Goal: Task Accomplishment & Management: Manage account settings

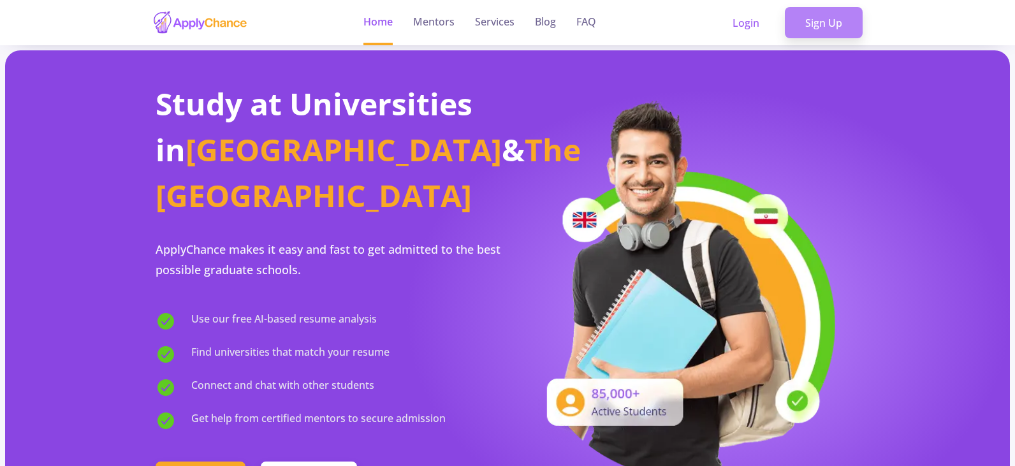
click at [839, 22] on link "Sign Up" at bounding box center [824, 23] width 78 height 32
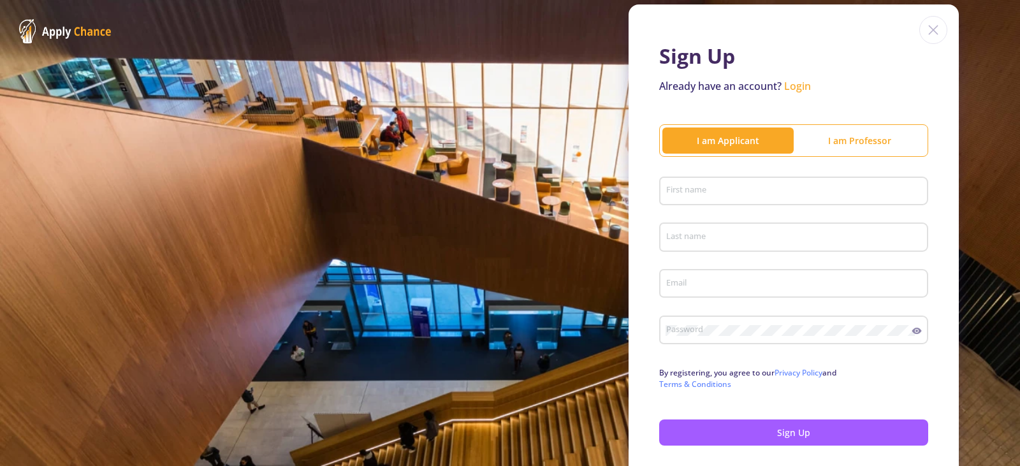
scroll to position [64, 0]
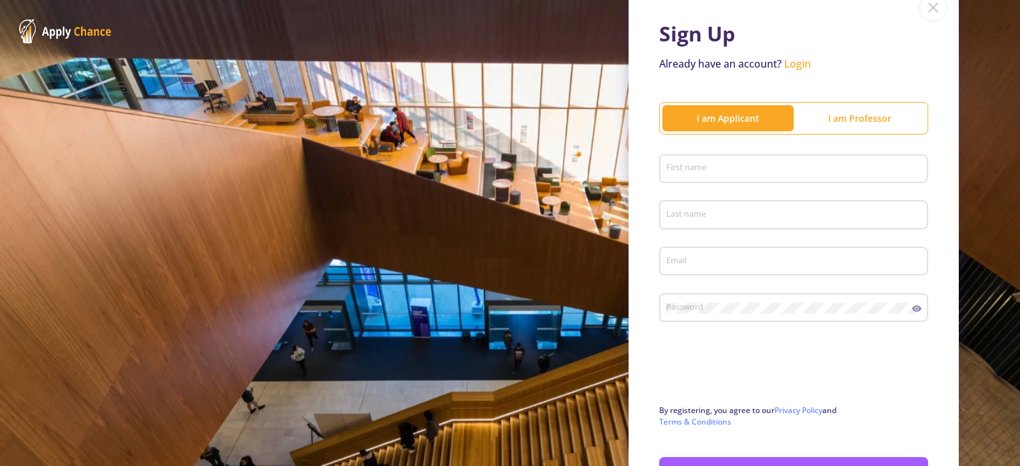
click at [676, 175] on div "First name" at bounding box center [794, 166] width 257 height 33
click at [679, 174] on input "First name" at bounding box center [796, 169] width 260 height 11
type input "[PERSON_NAME]"
click at [696, 212] on input "Last name" at bounding box center [796, 215] width 260 height 11
type input "[PERSON_NAME]"
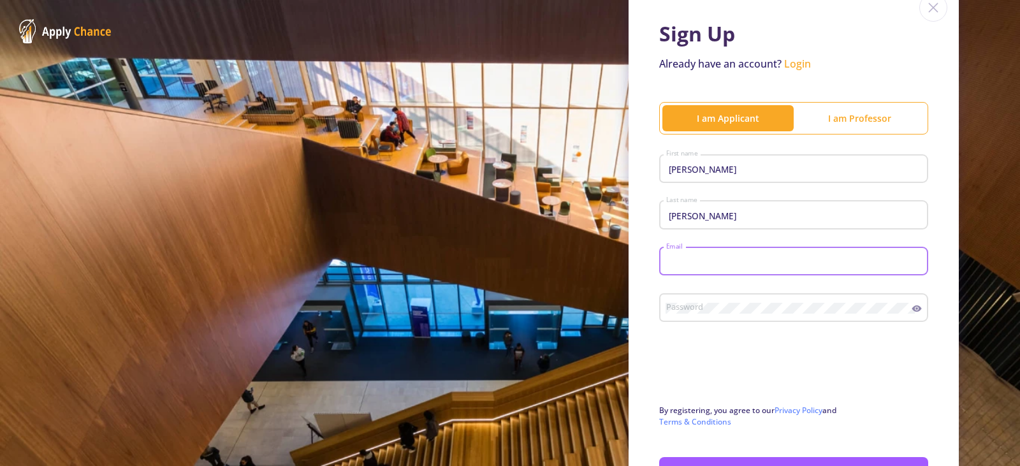
click at [708, 258] on input "Email" at bounding box center [796, 261] width 260 height 11
type input "[EMAIL_ADDRESS][DOMAIN_NAME]"
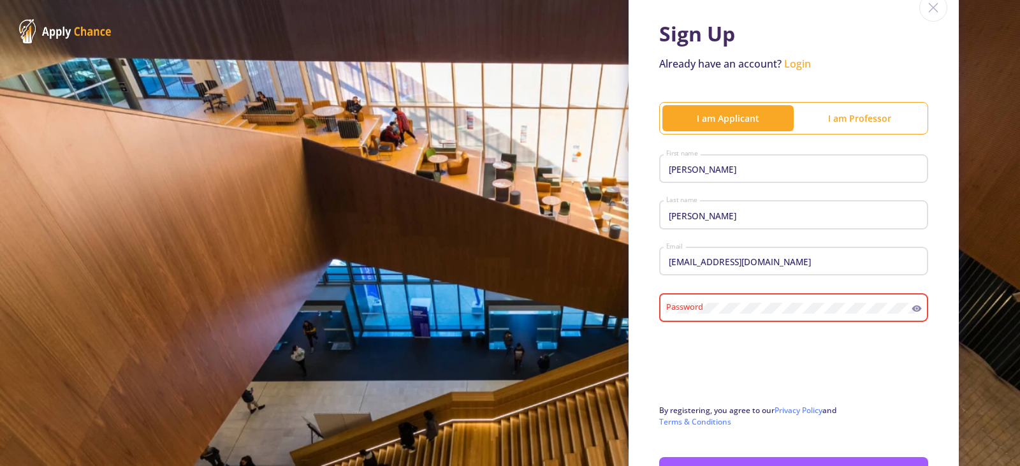
click at [694, 314] on div "Password" at bounding box center [789, 305] width 247 height 33
click at [721, 317] on div "Password" at bounding box center [789, 305] width 247 height 33
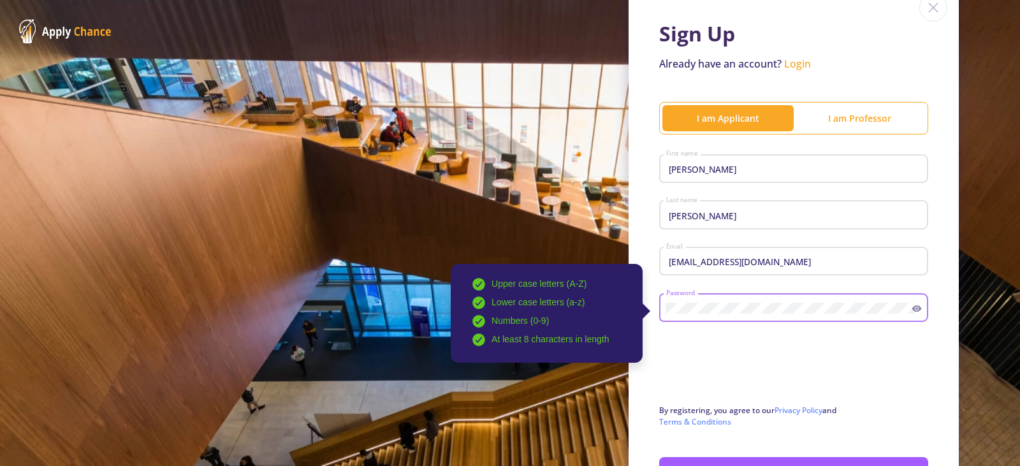
scroll to position [158, 0]
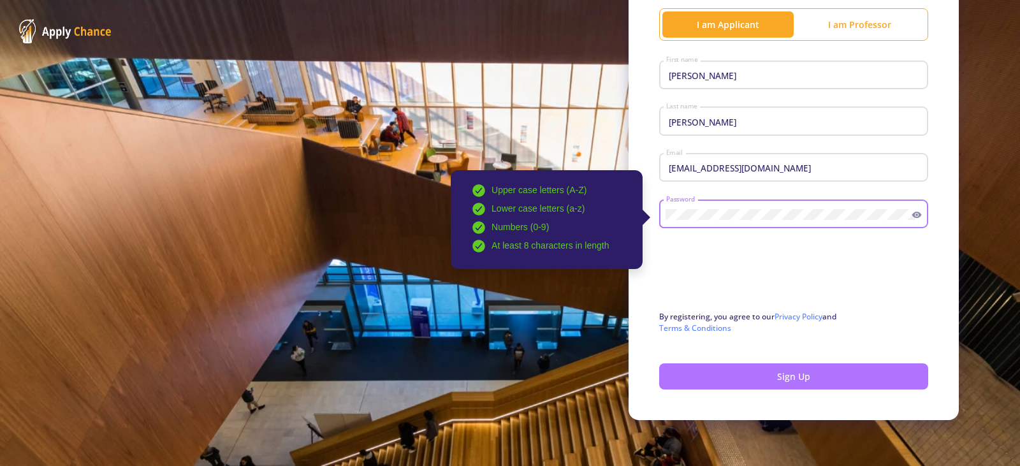
click at [798, 369] on button "Sign Up" at bounding box center [793, 376] width 269 height 26
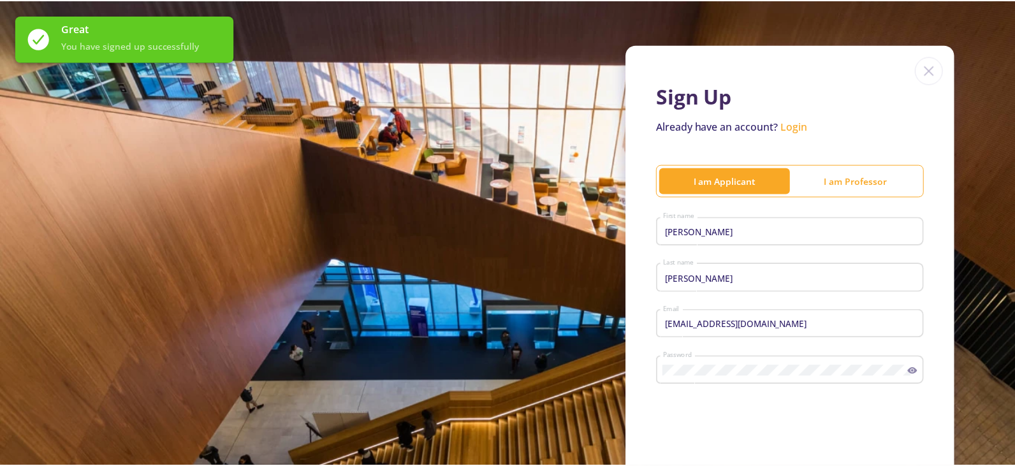
scroll to position [0, 0]
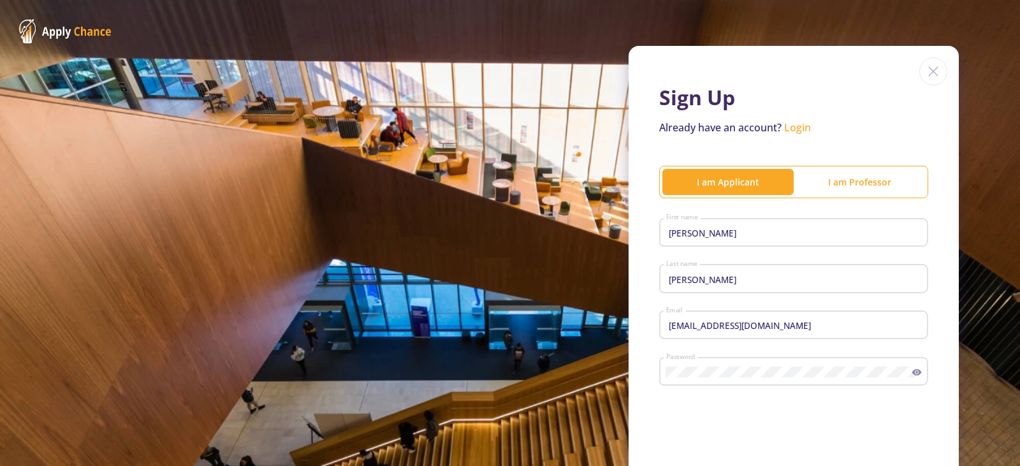
click at [802, 127] on link "Login" at bounding box center [797, 128] width 27 height 14
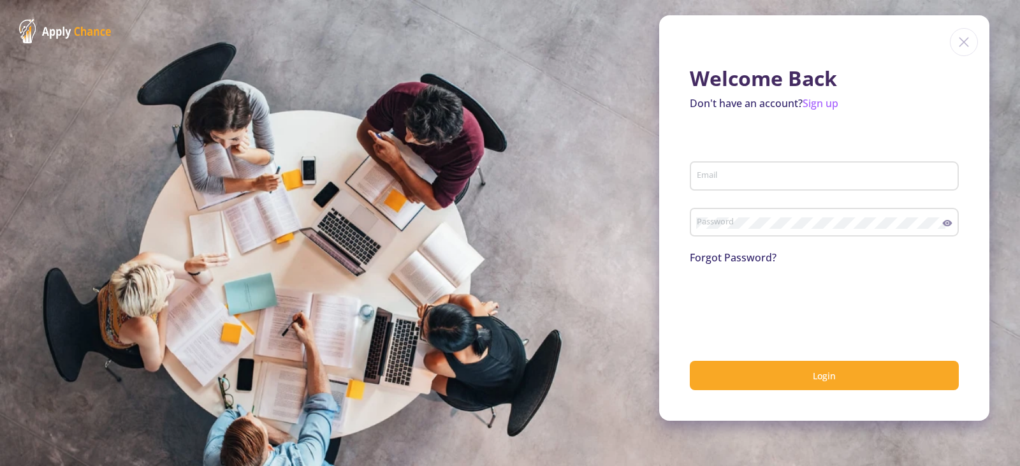
type input "[EMAIL_ADDRESS][DOMAIN_NAME]"
click at [756, 171] on input "[EMAIL_ADDRESS][DOMAIN_NAME]" at bounding box center [826, 176] width 260 height 11
click at [948, 227] on icon at bounding box center [948, 223] width 10 height 10
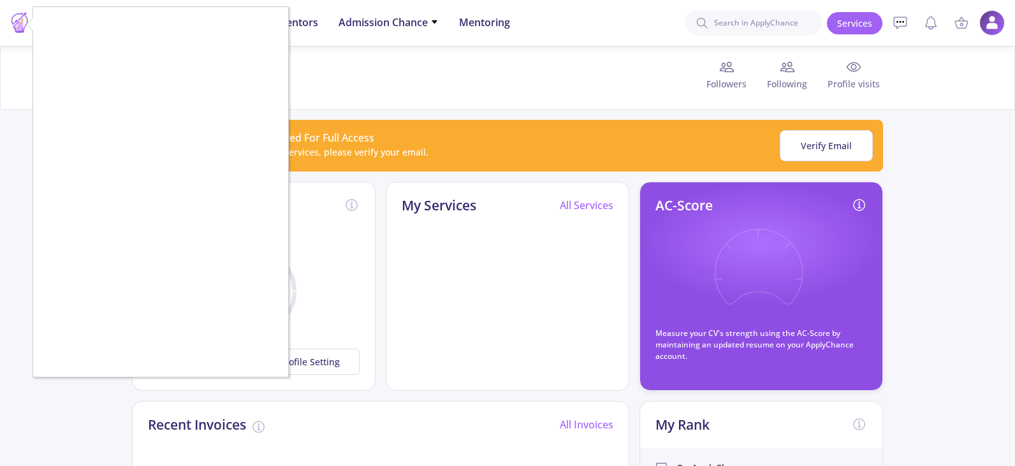
click at [388, 68] on div at bounding box center [507, 233] width 1015 height 466
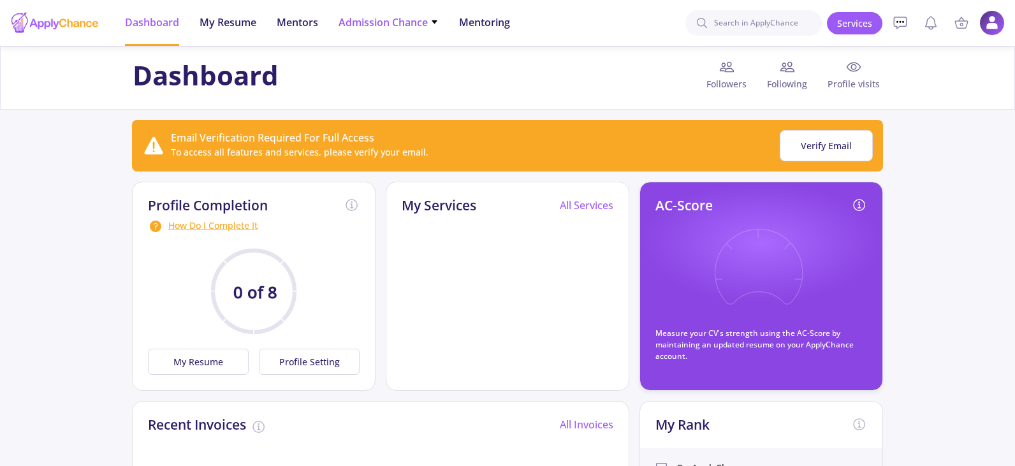
click at [430, 17] on span "Admission Chance" at bounding box center [389, 22] width 100 height 15
click at [429, 18] on span "Admission Chance" at bounding box center [389, 22] width 100 height 15
click at [244, 27] on span "My Resume" at bounding box center [228, 22] width 57 height 15
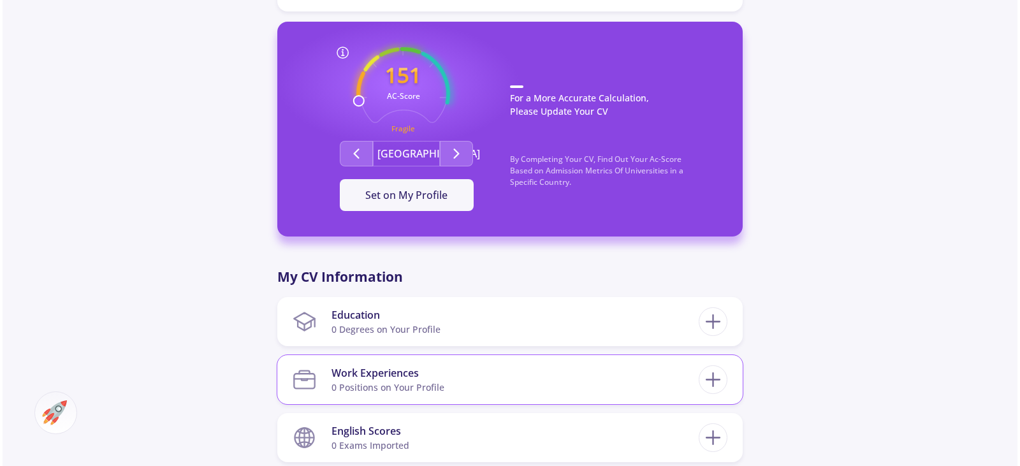
scroll to position [383, 0]
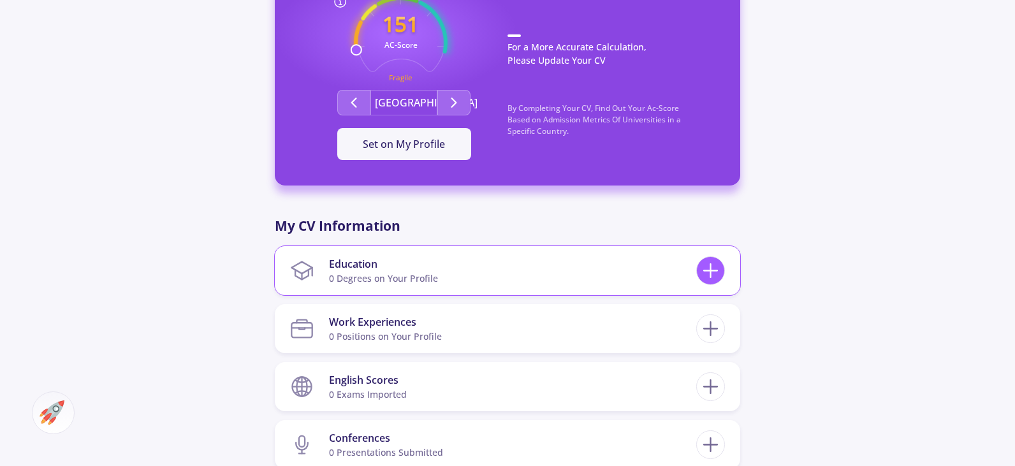
click at [716, 268] on icon at bounding box center [711, 271] width 24 height 24
checkbox input "false"
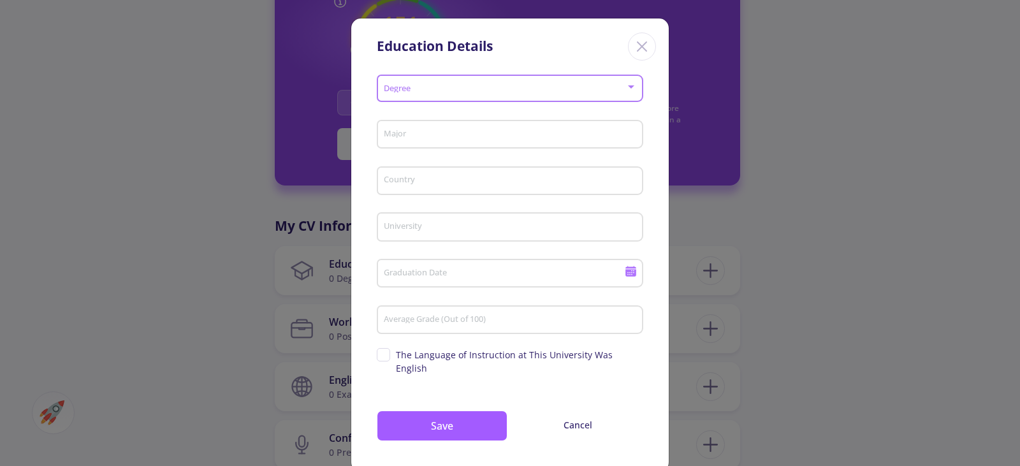
click at [620, 88] on span at bounding box center [506, 88] width 240 height 9
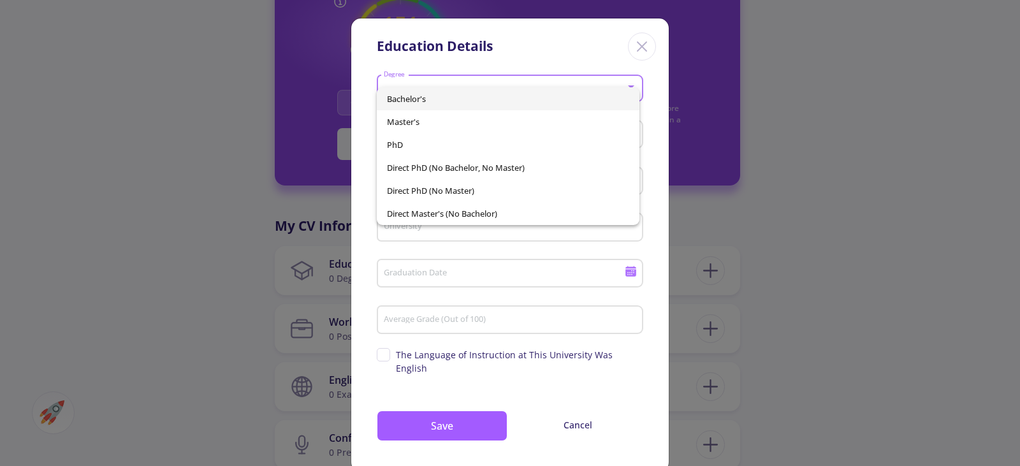
click at [476, 100] on span "Bachelor's" at bounding box center [508, 98] width 243 height 23
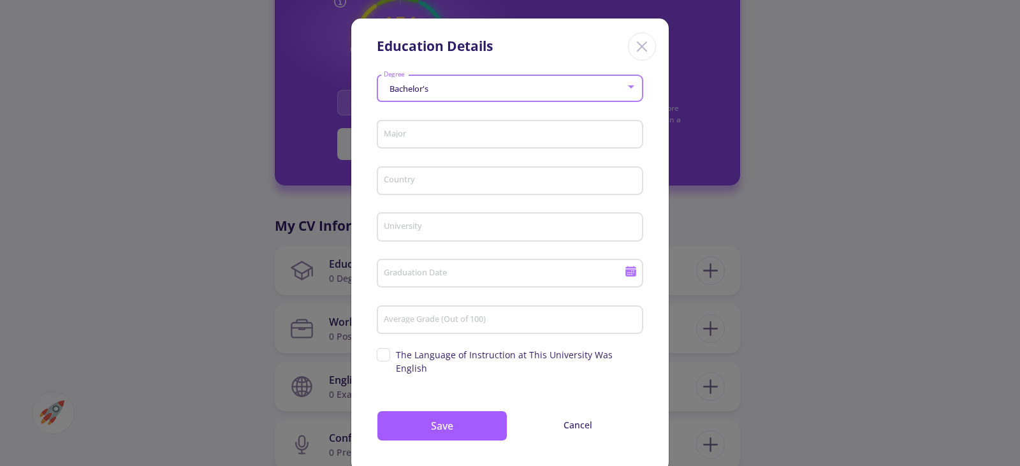
click at [548, 130] on input "Major" at bounding box center [512, 134] width 258 height 11
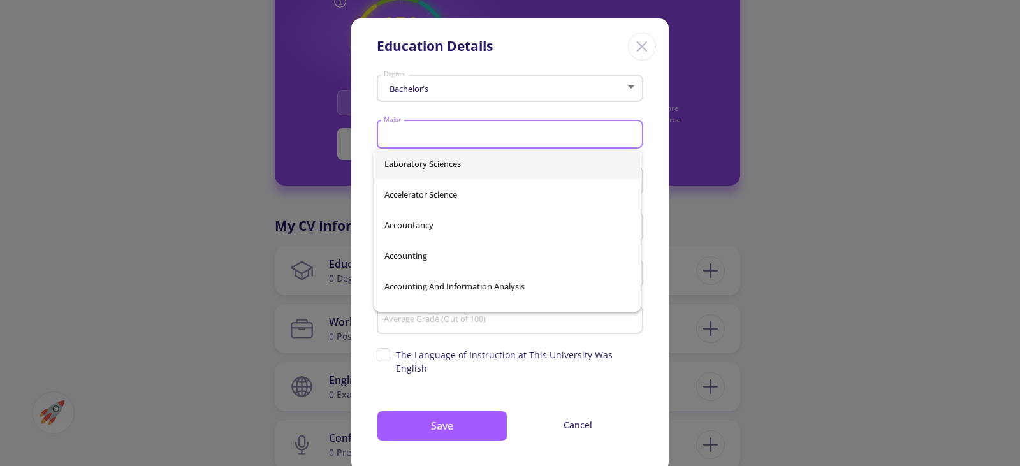
drag, startPoint x: 548, startPoint y: 130, endPoint x: 540, endPoint y: 129, distance: 8.3
click at [541, 129] on input "Major" at bounding box center [512, 134] width 258 height 11
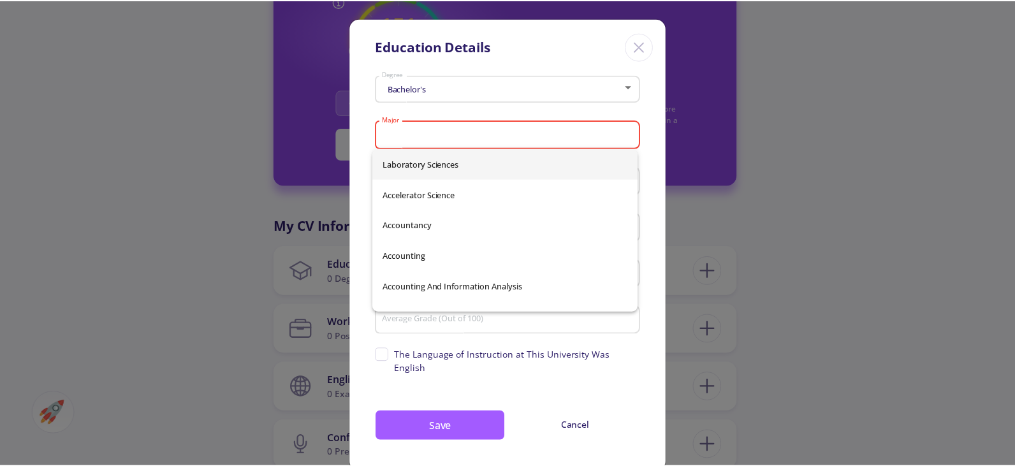
scroll to position [11, 0]
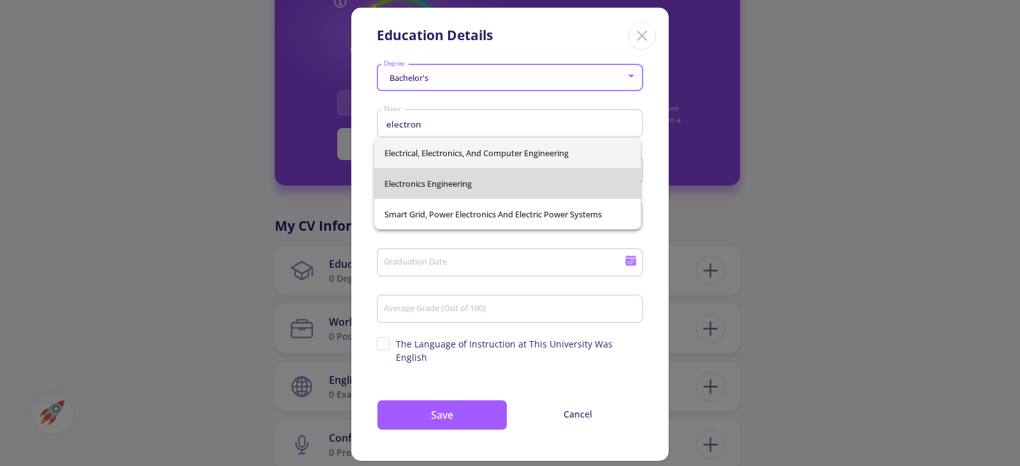
click at [478, 184] on span "Electronics Engineering" at bounding box center [508, 183] width 246 height 31
type input "Electronics Engineering"
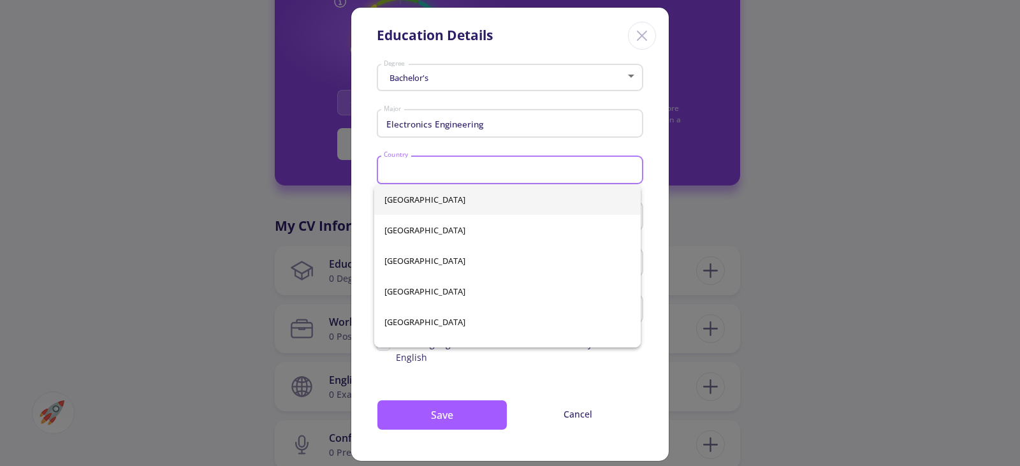
click at [483, 168] on input "Country" at bounding box center [512, 170] width 258 height 11
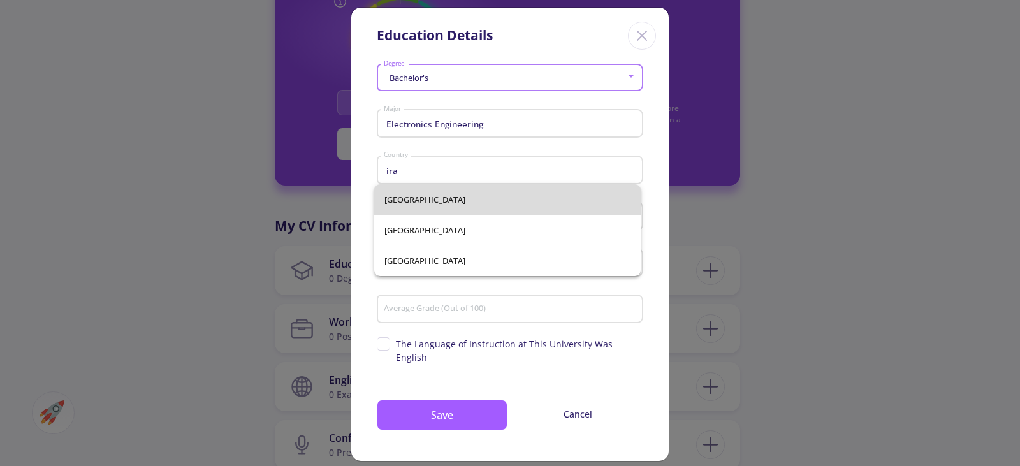
click at [411, 200] on span "[GEOGRAPHIC_DATA]" at bounding box center [508, 199] width 246 height 31
type input "[GEOGRAPHIC_DATA]"
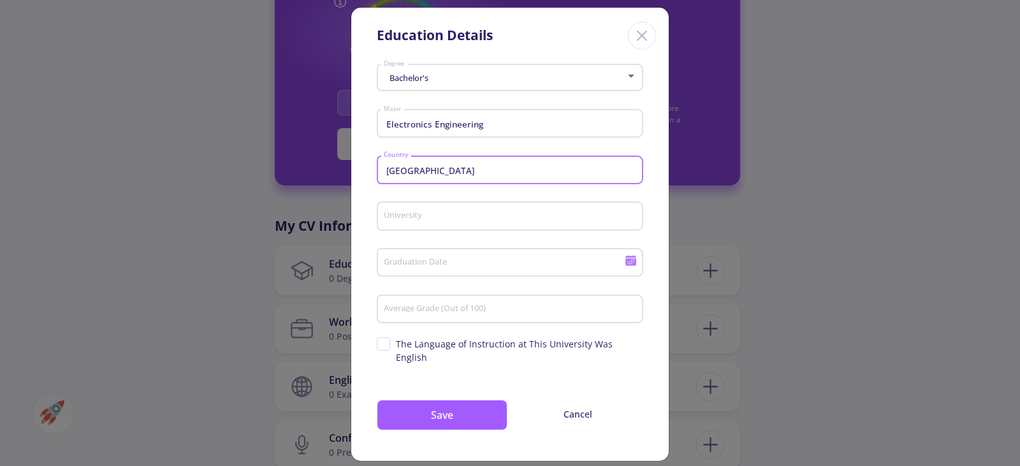
click at [418, 219] on input "University" at bounding box center [512, 216] width 258 height 11
click at [418, 217] on input "University" at bounding box center [512, 216] width 258 height 11
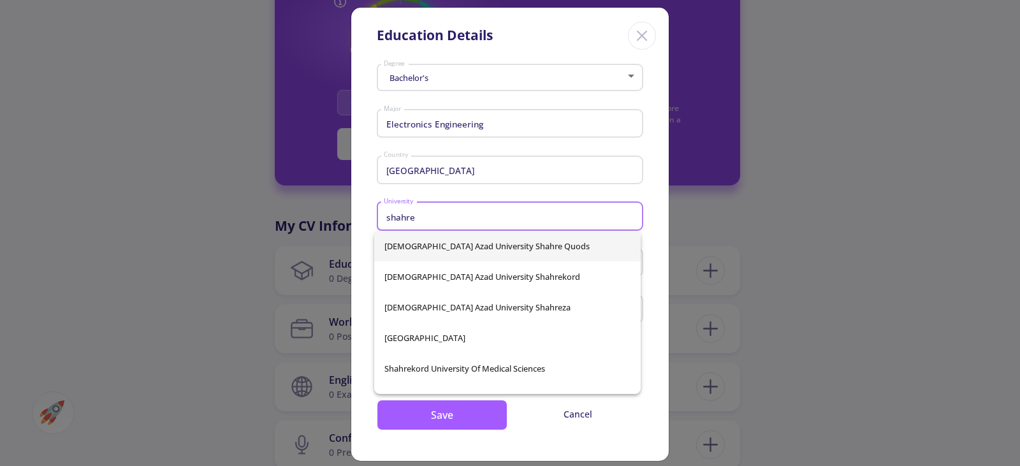
click at [491, 241] on span "[DEMOGRAPHIC_DATA] Azad University Shahre Quods" at bounding box center [508, 246] width 246 height 31
type input "[DEMOGRAPHIC_DATA] Azad University Shahre Quods"
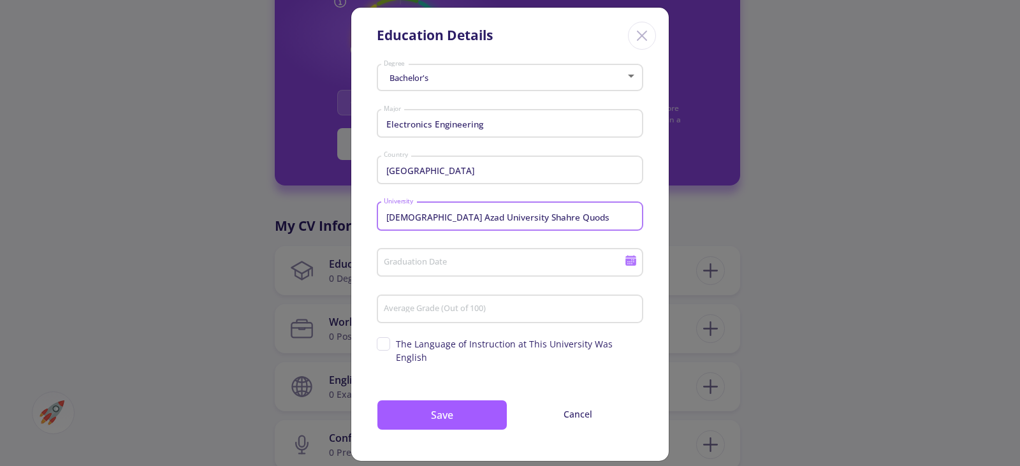
click at [425, 268] on input "Graduation Date" at bounding box center [506, 263] width 246 height 11
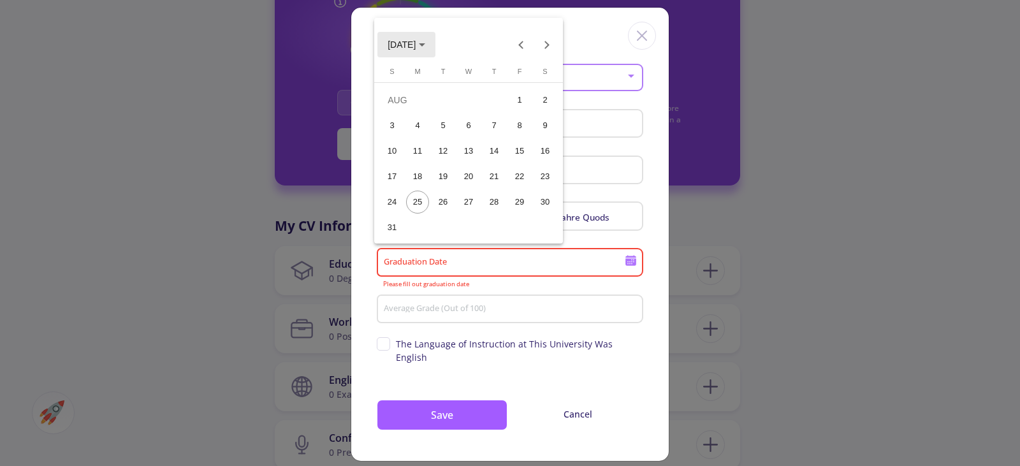
click at [425, 44] on polygon "Choose month and year" at bounding box center [422, 44] width 6 height 3
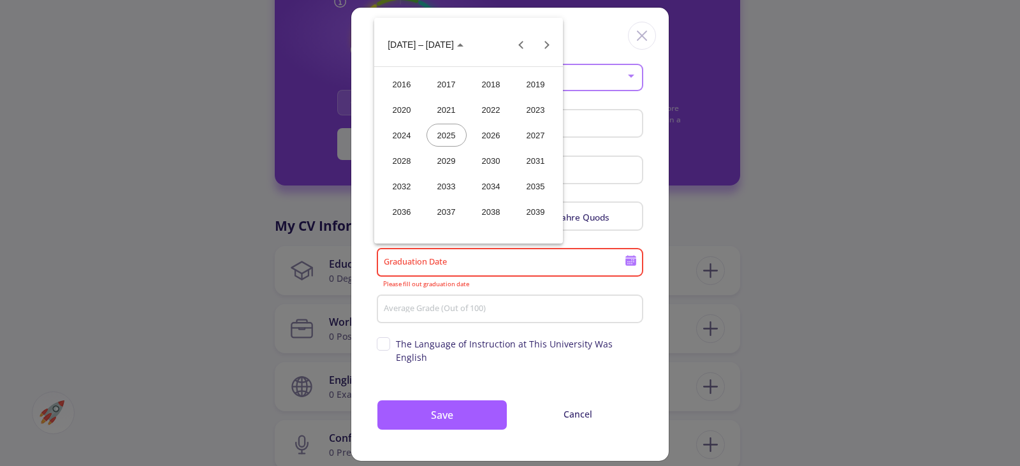
click at [436, 80] on div "2017" at bounding box center [447, 84] width 40 height 23
click at [547, 47] on button "Next year" at bounding box center [547, 45] width 26 height 26
click at [524, 43] on button "Previous year" at bounding box center [522, 45] width 26 height 26
click at [487, 154] on div "NOV" at bounding box center [491, 160] width 40 height 23
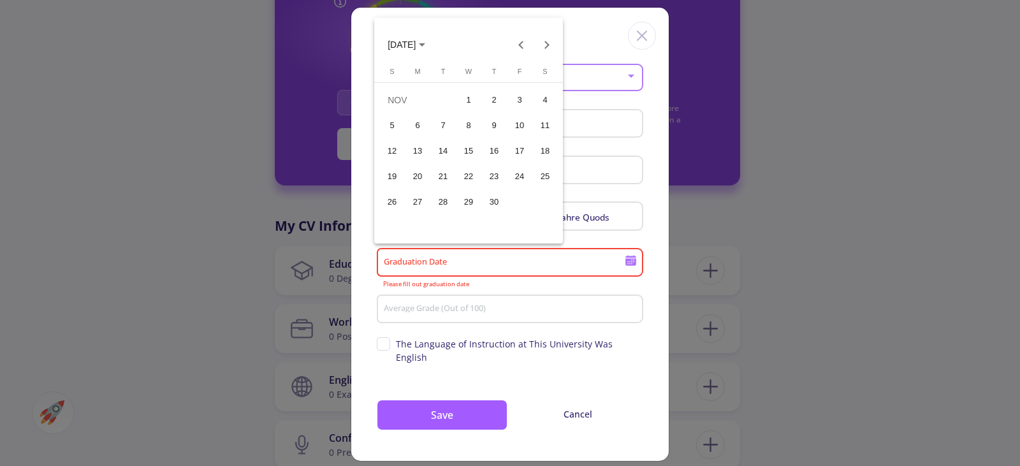
click at [469, 101] on div "1" at bounding box center [468, 100] width 23 height 23
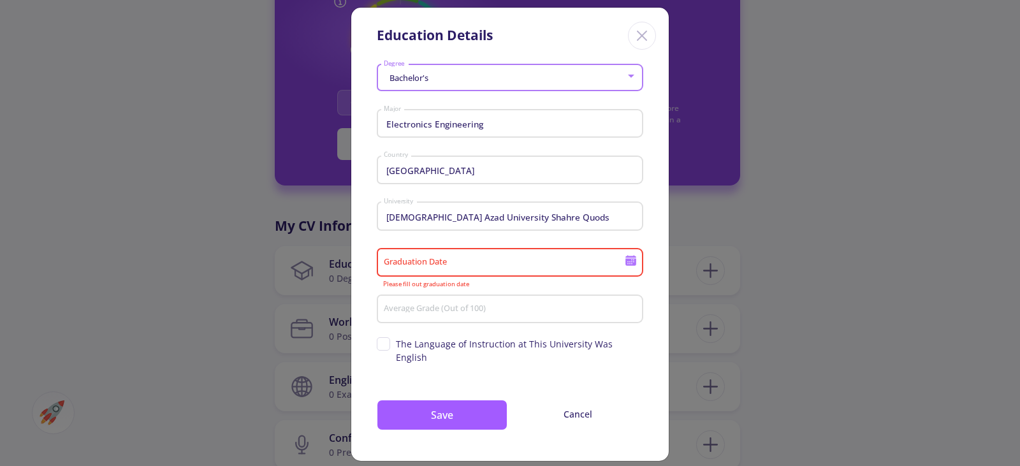
type input "[DATE]"
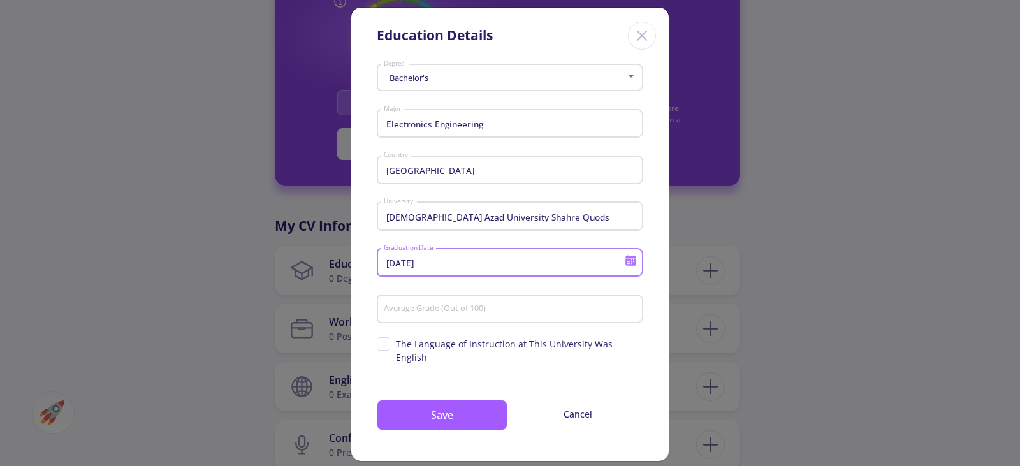
click at [555, 309] on input "Average Grade (Out of 100)" at bounding box center [512, 309] width 258 height 11
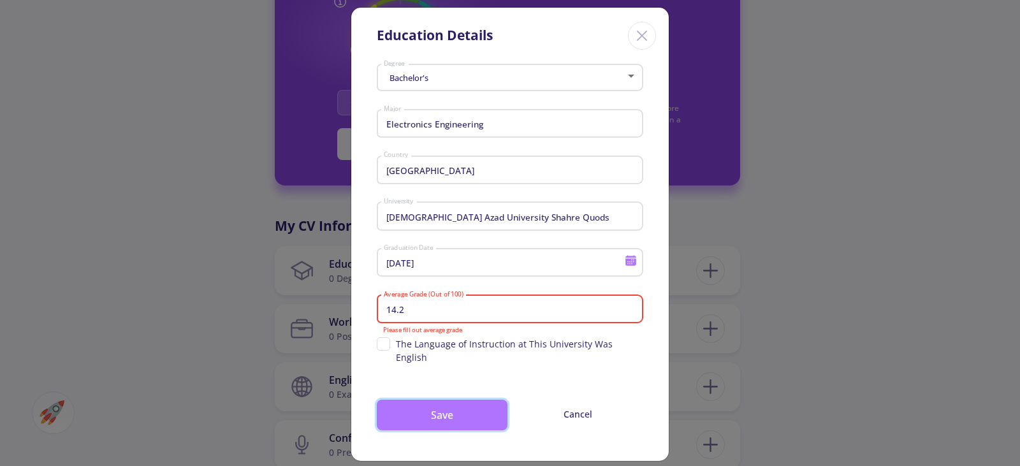
click at [423, 400] on button "Save" at bounding box center [442, 415] width 131 height 31
click at [398, 309] on input "14.2" at bounding box center [512, 309] width 258 height 11
click at [419, 312] on input "14.2" at bounding box center [512, 309] width 258 height 11
drag, startPoint x: 411, startPoint y: 307, endPoint x: 403, endPoint y: 305, distance: 7.9
click at [403, 305] on input "14.2" at bounding box center [512, 309] width 258 height 11
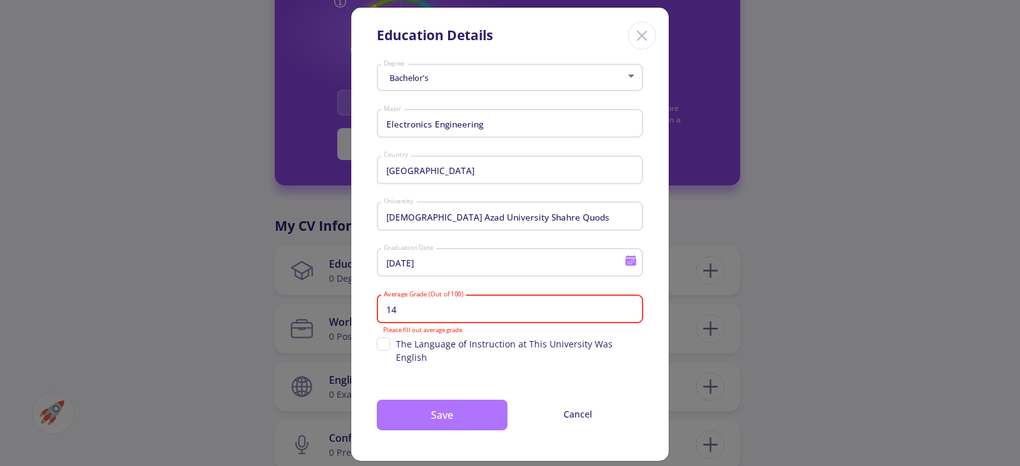
type input "14"
click at [445, 408] on button "Save" at bounding box center [442, 415] width 131 height 31
click at [449, 404] on button "Save" at bounding box center [442, 415] width 131 height 31
click at [476, 310] on input "14" at bounding box center [512, 309] width 258 height 11
click at [393, 358] on div "Bachelor's Degree Electronics Engineering Major Iran Country [GEOGRAPHIC_DATA] …" at bounding box center [510, 260] width 318 height 402
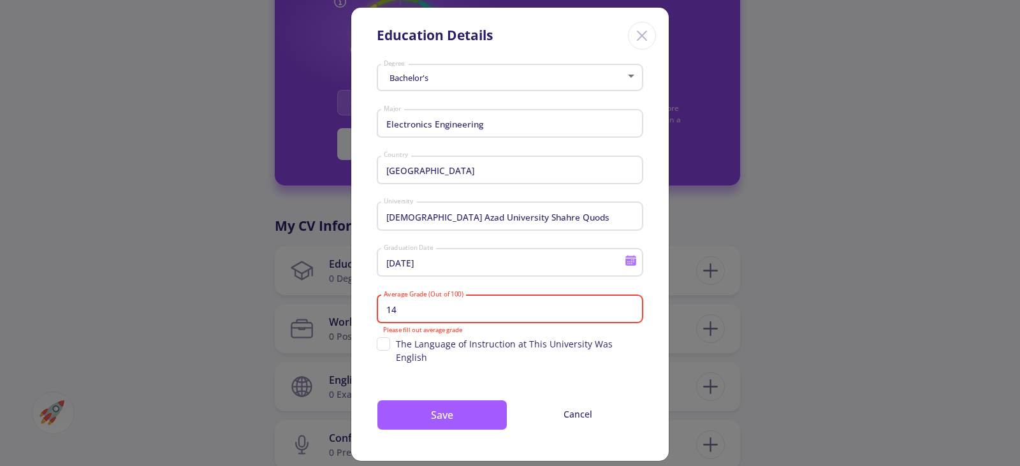
click at [387, 307] on input "14" at bounding box center [512, 309] width 258 height 11
click at [495, 297] on div "Average Grade (Out of 100)" at bounding box center [510, 306] width 254 height 33
click at [494, 299] on div "Average Grade (Out of 100)" at bounding box center [510, 306] width 254 height 33
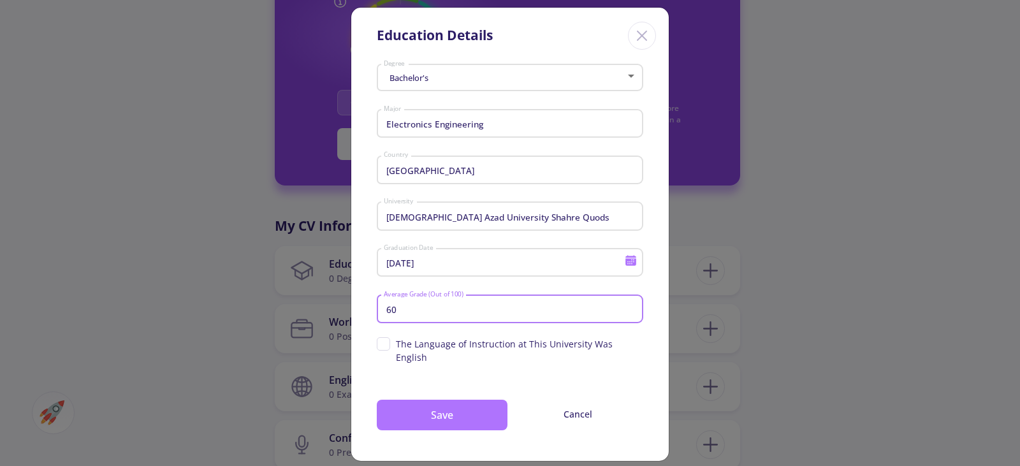
type input "60"
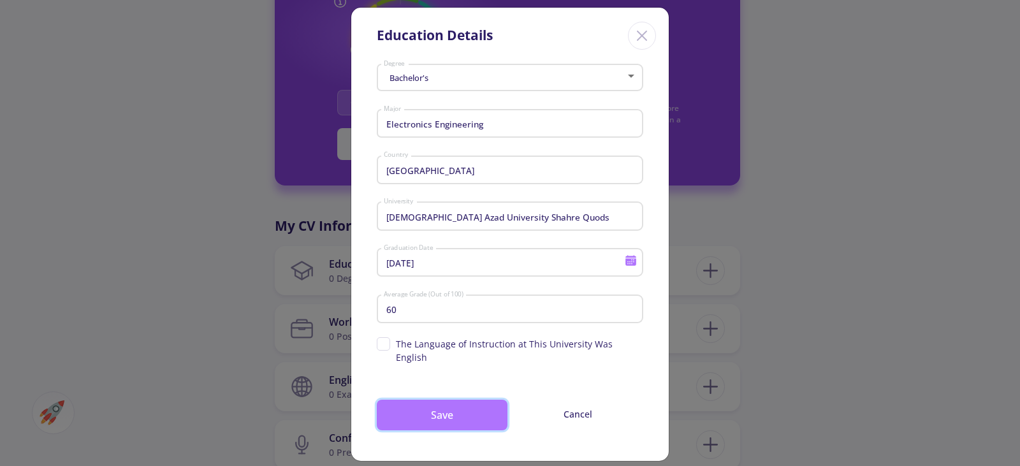
click at [461, 400] on button "Save" at bounding box center [442, 415] width 131 height 31
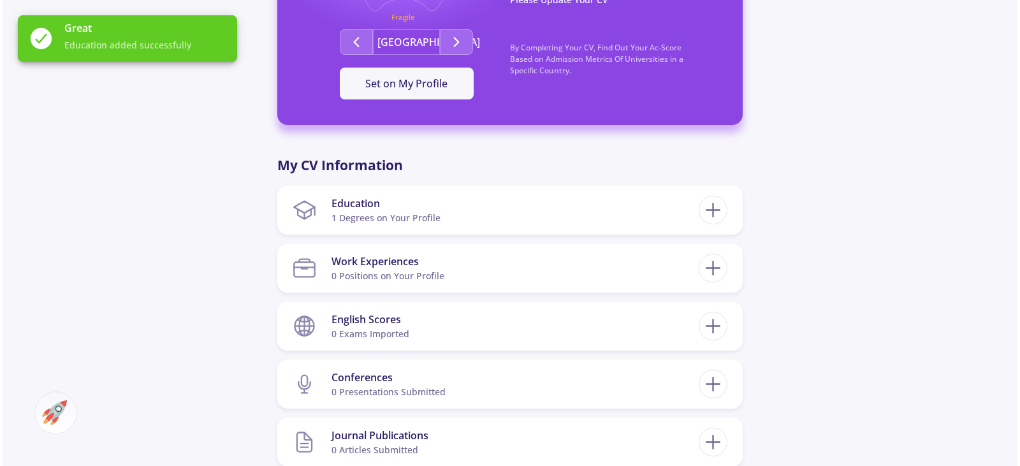
scroll to position [446, 0]
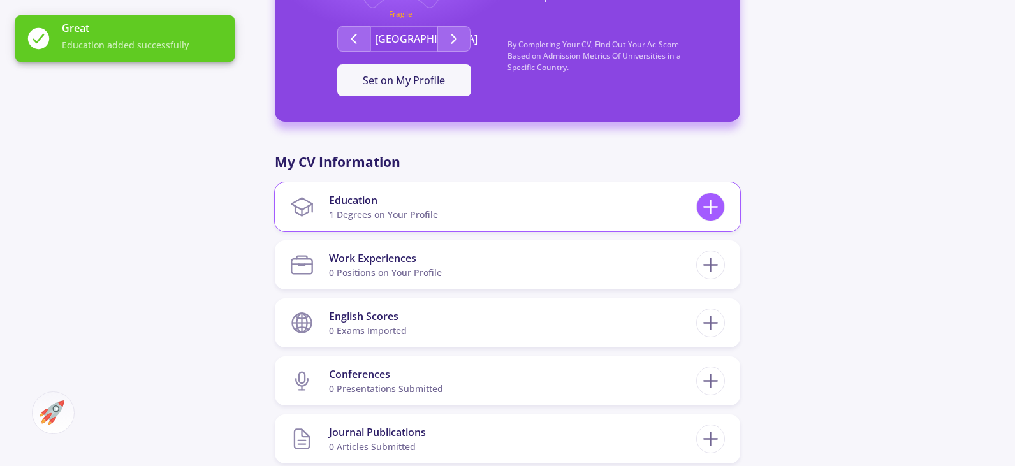
click at [714, 199] on icon at bounding box center [711, 207] width 24 height 24
checkbox input "false"
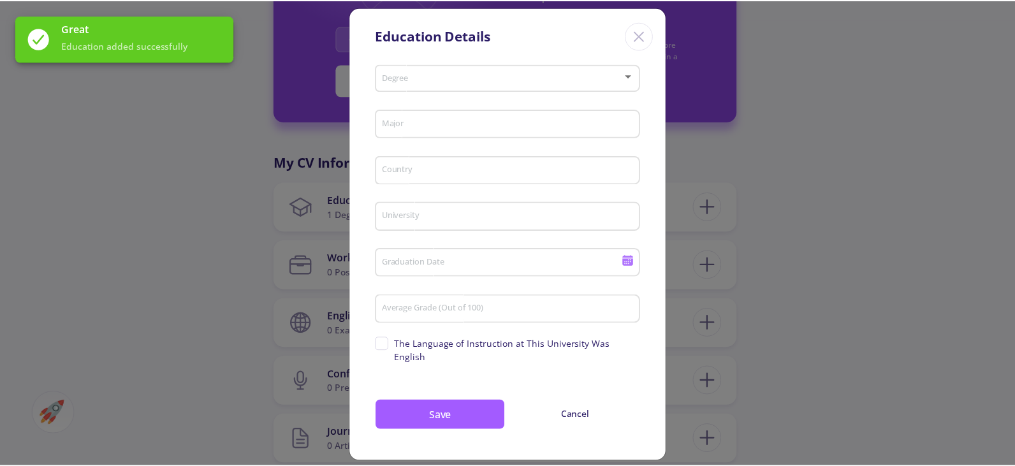
scroll to position [0, 0]
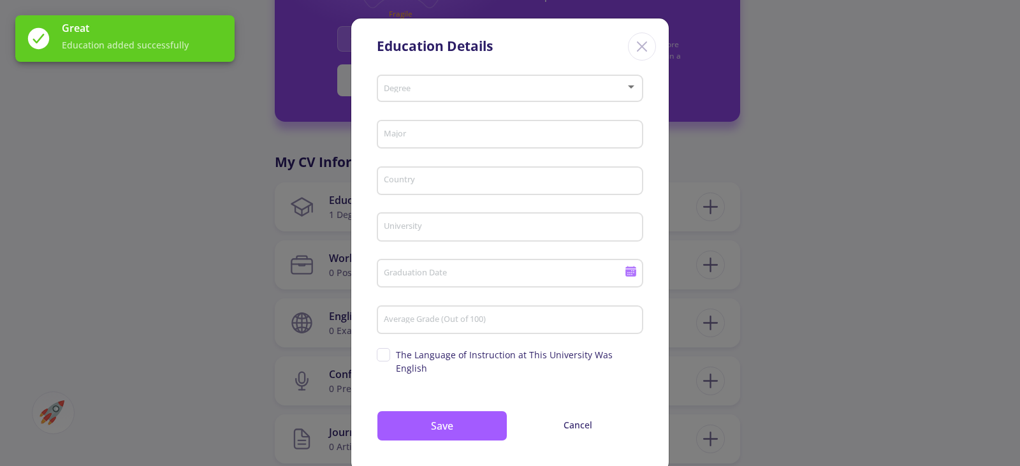
click at [472, 83] on div "Degree" at bounding box center [510, 86] width 254 height 32
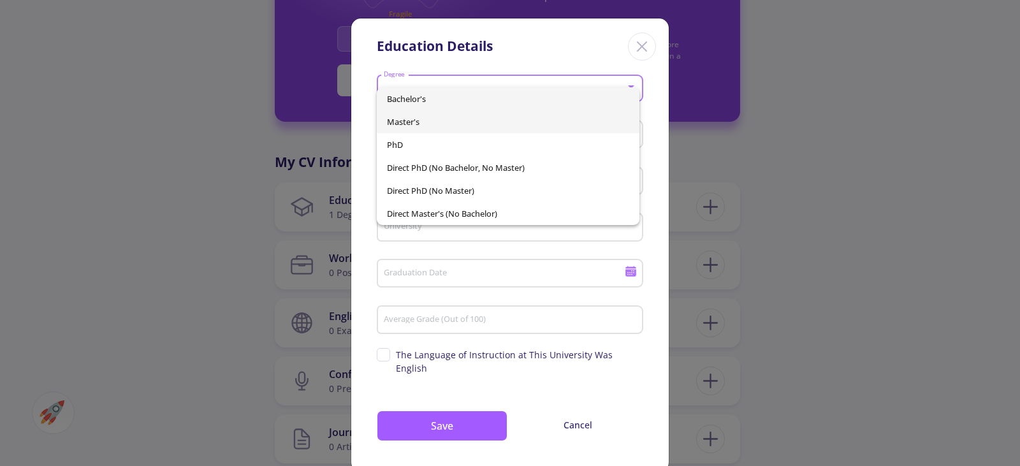
click at [455, 120] on span "Master's" at bounding box center [508, 121] width 243 height 23
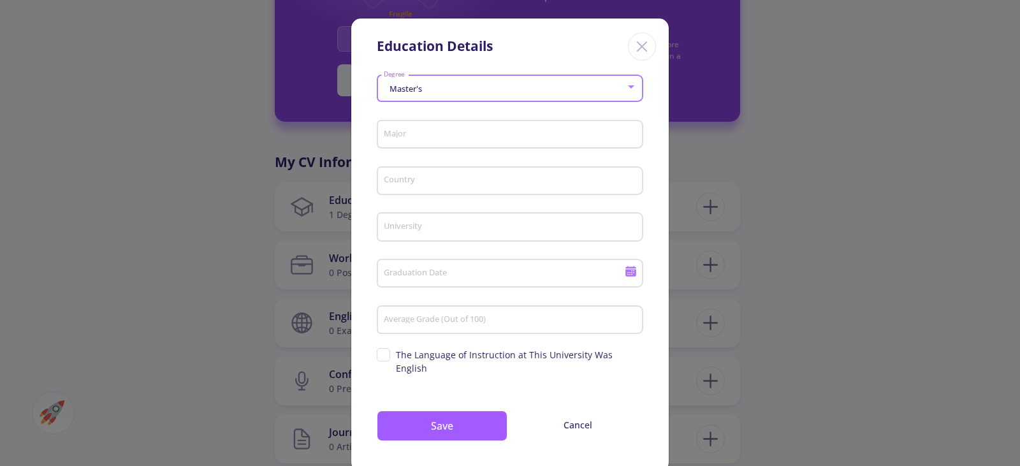
click at [453, 132] on input "Major" at bounding box center [512, 134] width 258 height 11
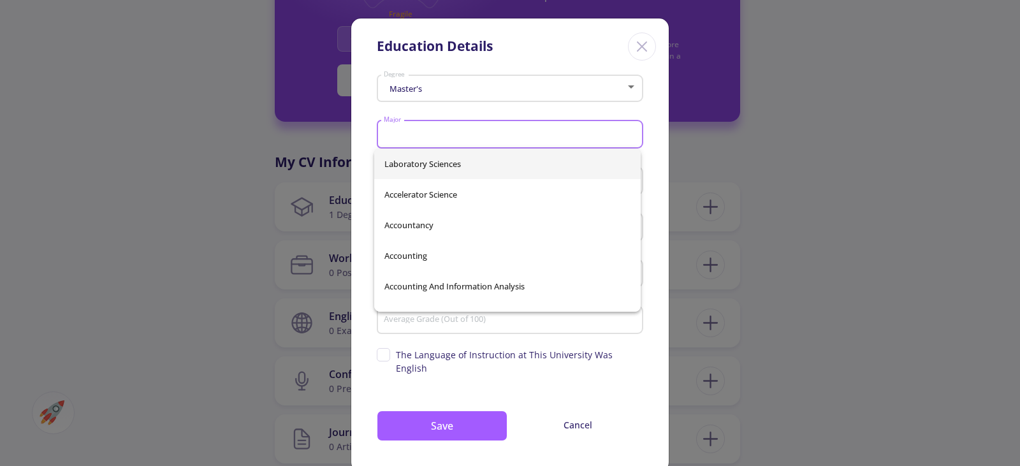
click at [453, 132] on input "Major" at bounding box center [512, 134] width 258 height 11
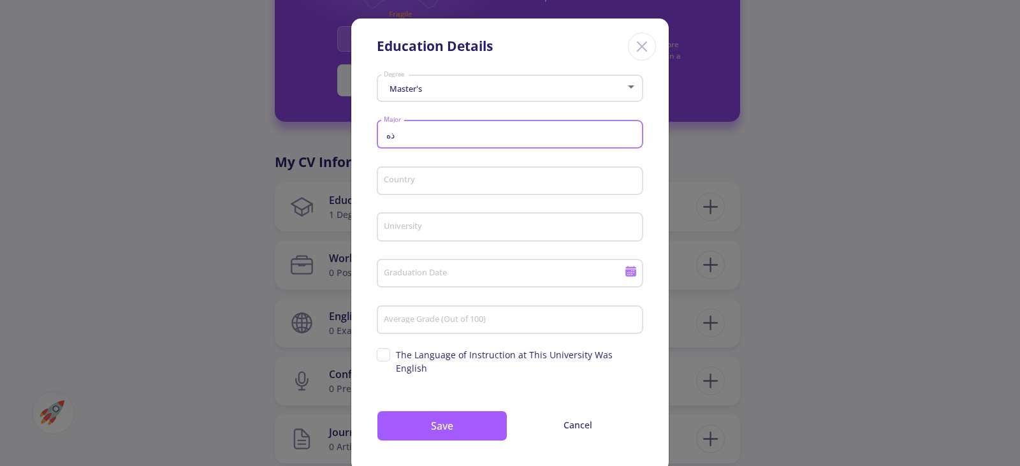
type input "ذ"
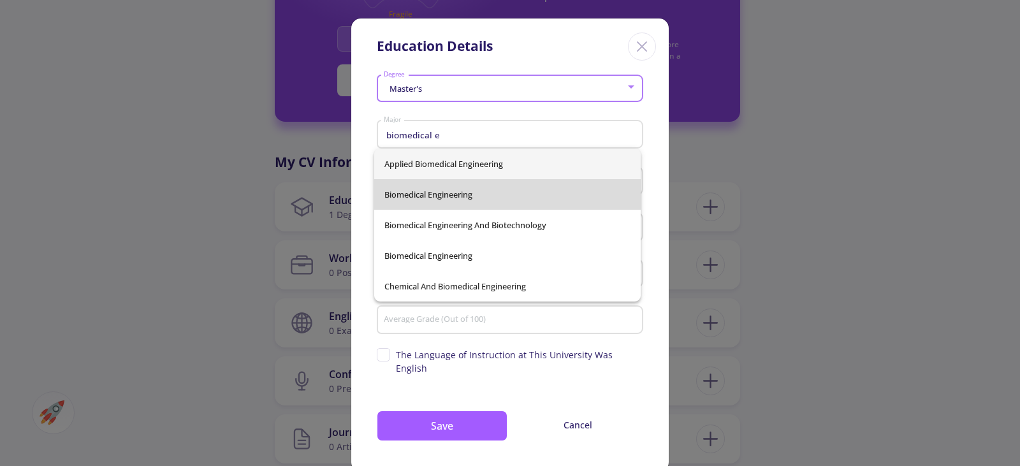
click at [462, 199] on span "Biomedical Engineering" at bounding box center [508, 194] width 246 height 31
type input "Biomedical Engineering"
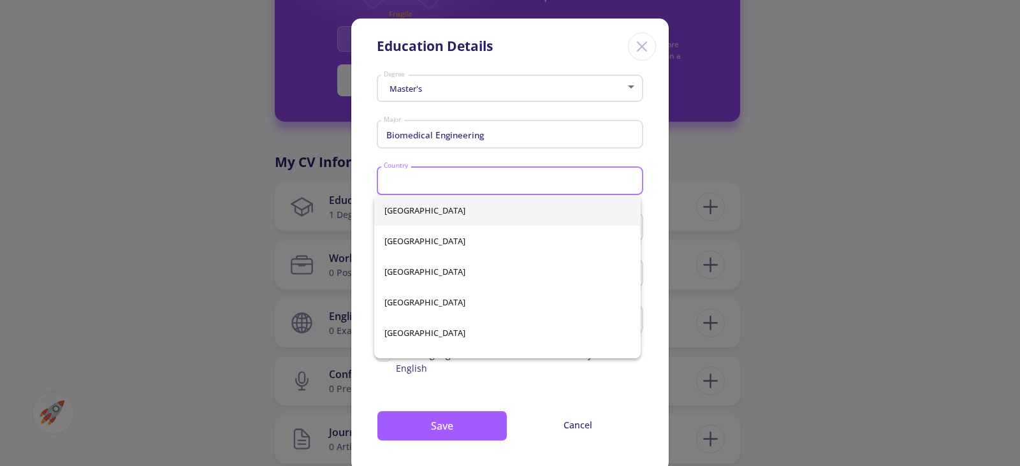
click at [469, 185] on input "Country" at bounding box center [512, 181] width 258 height 11
click at [409, 209] on span "[GEOGRAPHIC_DATA]" at bounding box center [508, 210] width 246 height 31
type input "[GEOGRAPHIC_DATA]"
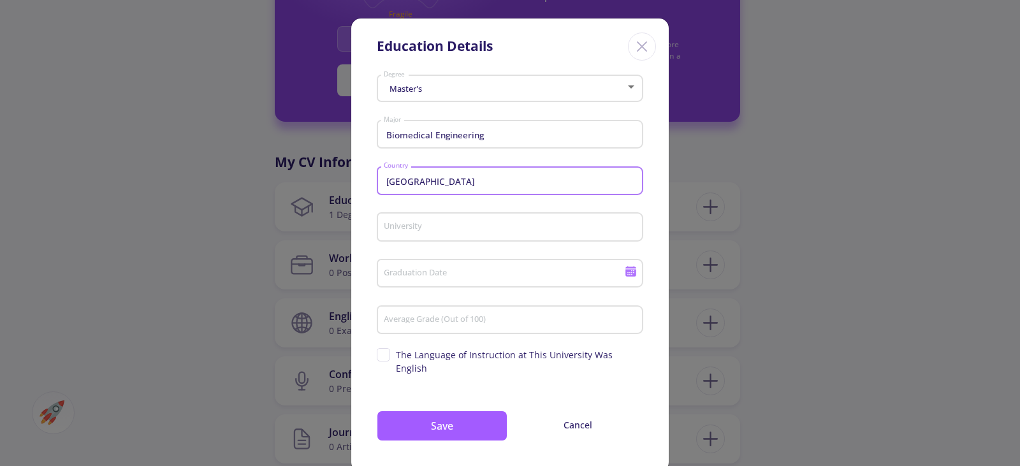
click at [415, 233] on div "University" at bounding box center [510, 224] width 254 height 33
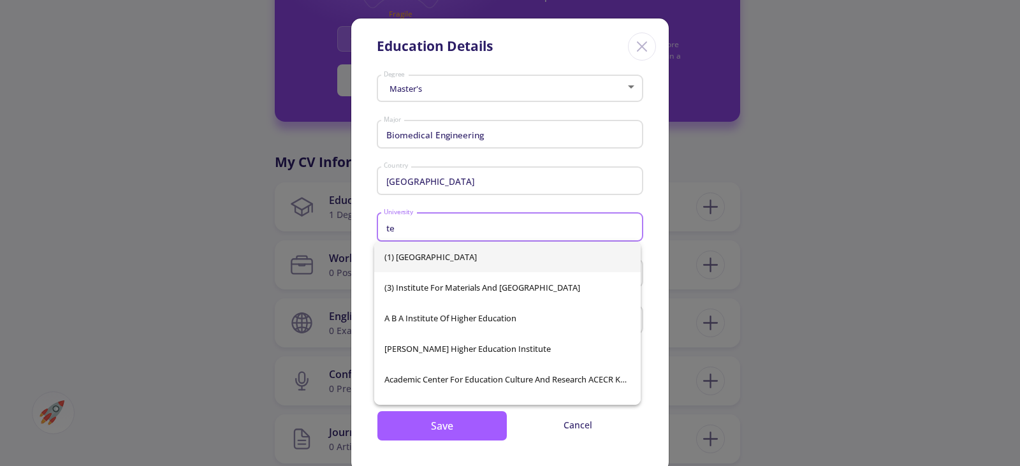
type input "t"
type input "azad c"
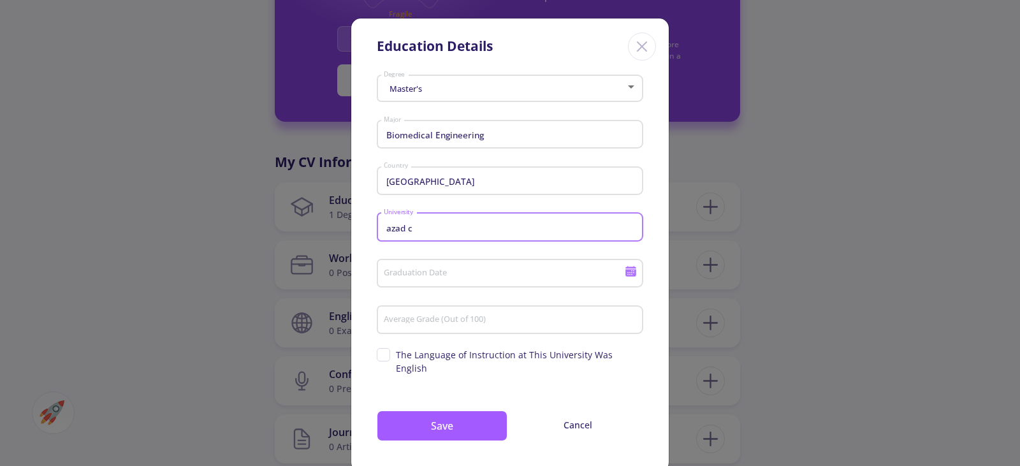
click at [419, 226] on input "azad c" at bounding box center [512, 227] width 258 height 11
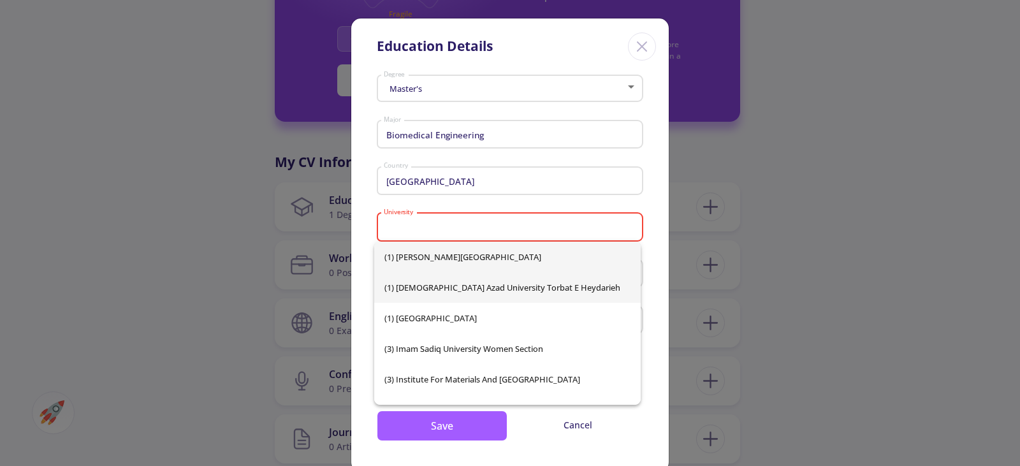
paste input "[GEOGRAPHIC_DATA]"
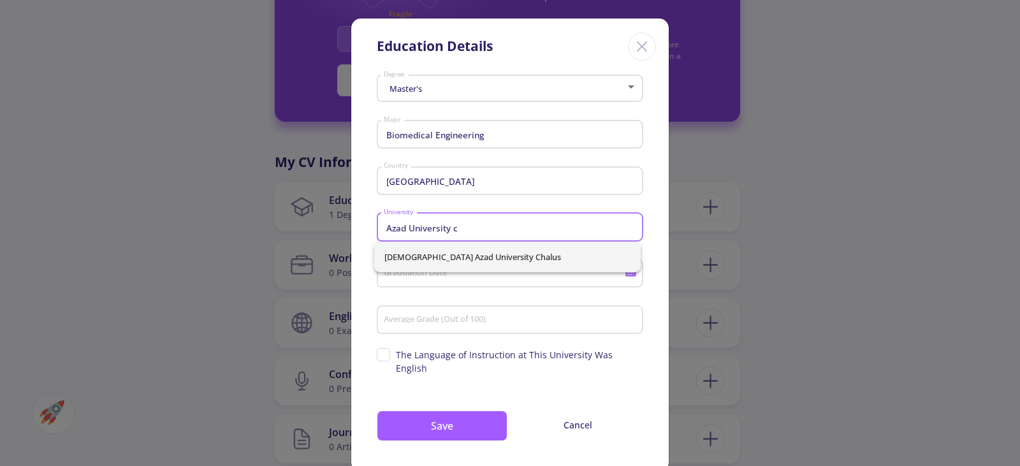
click at [459, 250] on span "[DEMOGRAPHIC_DATA] Azad University Chalus" at bounding box center [508, 257] width 246 height 31
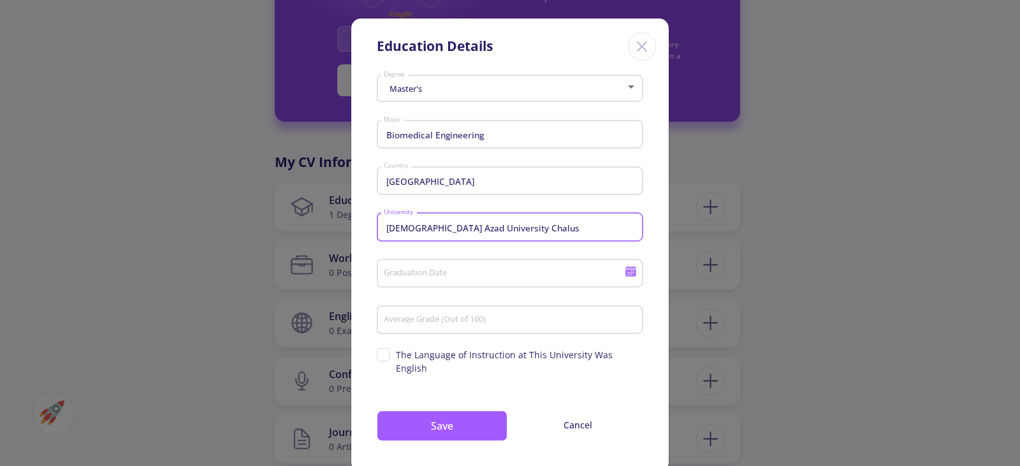
drag, startPoint x: 481, startPoint y: 230, endPoint x: 510, endPoint y: 238, distance: 29.9
click at [510, 238] on div "[DEMOGRAPHIC_DATA][GEOGRAPHIC_DATA]" at bounding box center [510, 224] width 254 height 33
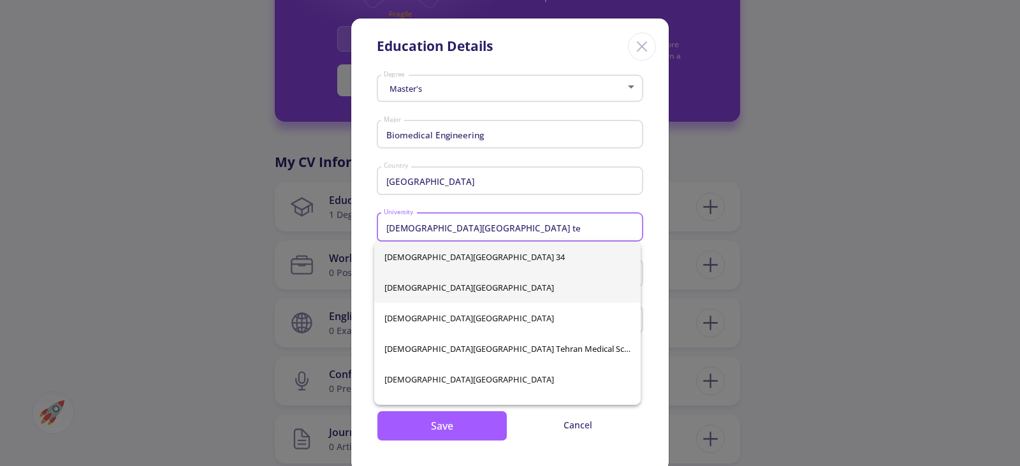
click at [510, 286] on span "[DEMOGRAPHIC_DATA][GEOGRAPHIC_DATA]" at bounding box center [508, 287] width 246 height 31
type input "[DEMOGRAPHIC_DATA][GEOGRAPHIC_DATA]"
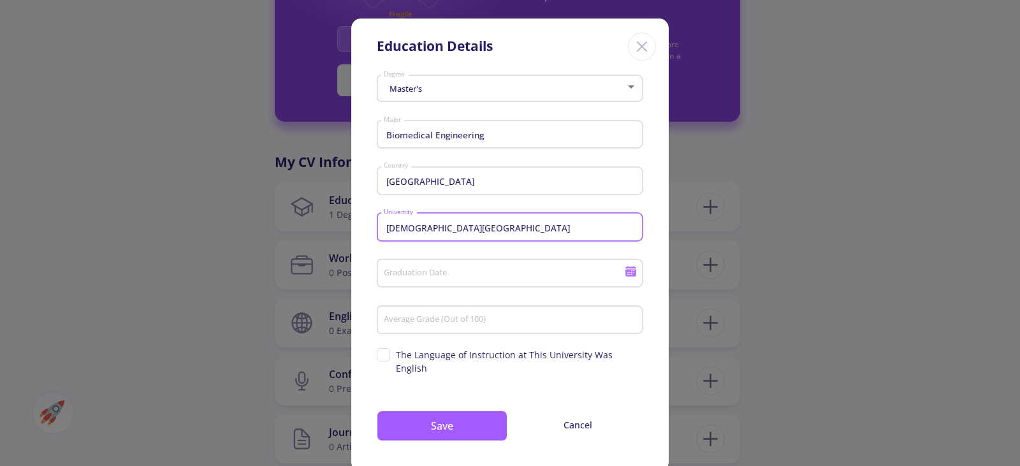
click at [564, 275] on input "Graduation Date" at bounding box center [506, 273] width 246 height 11
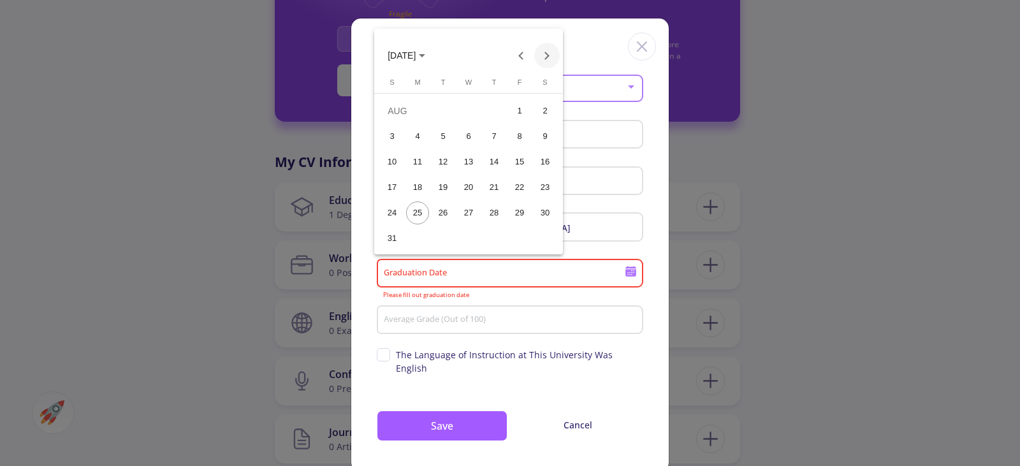
click at [547, 55] on button "Next month" at bounding box center [547, 56] width 26 height 26
click at [545, 54] on button "Next month" at bounding box center [547, 56] width 26 height 26
click at [546, 55] on button "Next month" at bounding box center [547, 56] width 26 height 26
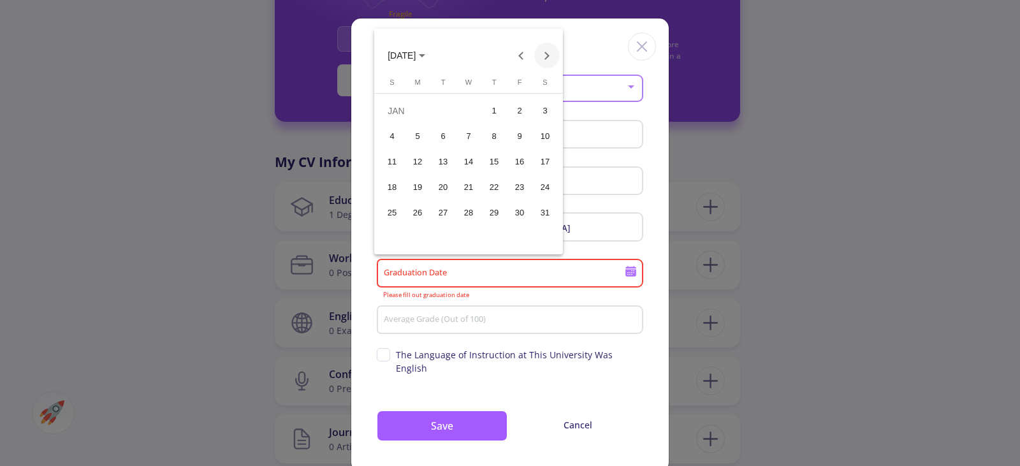
click at [546, 55] on button "Next month" at bounding box center [547, 56] width 26 height 26
click at [527, 54] on button "Previous month" at bounding box center [522, 56] width 26 height 26
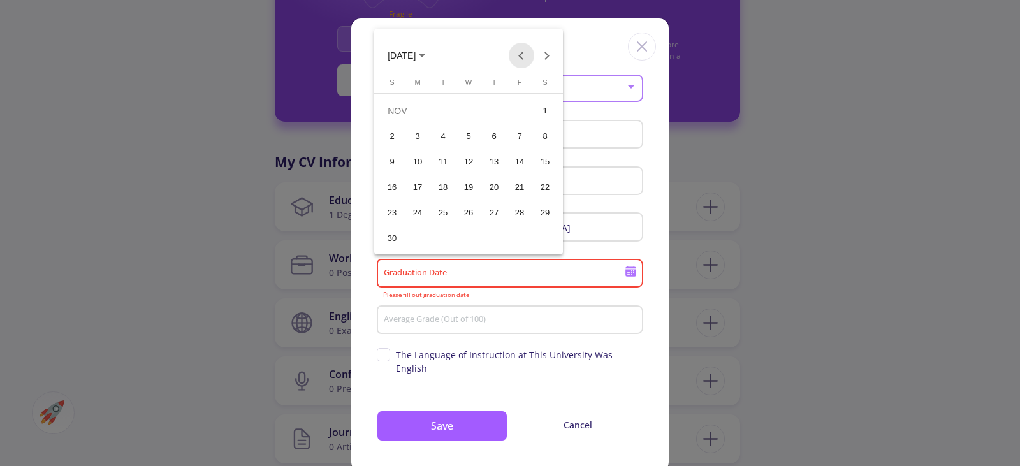
click at [527, 54] on button "Previous month" at bounding box center [522, 56] width 26 height 26
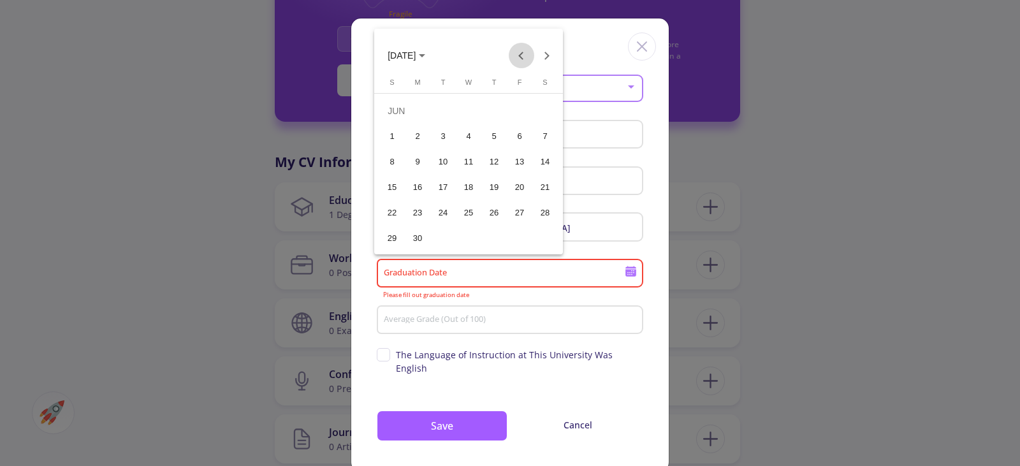
click at [527, 54] on button "Previous month" at bounding box center [522, 56] width 26 height 26
click at [526, 54] on button "Previous month" at bounding box center [522, 56] width 26 height 26
click at [550, 57] on button "Next month" at bounding box center [547, 56] width 26 height 26
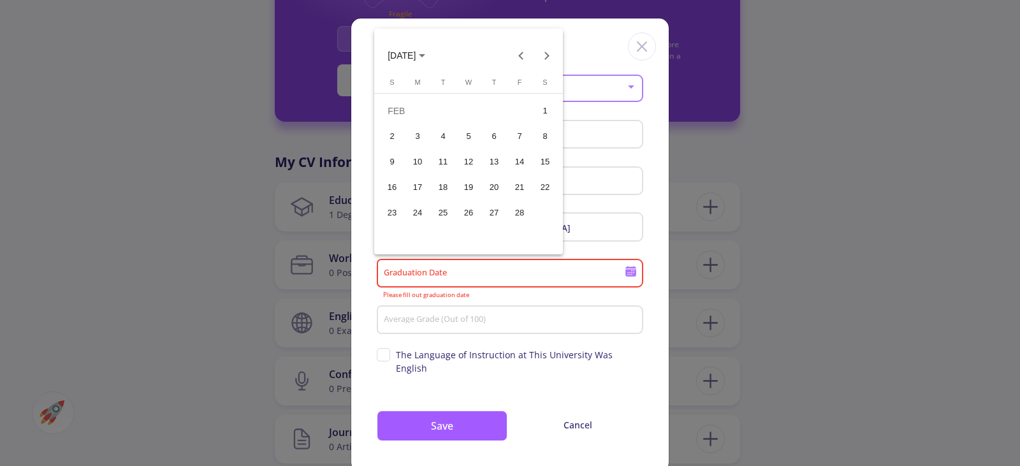
click at [398, 191] on div "16" at bounding box center [392, 187] width 23 height 23
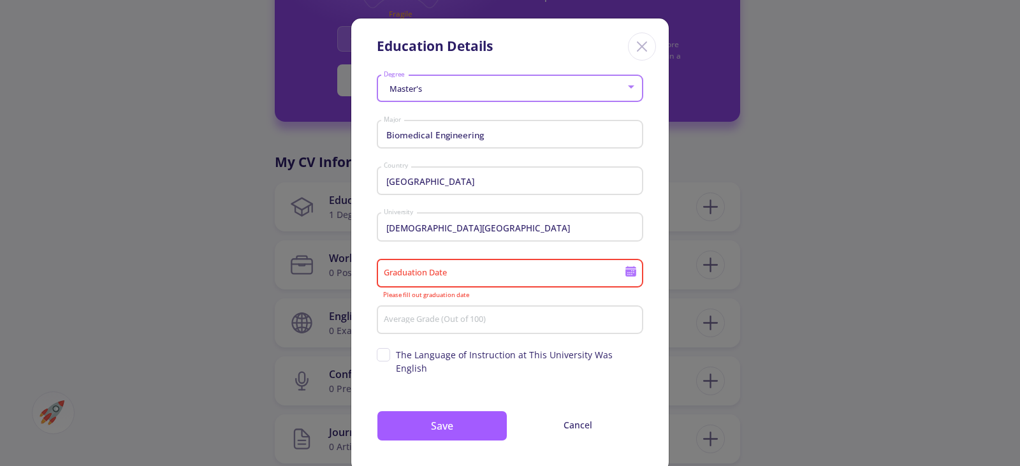
type input "[DATE]"
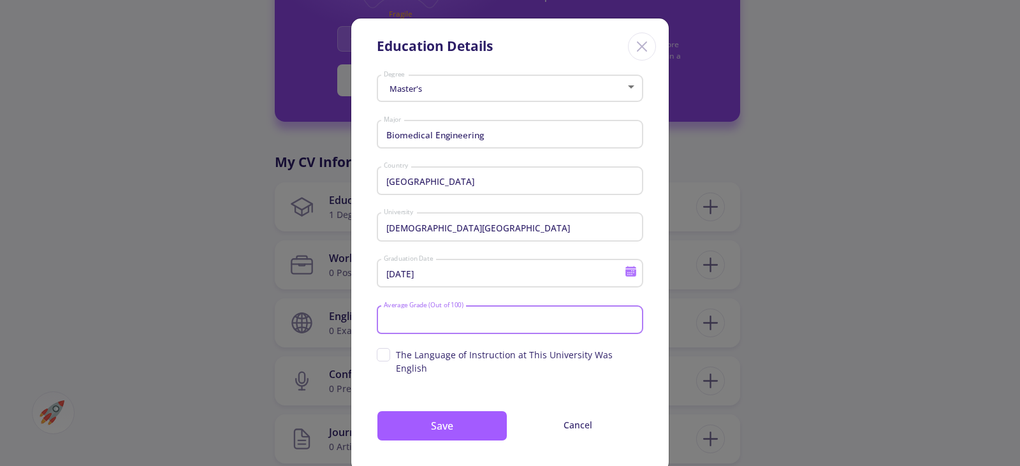
click at [462, 324] on input "Average Grade (Out of 100)" at bounding box center [512, 320] width 258 height 11
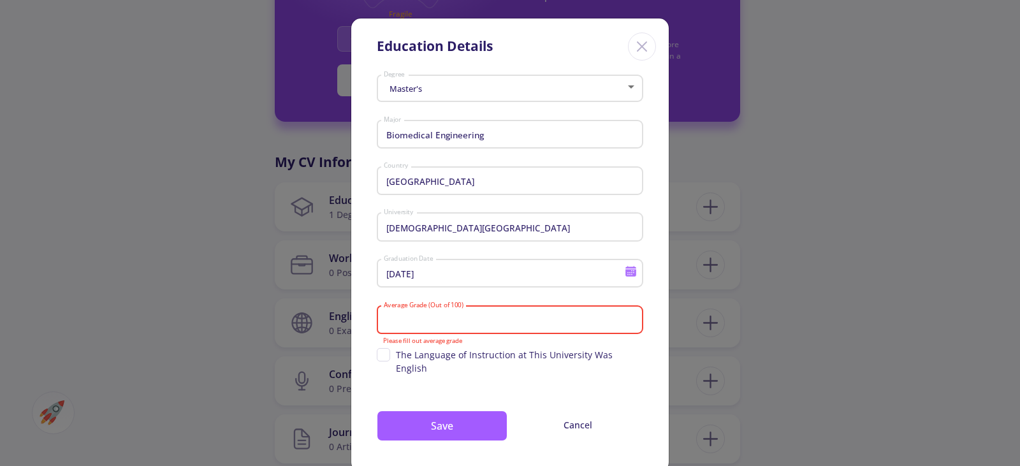
paste input "84.9"
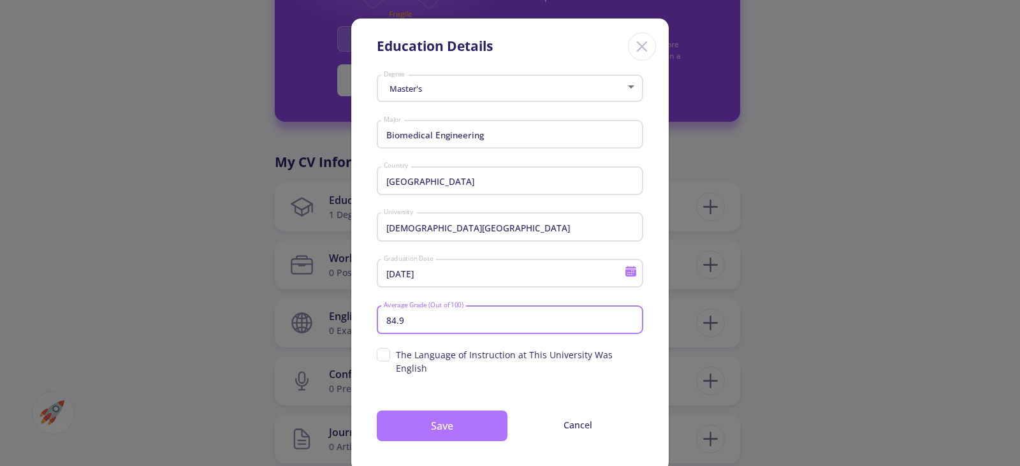
type input "84.9"
click at [448, 411] on button "Save" at bounding box center [442, 426] width 131 height 31
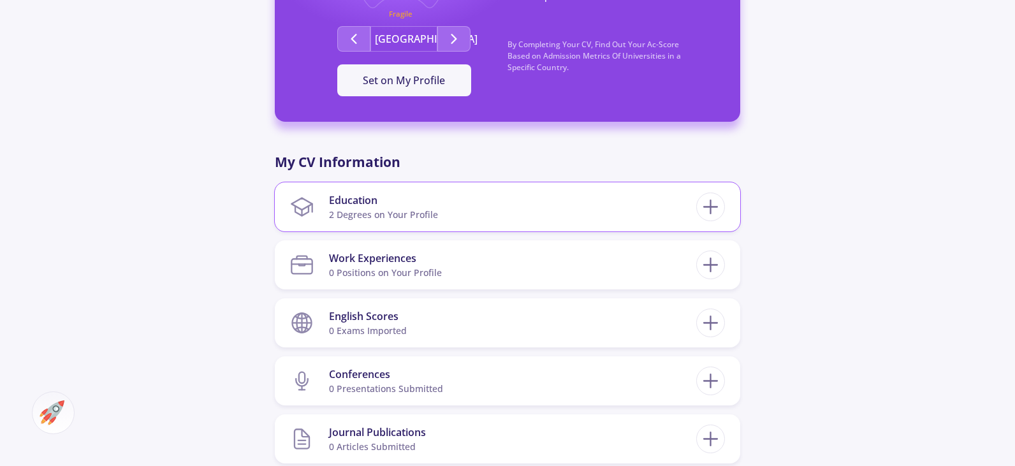
click at [670, 210] on section "Education 2 Degrees on Your Profile" at bounding box center [493, 206] width 406 height 39
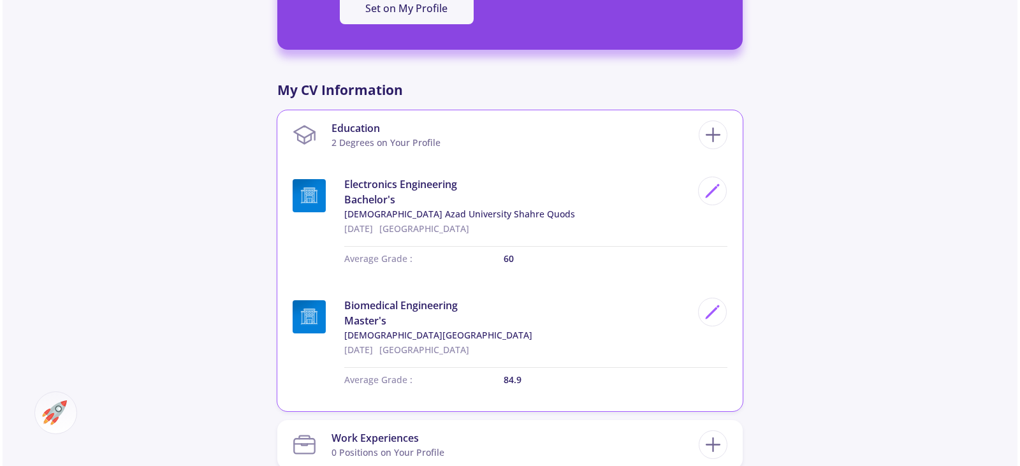
scroll to position [574, 0]
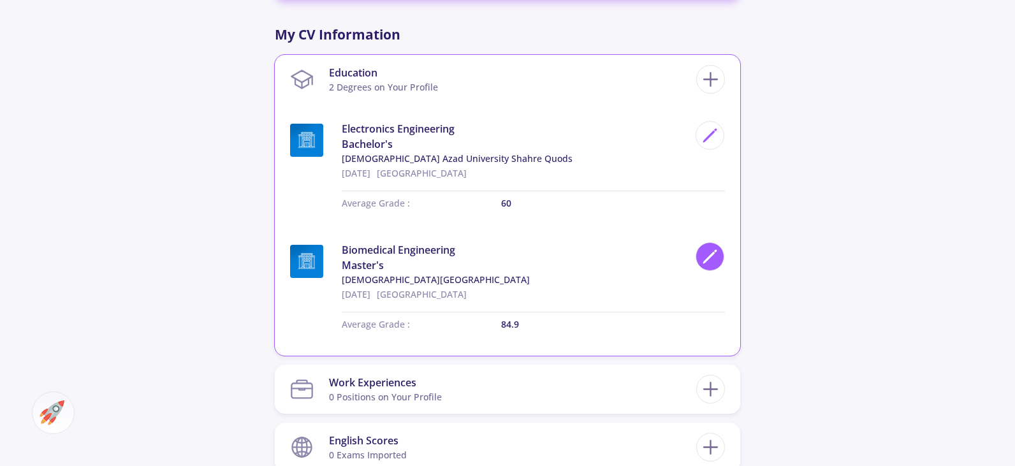
click at [712, 261] on icon at bounding box center [709, 256] width 17 height 17
type input "[DATE]"
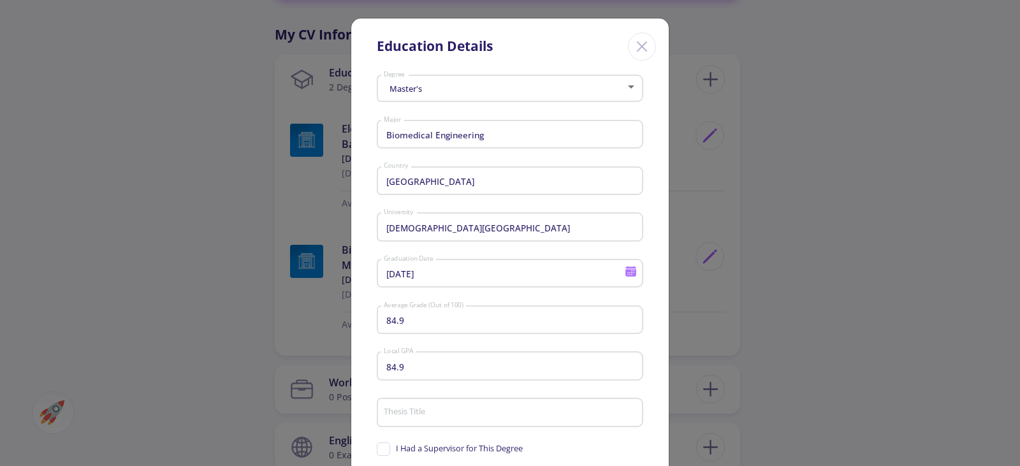
click at [411, 367] on input "84.9" at bounding box center [512, 366] width 258 height 11
paste input "7.8"
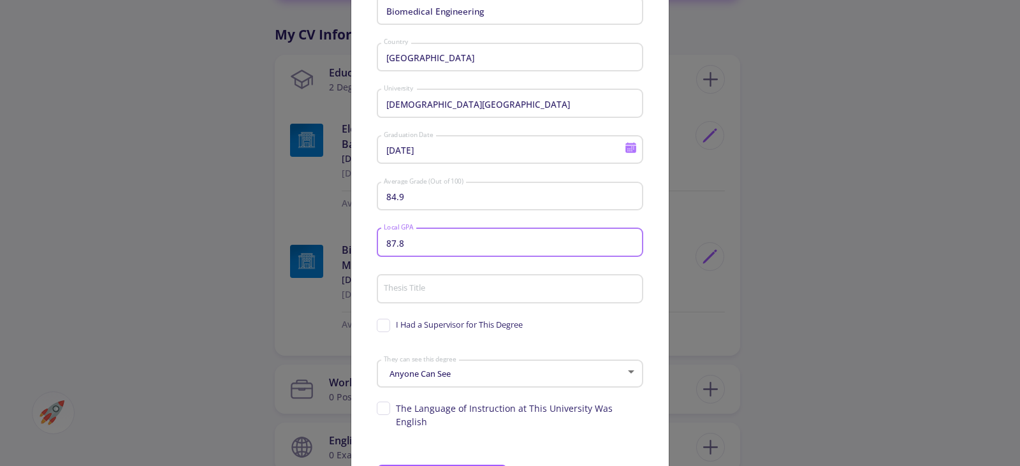
scroll to position [128, 0]
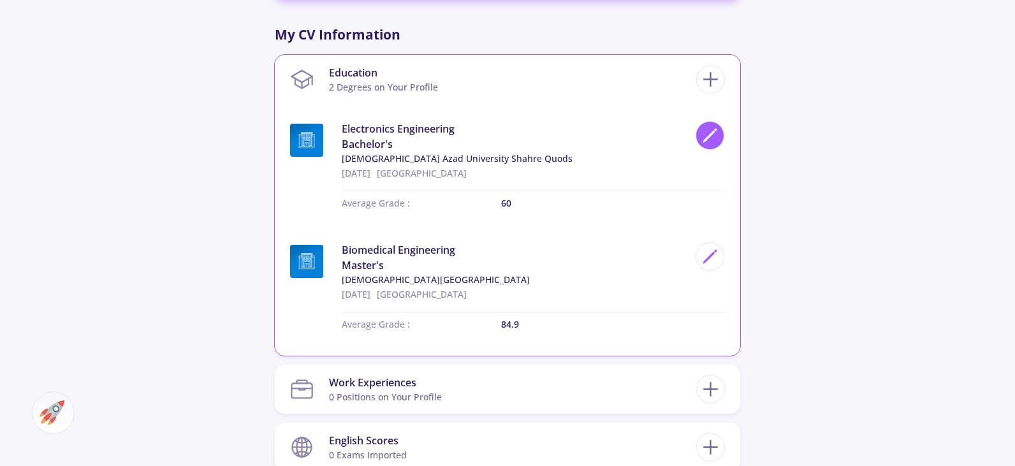
click at [716, 136] on icon at bounding box center [709, 135] width 17 height 17
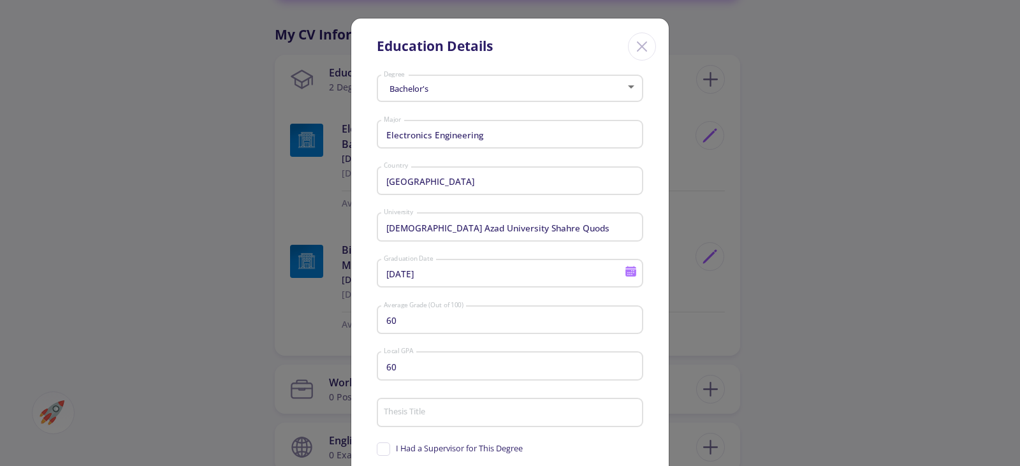
scroll to position [188, 0]
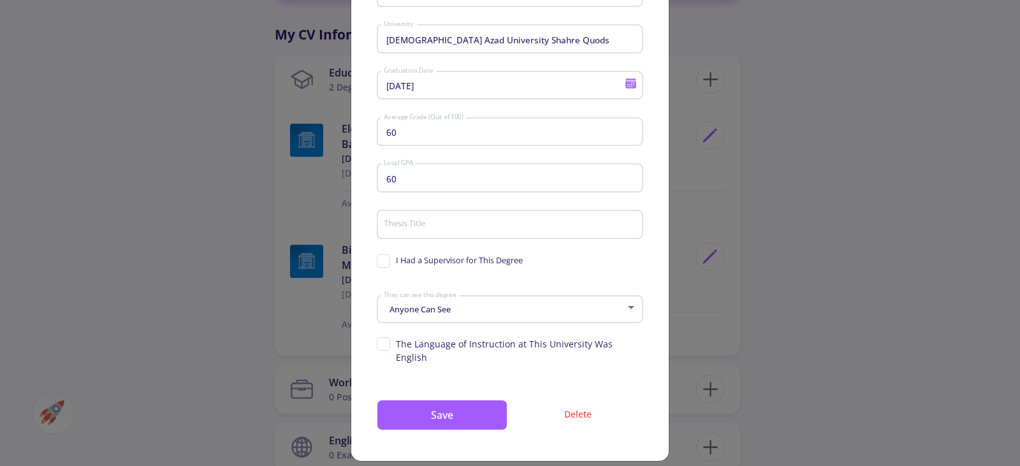
click at [399, 177] on input "60" at bounding box center [512, 178] width 258 height 11
click at [397, 177] on input "60" at bounding box center [512, 178] width 258 height 11
paste input "76.9"
type input "76.9"
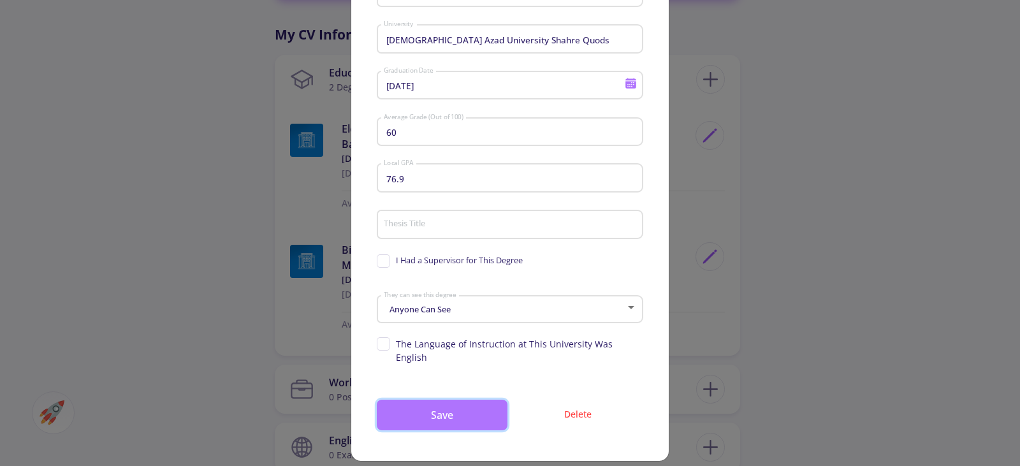
click at [455, 400] on button "Save" at bounding box center [442, 415] width 131 height 31
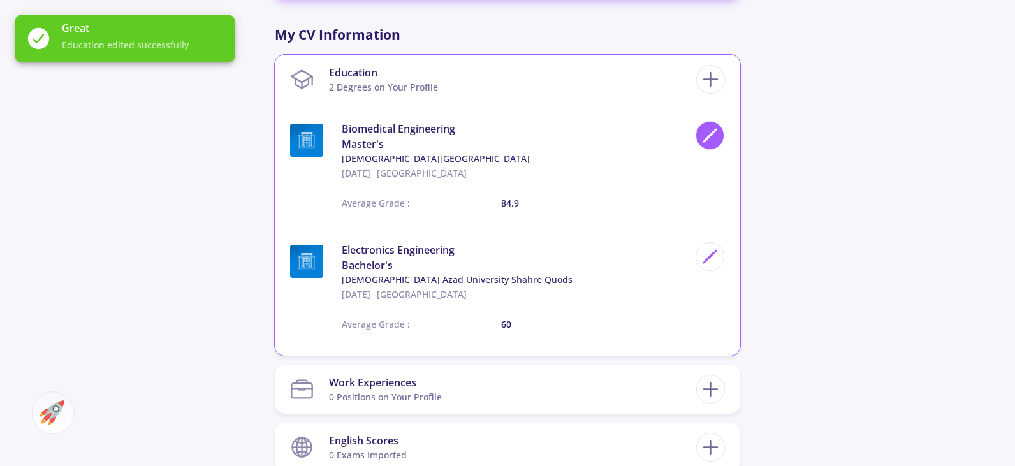
click at [710, 138] on icon at bounding box center [709, 135] width 17 height 17
type input "Biomedical Engineering"
type input "[DEMOGRAPHIC_DATA][GEOGRAPHIC_DATA]"
type input "[DATE]"
type input "84.9"
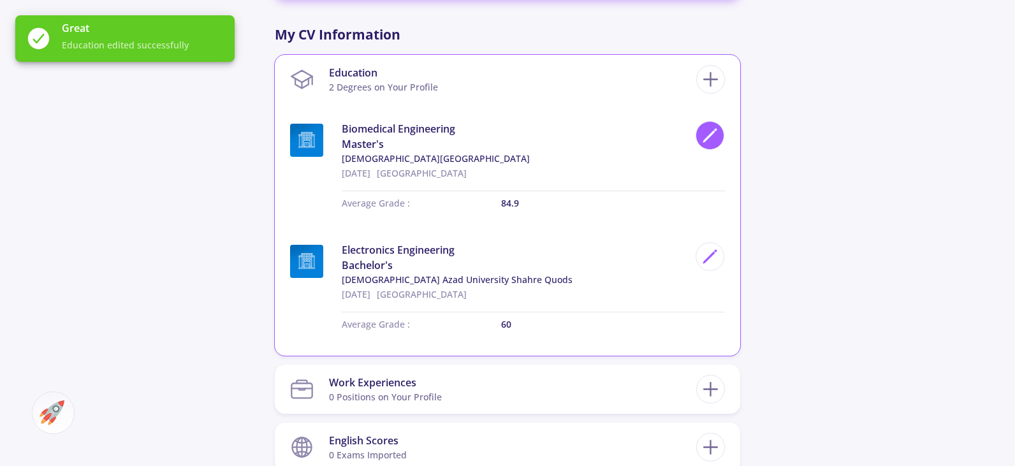
type input "87.8"
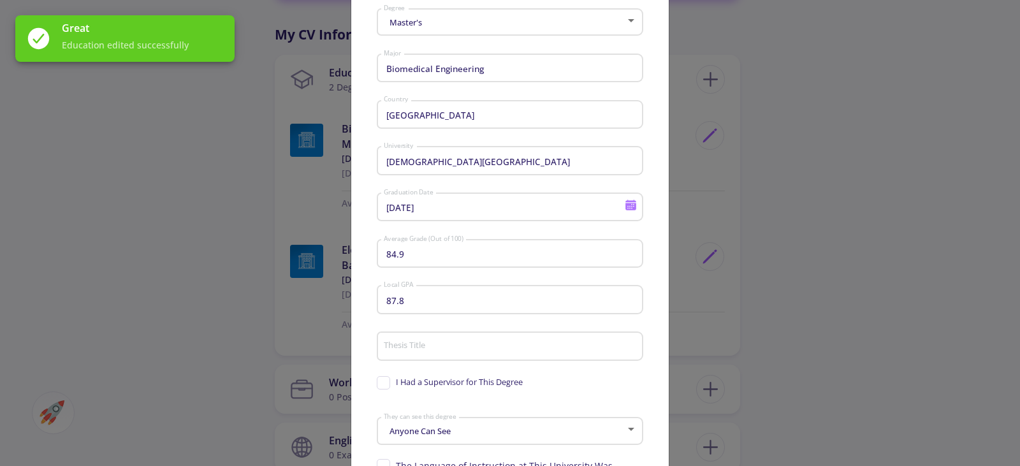
scroll to position [128, 0]
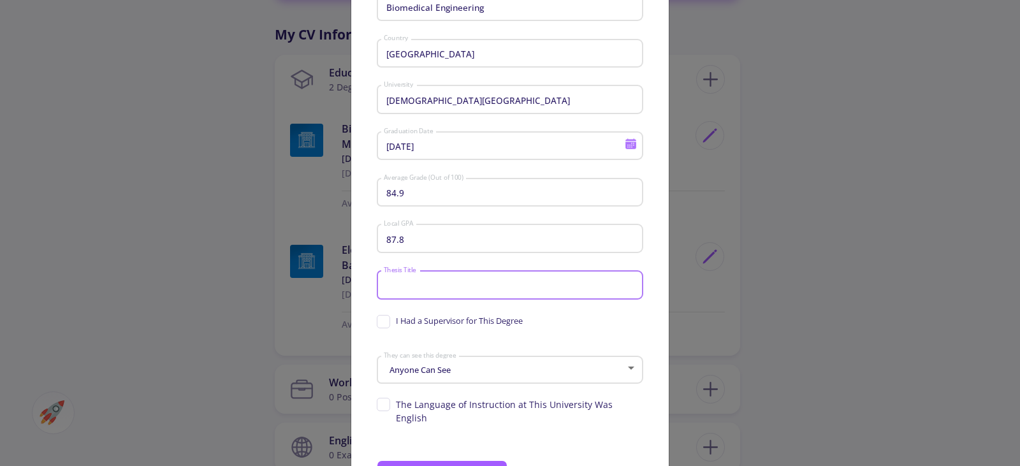
click at [422, 282] on input "Thesis Title" at bounding box center [512, 285] width 258 height 11
type input "ِ"
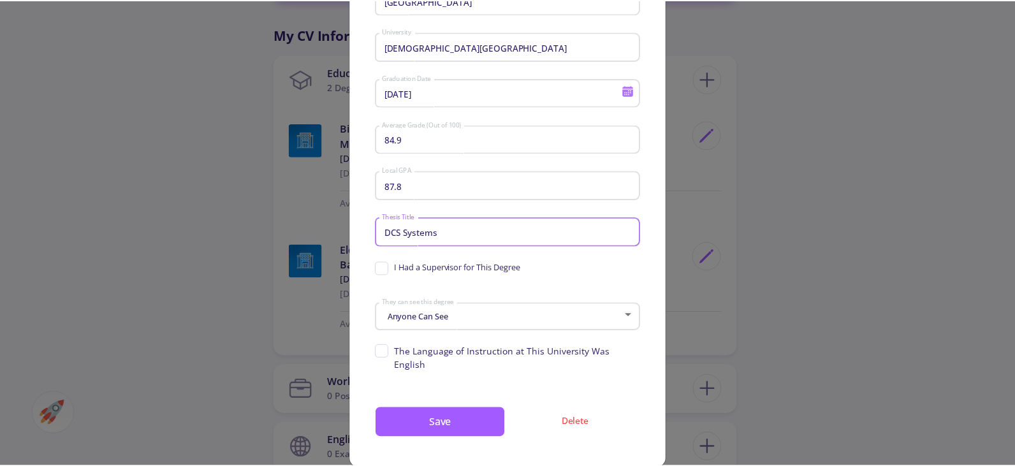
scroll to position [188, 0]
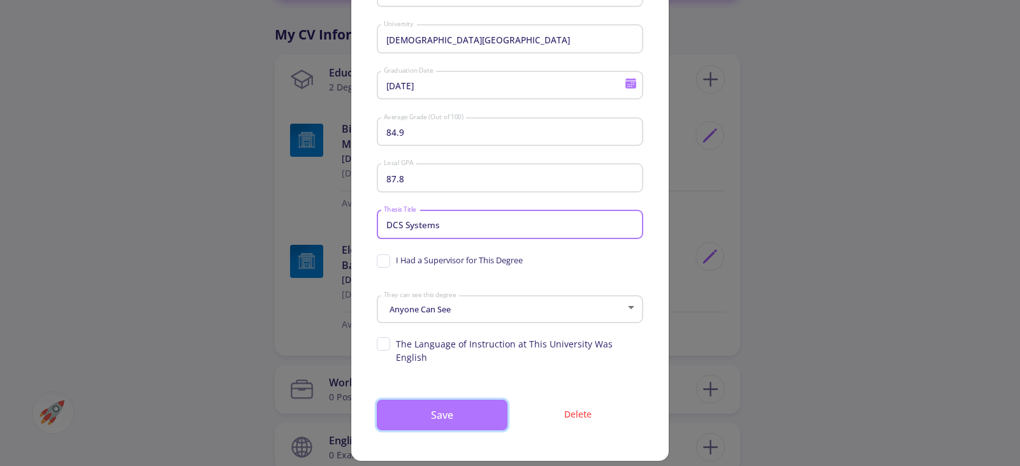
click at [450, 400] on button "Save" at bounding box center [442, 415] width 131 height 31
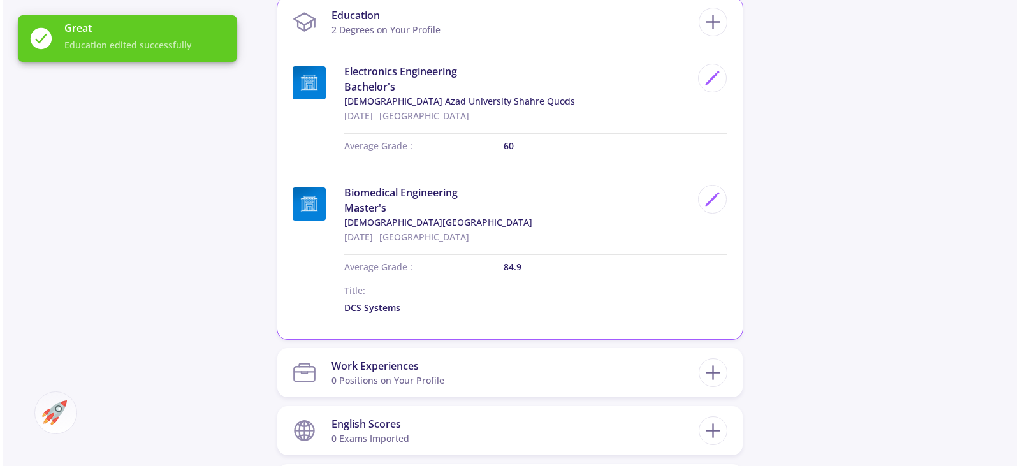
scroll to position [701, 0]
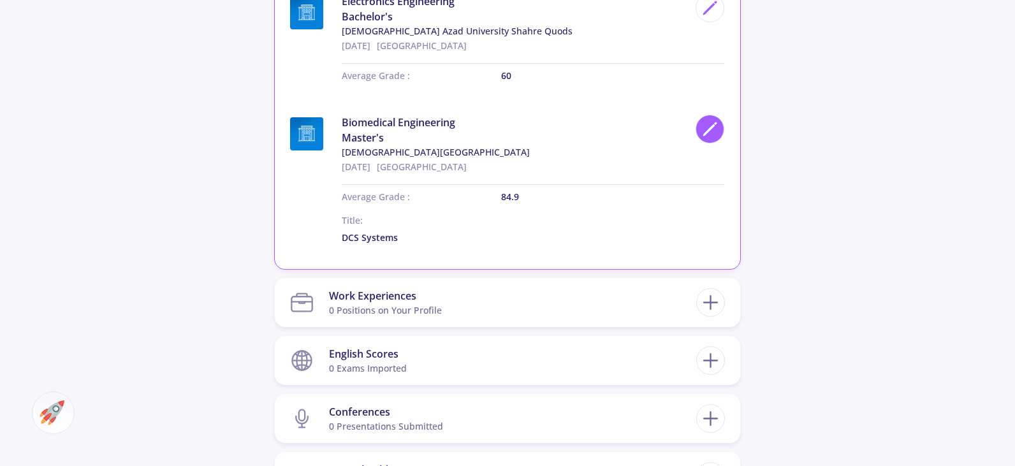
click at [717, 135] on icon at bounding box center [709, 129] width 17 height 17
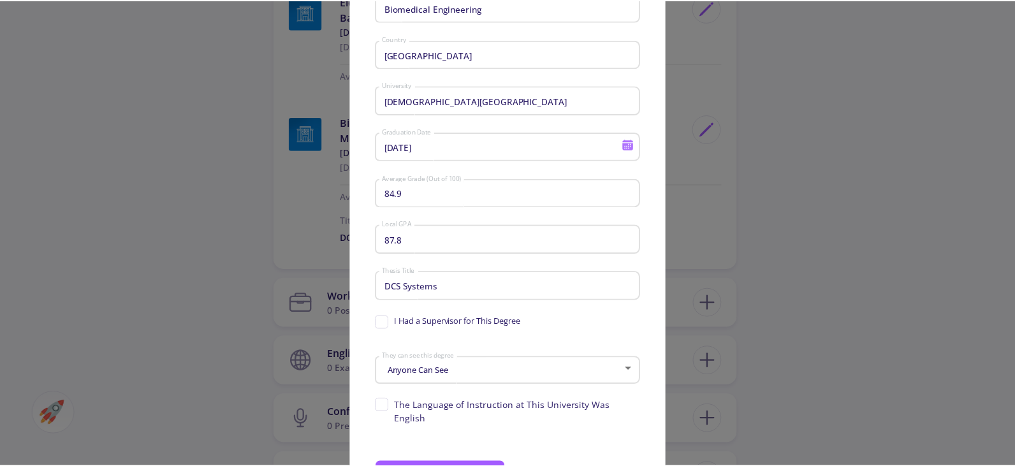
scroll to position [128, 0]
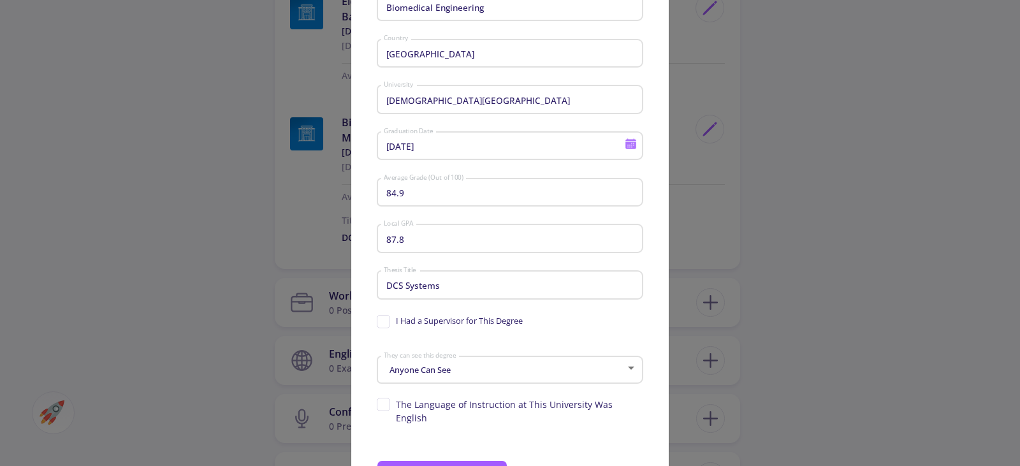
click at [786, 226] on div "Education Details Master's Degree Biomedical Engineering Major Iran Country [GE…" at bounding box center [510, 233] width 1020 height 466
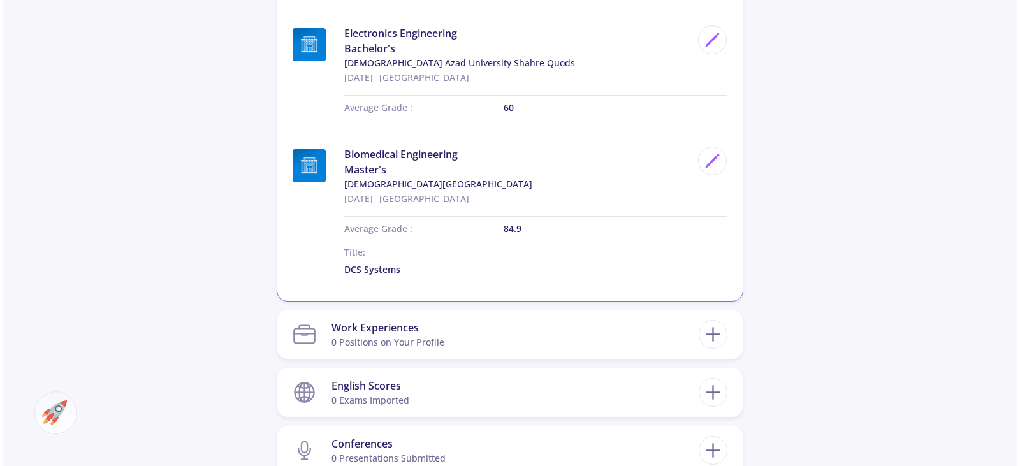
scroll to position [701, 0]
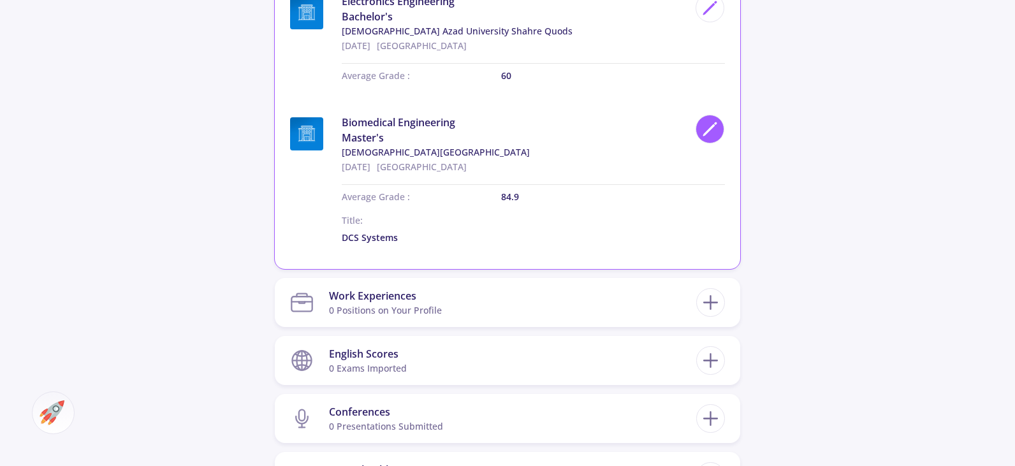
click at [712, 133] on icon at bounding box center [709, 129] width 17 height 17
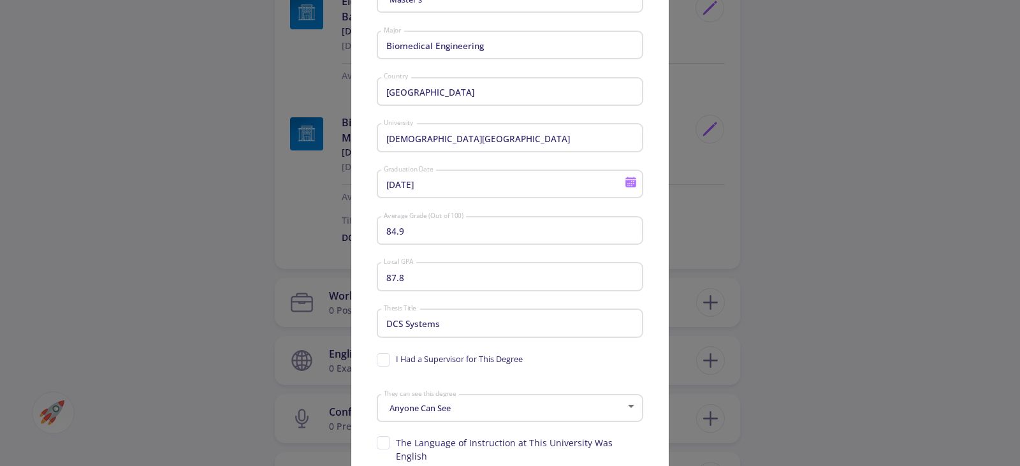
scroll to position [188, 0]
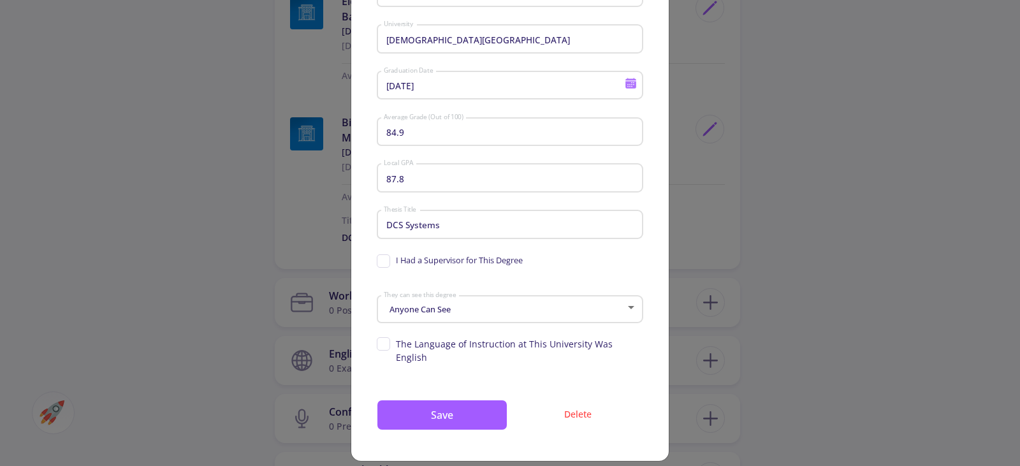
click at [427, 230] on input "DCS Systems" at bounding box center [512, 224] width 258 height 11
paste input "Human Facial Expression Recognition Based on Committee Machine and Deep Neural …"
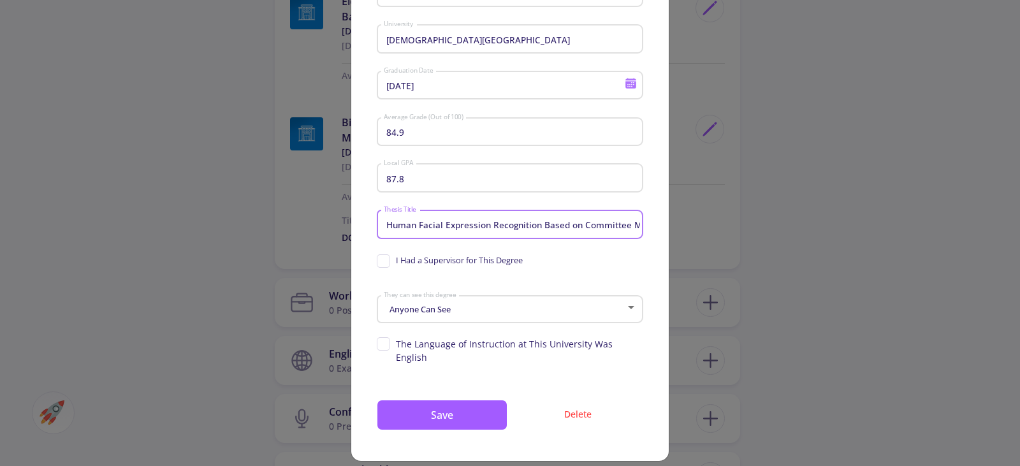
scroll to position [0, 138]
type input "Human Facial Expression Recognition Based on Committee Machine and Deep Neural …"
click at [378, 262] on span "I Had a Supervisor for This Degree" at bounding box center [450, 260] width 146 height 12
click at [378, 262] on input "I Had a Supervisor for This Degree" at bounding box center [381, 258] width 8 height 8
checkbox input "true"
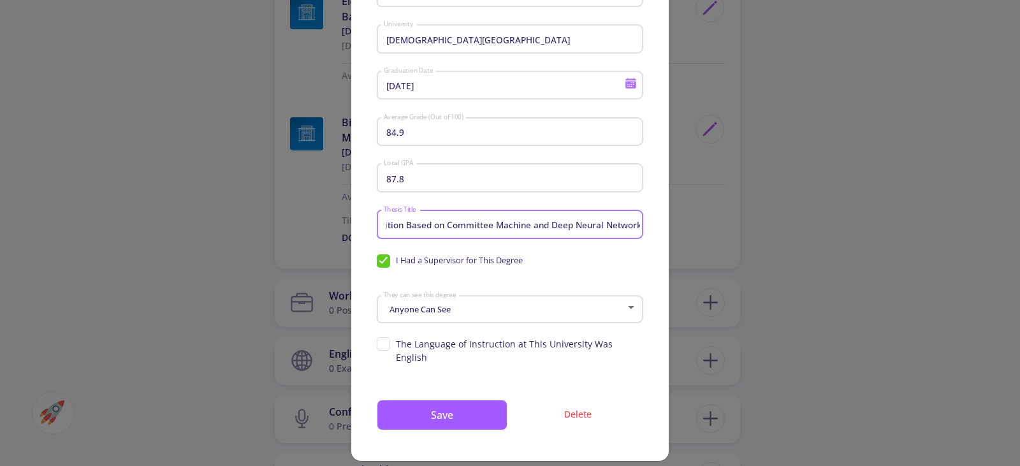
scroll to position [0, 0]
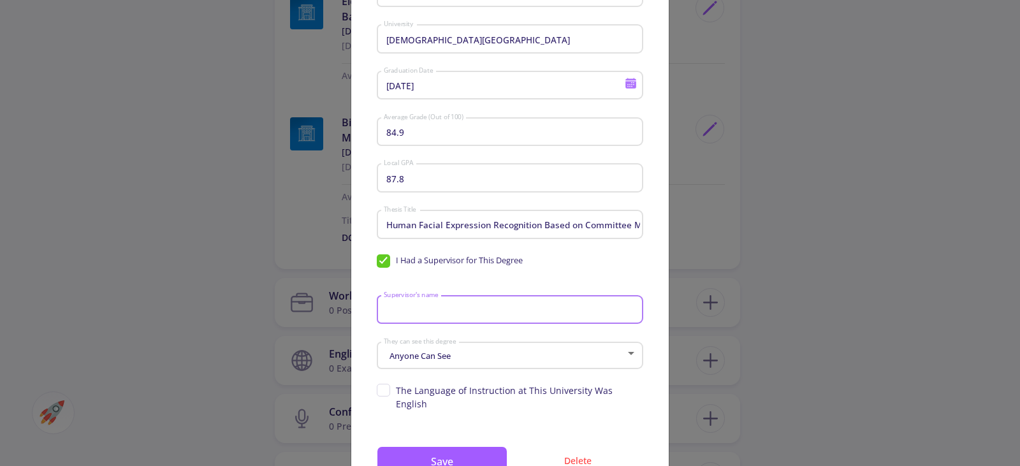
click at [460, 311] on input "Supervisor's name" at bounding box center [512, 310] width 258 height 11
type input "f"
paste input "[PERSON_NAME], Ph.D."
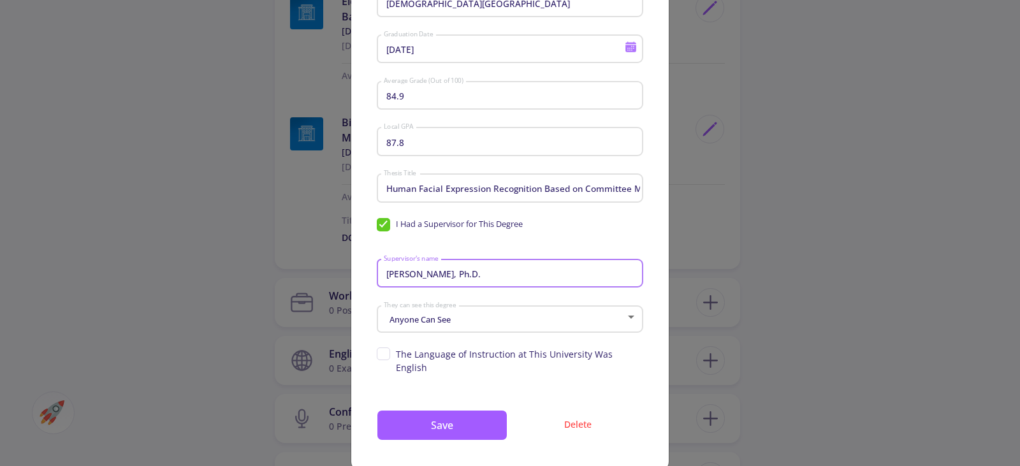
scroll to position [235, 0]
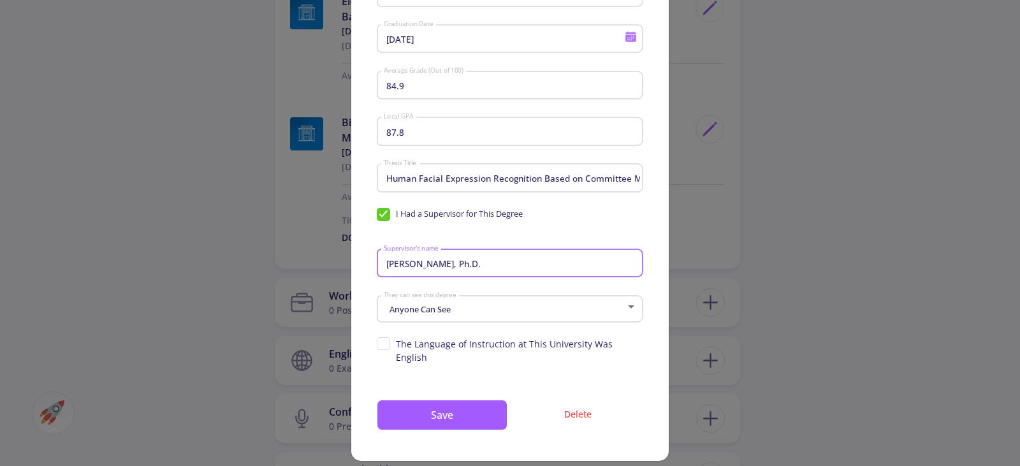
type input "[PERSON_NAME], Ph.D."
click at [489, 316] on div "Anyone Can See They can see this degree" at bounding box center [510, 307] width 254 height 32
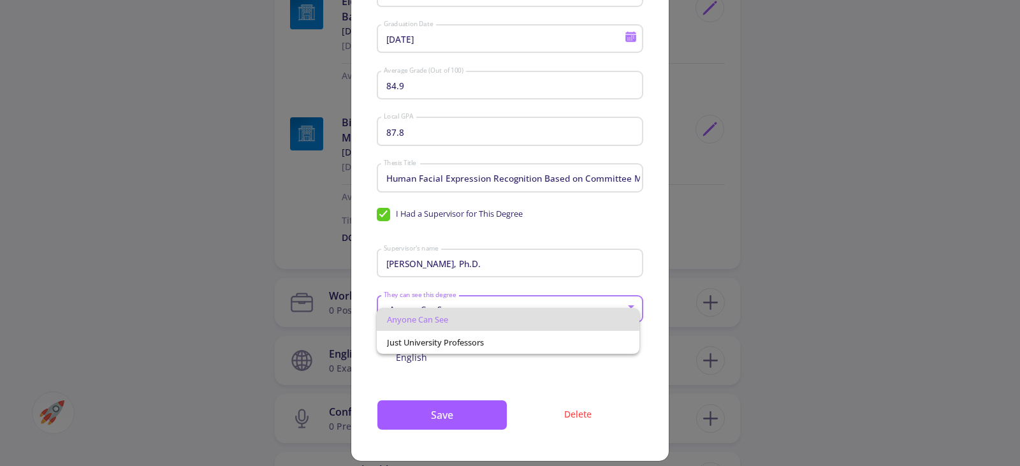
click at [494, 314] on span "Anyone Can See" at bounding box center [508, 319] width 243 height 23
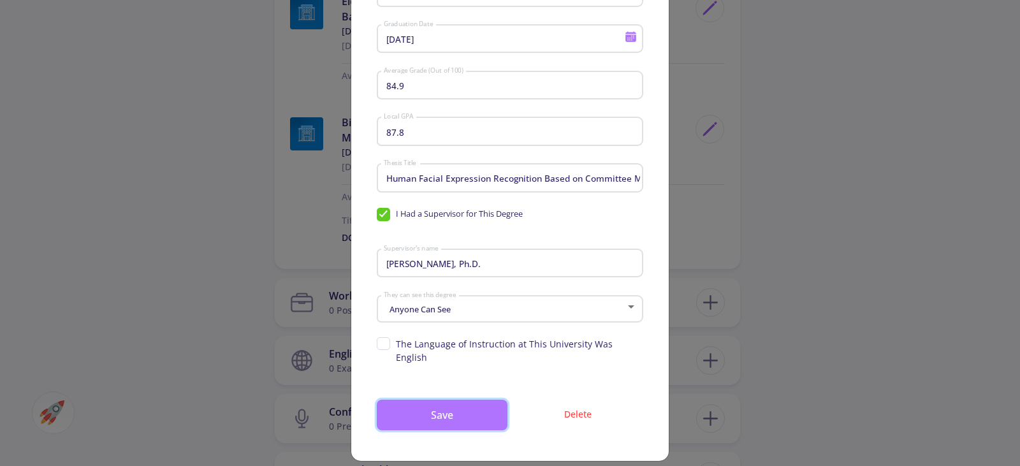
click at [420, 400] on button "Save" at bounding box center [442, 415] width 131 height 31
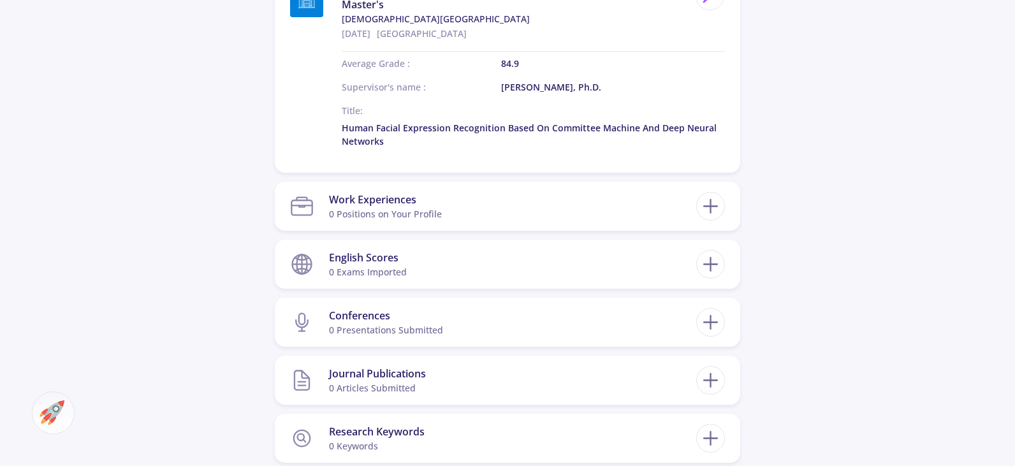
scroll to position [829, 0]
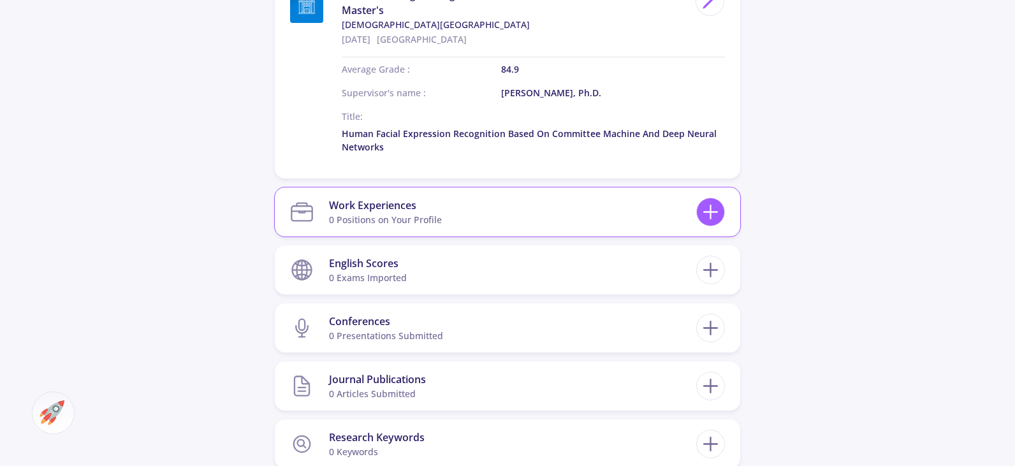
click at [717, 212] on line at bounding box center [710, 212] width 13 height 0
checkbox input "false"
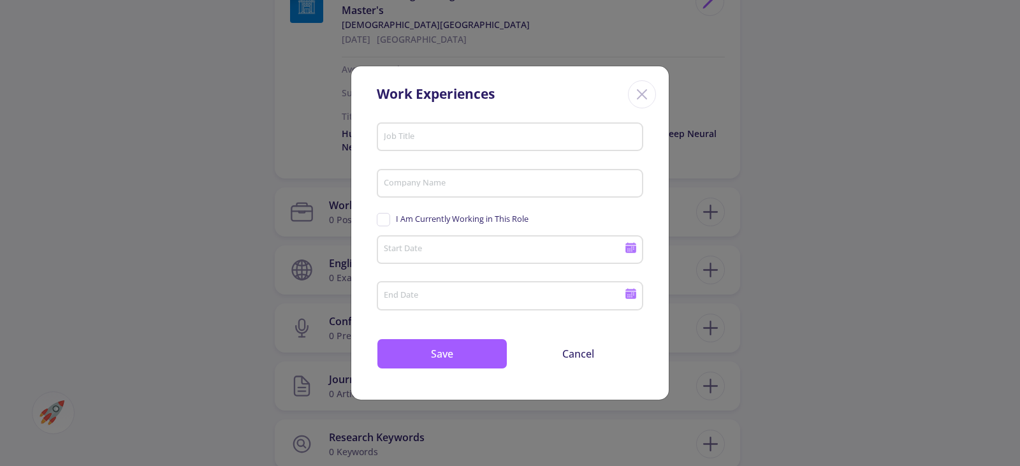
click at [516, 130] on div "Job Title" at bounding box center [510, 134] width 254 height 33
click at [527, 180] on input "Company Name" at bounding box center [512, 184] width 258 height 11
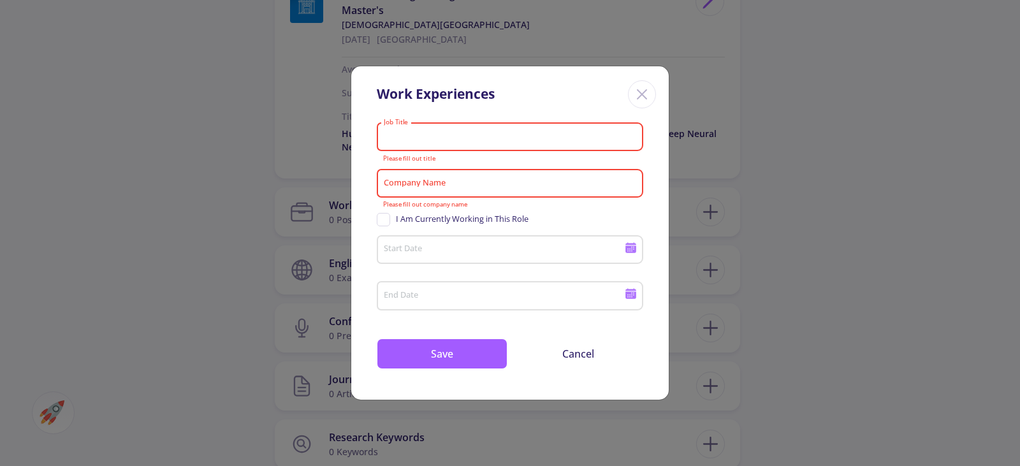
click at [503, 139] on input "Job Title" at bounding box center [512, 137] width 258 height 11
click at [508, 186] on input "Company Name" at bounding box center [512, 184] width 258 height 11
click at [460, 142] on input "Job Title" at bounding box center [512, 137] width 258 height 11
click at [459, 129] on div "Job Title" at bounding box center [510, 134] width 254 height 33
paste input " Responsible for ensurin"
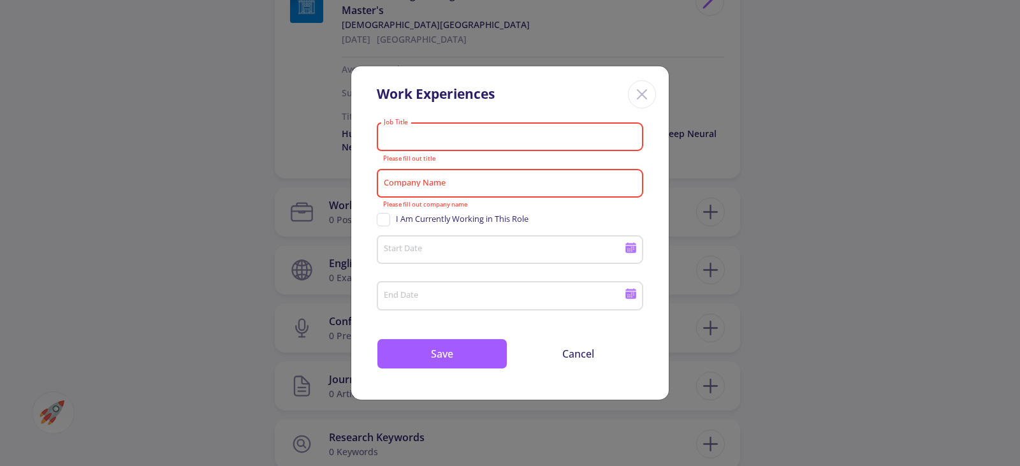
type input " Responsible for ensurin"
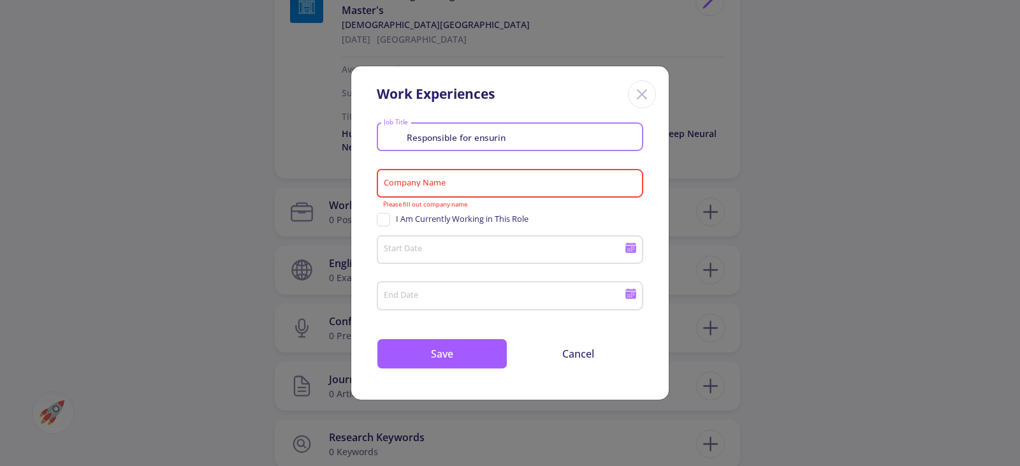
click at [477, 138] on input " Responsible for ensurin" at bounding box center [512, 137] width 258 height 11
drag, startPoint x: 482, startPoint y: 137, endPoint x: 298, endPoint y: 145, distance: 184.5
click at [298, 145] on div "Work Experiences  Responsible for ensurin Job Title Company Name Please fill o…" at bounding box center [510, 233] width 1020 height 466
click at [443, 139] on input " Responsible for ensurin" at bounding box center [512, 137] width 258 height 11
click at [492, 133] on input " Responsible for ensurin" at bounding box center [512, 137] width 258 height 11
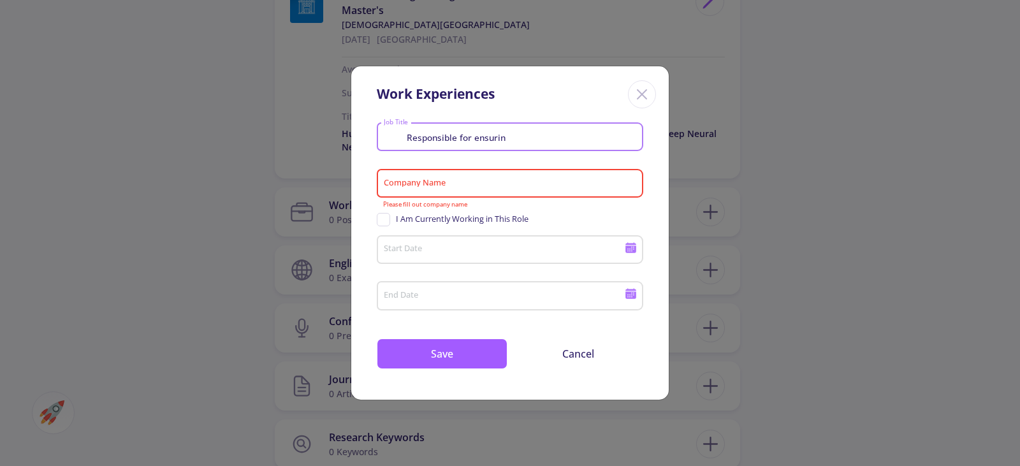
click at [491, 133] on input " Responsible for ensurin" at bounding box center [512, 137] width 258 height 11
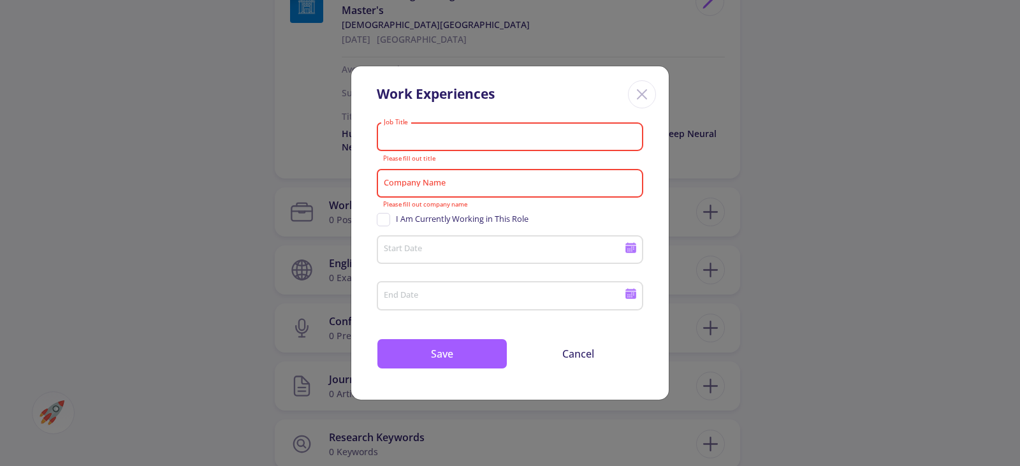
paste input "ELM GOSTAR MAAD COMPANY"
type input "ELM GOSTAR MAAD COMPANY"
click at [464, 184] on input "Company Name" at bounding box center [512, 184] width 258 height 11
paste input "ELM GOSTAR MAAD COMPANY"
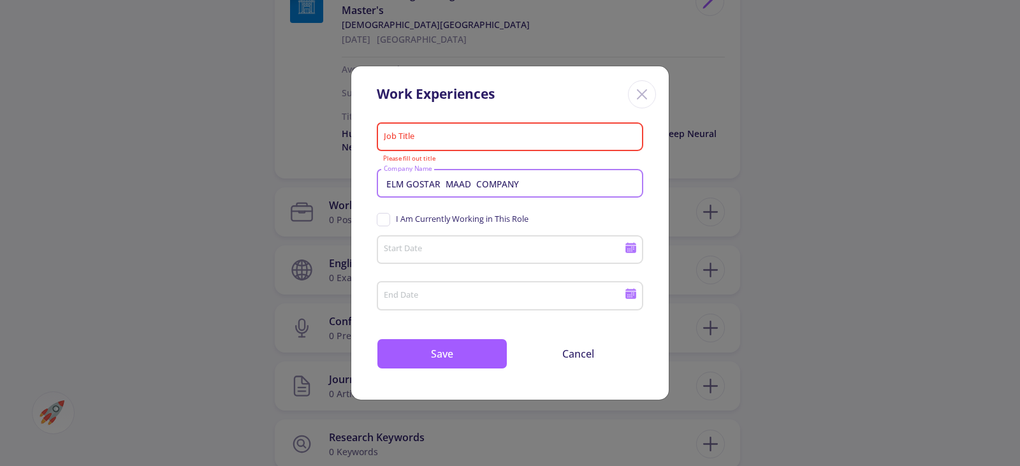
type input "ELM GOSTAR MAAD COMPANY"
click at [490, 137] on input "Job Title" at bounding box center [512, 137] width 258 height 11
click at [629, 250] on icon at bounding box center [631, 249] width 11 height 7
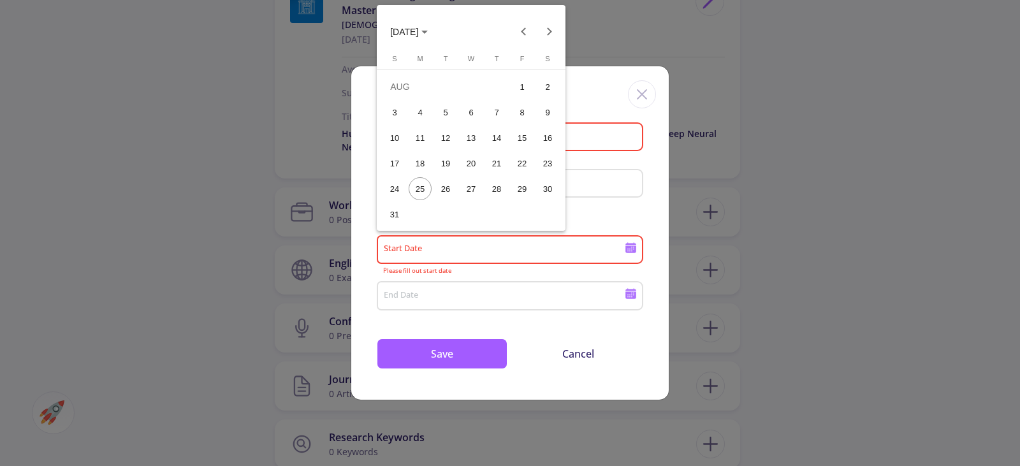
click at [438, 33] on button "[DATE]" at bounding box center [409, 32] width 58 height 26
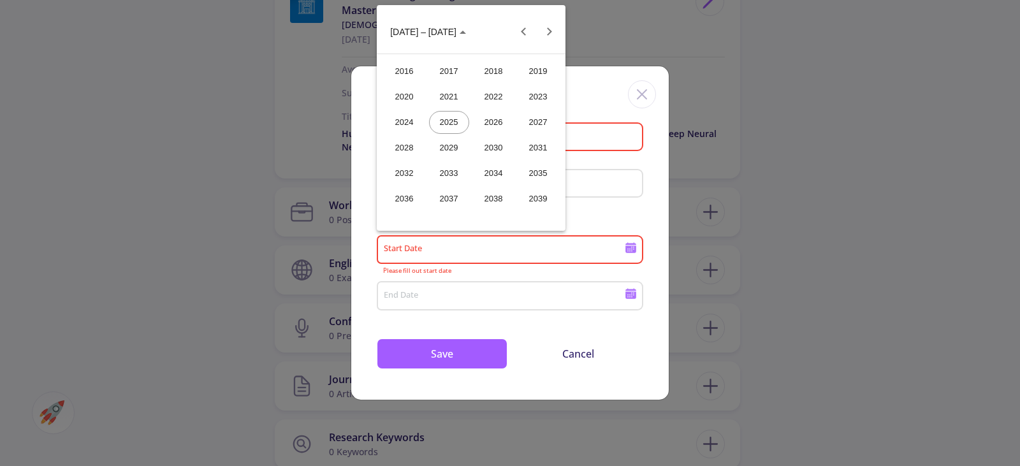
click at [406, 68] on div "2016" at bounding box center [405, 71] width 40 height 23
click at [413, 91] on div "JAN" at bounding box center [405, 96] width 40 height 23
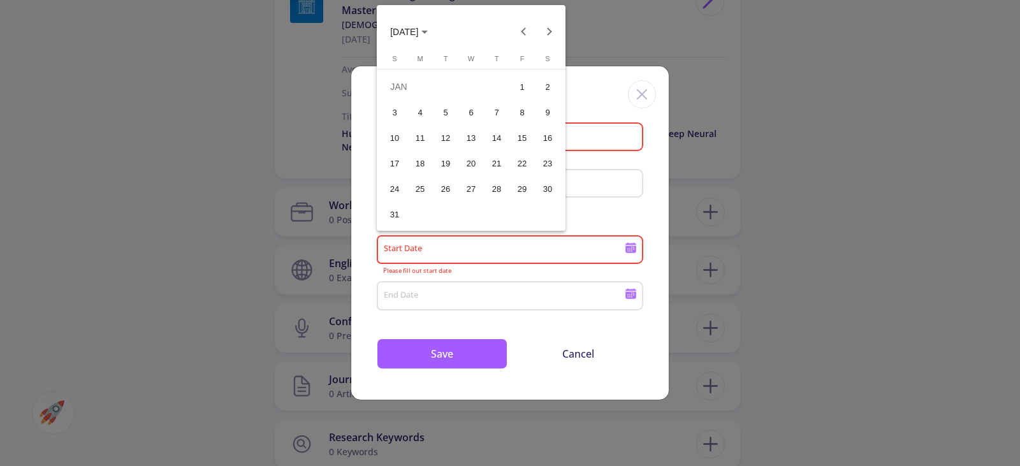
click at [422, 131] on div "11" at bounding box center [420, 137] width 23 height 23
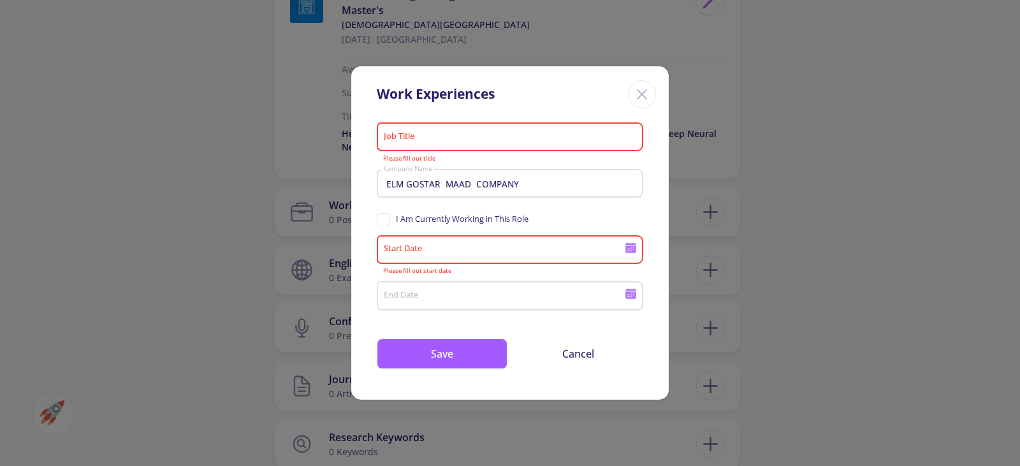
type input "[DATE]"
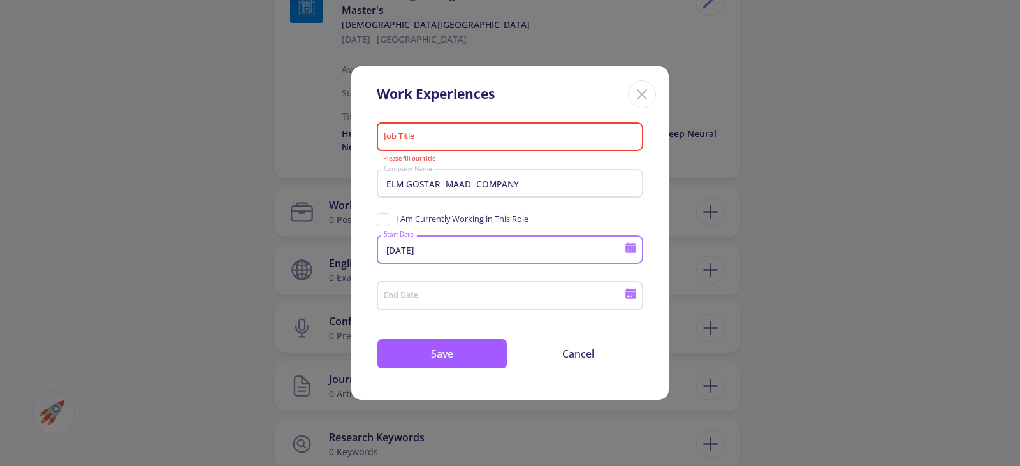
click at [545, 302] on input "End Date" at bounding box center [506, 296] width 246 height 11
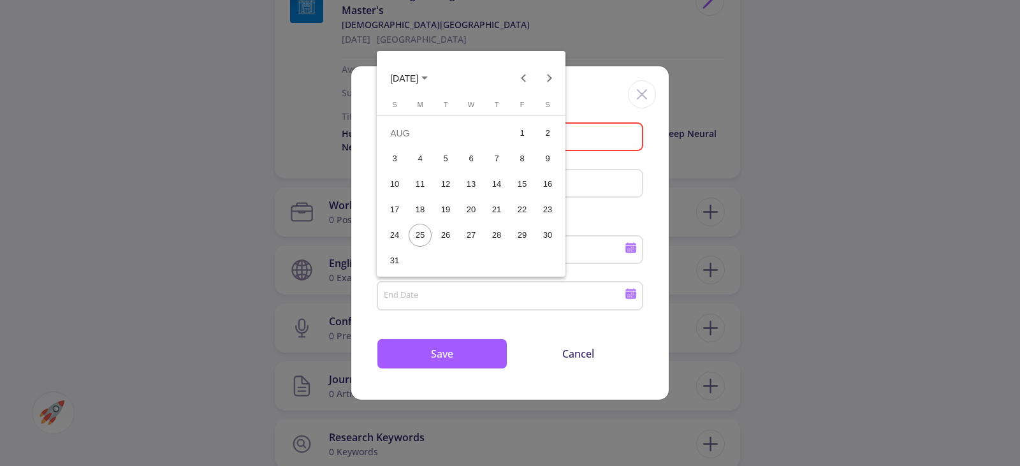
click at [418, 73] on span "[DATE]" at bounding box center [404, 78] width 28 height 10
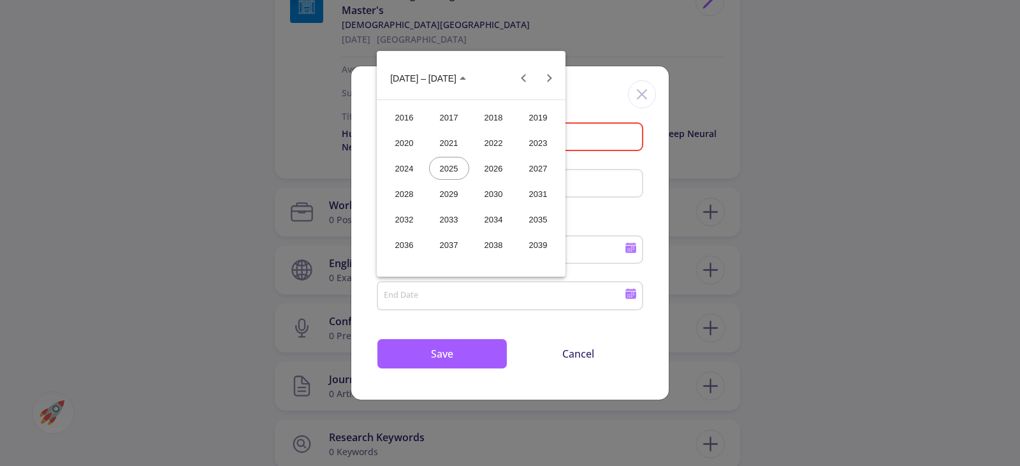
click at [409, 162] on div "2024" at bounding box center [405, 168] width 40 height 23
click at [446, 186] on div "OCT" at bounding box center [449, 193] width 40 height 23
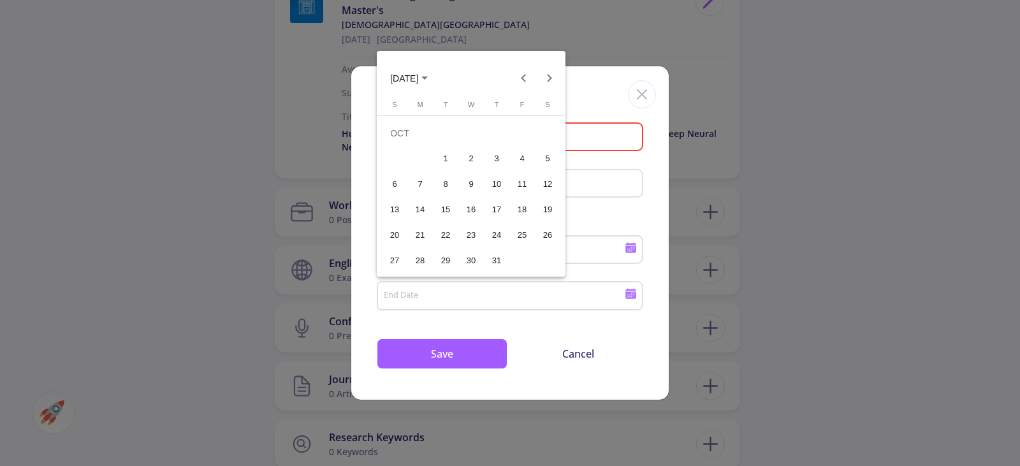
click at [471, 205] on div "16" at bounding box center [471, 209] width 23 height 23
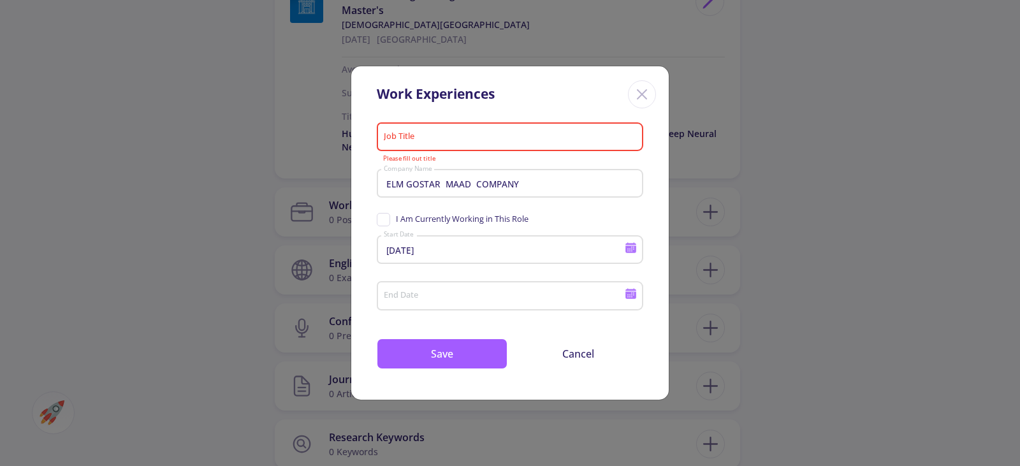
type input "[DATE]"
click at [455, 136] on input "Job Title" at bounding box center [512, 137] width 258 height 11
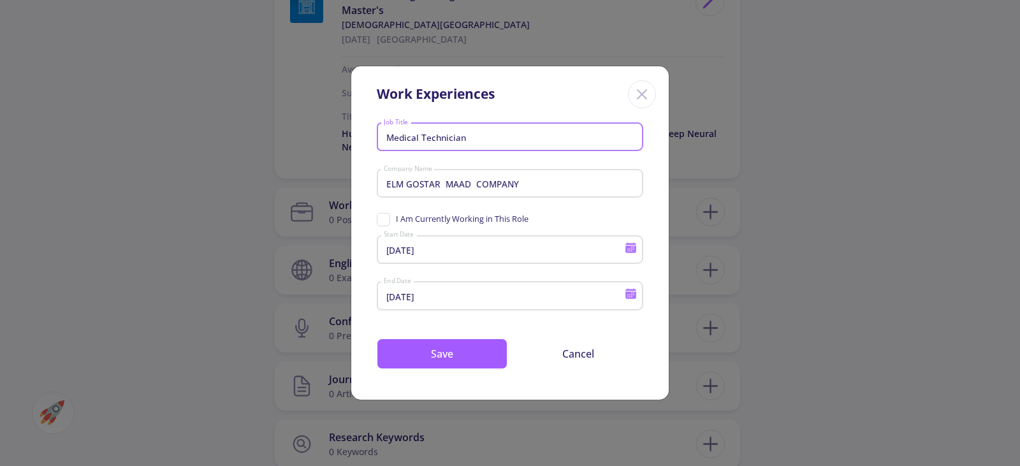
click at [483, 138] on input "Medical Technician" at bounding box center [512, 137] width 258 height 11
paste input "Technical Supervisor of M"
type input "Technical Supervisor of M"
click at [483, 360] on button "Save" at bounding box center [442, 354] width 131 height 31
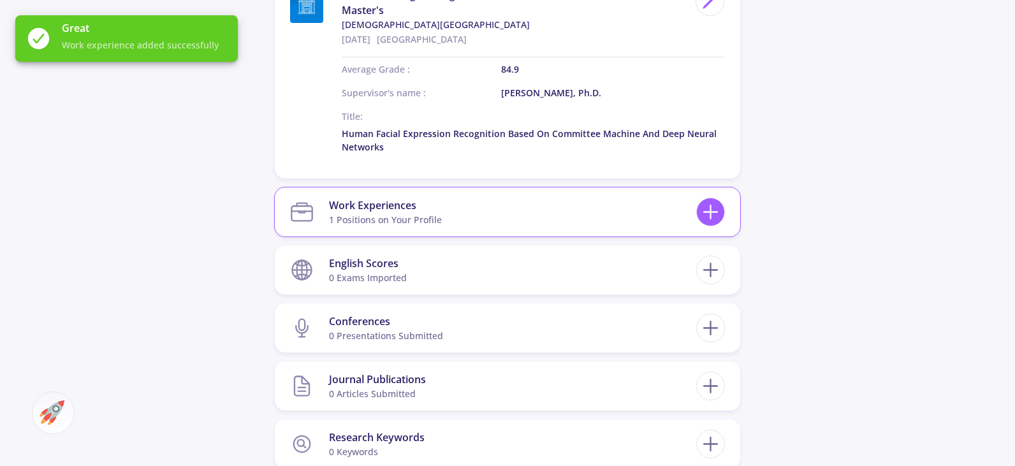
click at [716, 209] on icon at bounding box center [711, 212] width 24 height 24
checkbox input "false"
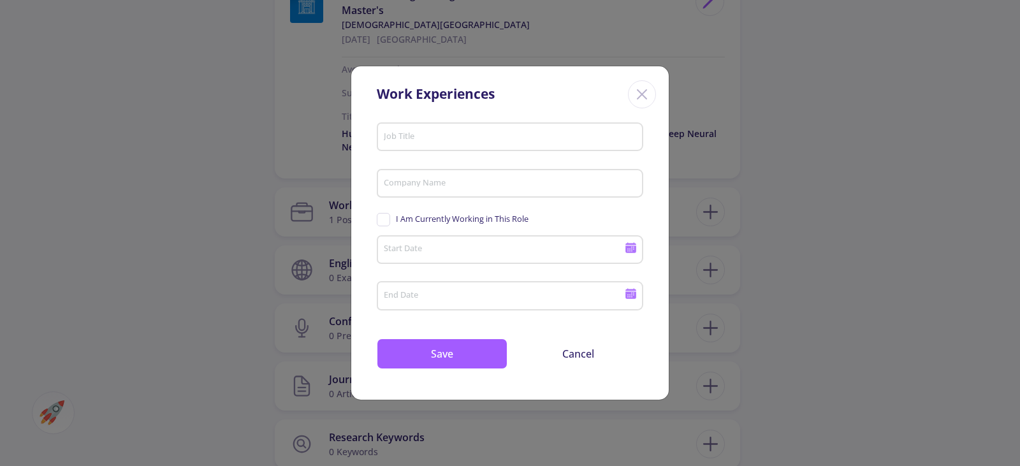
click at [465, 188] on input "Company Name" at bounding box center [512, 184] width 258 height 11
paste input "Self-Employed"
type input "Self-Employed"
click at [433, 141] on input "Job Title" at bounding box center [512, 137] width 258 height 11
paste input "Electrical Technician"
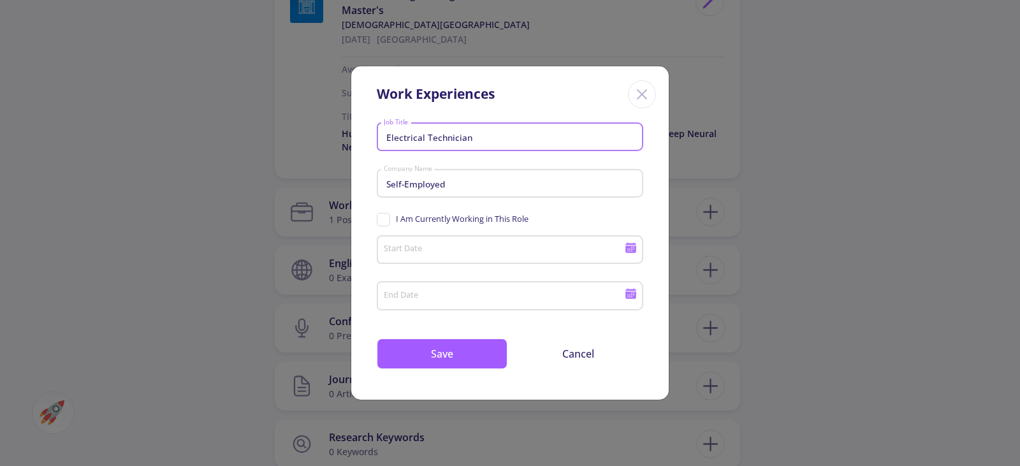
type input "Electrical Technician"
click at [455, 248] on input "Start Date" at bounding box center [506, 250] width 246 height 11
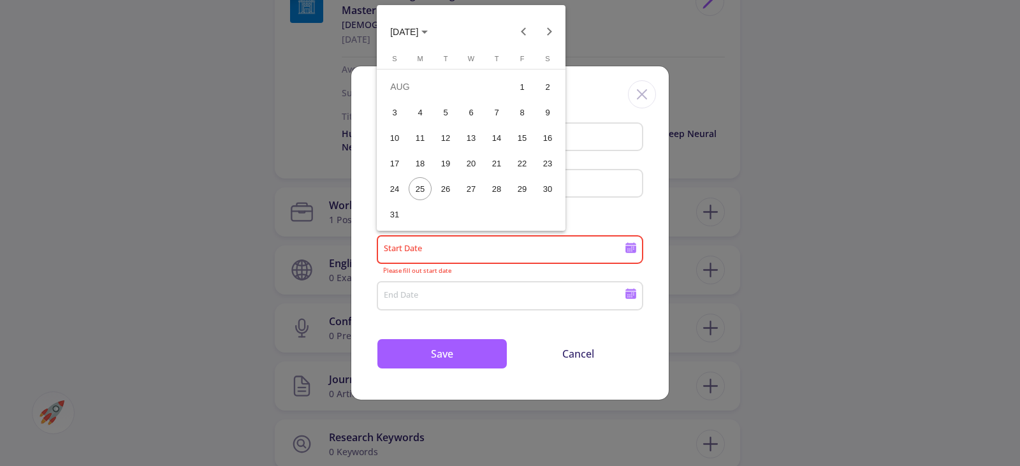
click at [455, 248] on div at bounding box center [510, 233] width 1020 height 466
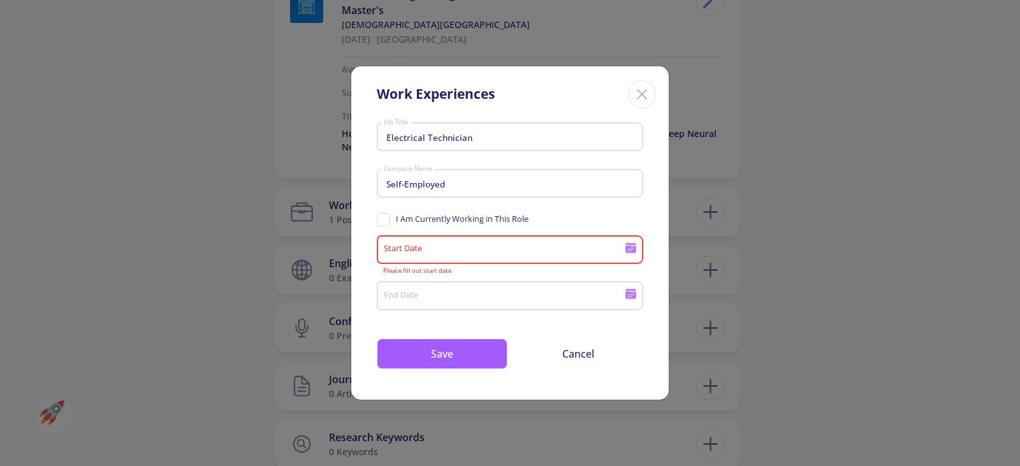
click at [627, 249] on icon at bounding box center [631, 249] width 11 height 7
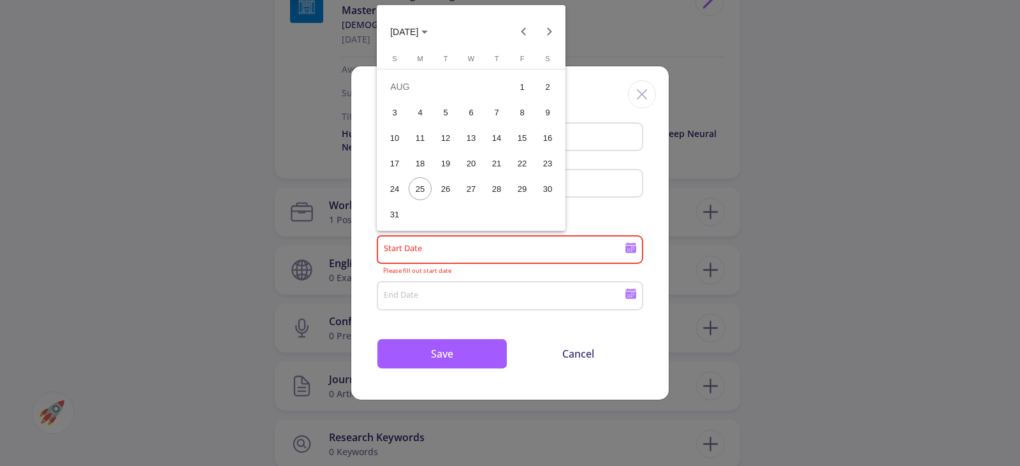
click at [428, 35] on span "[DATE]" at bounding box center [409, 31] width 38 height 10
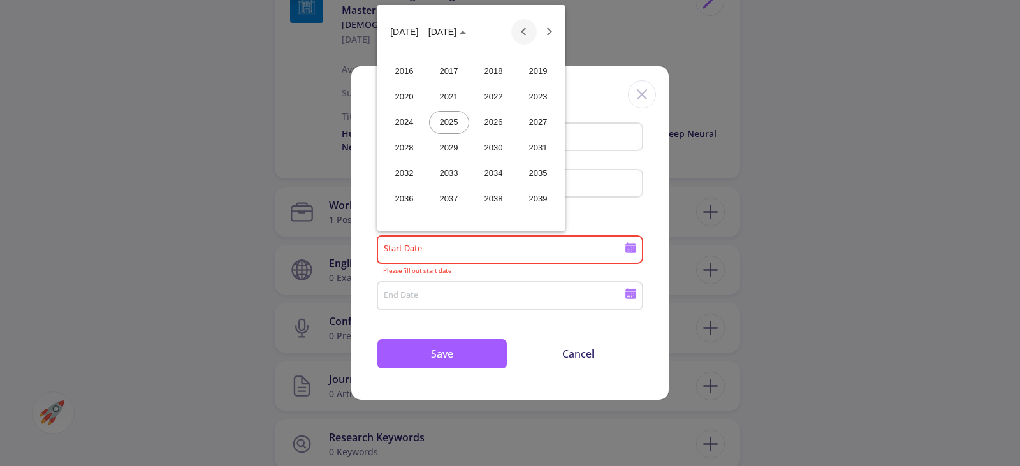
click at [520, 28] on button "Previous 24 years" at bounding box center [524, 32] width 26 height 26
click at [485, 195] on div "2014" at bounding box center [494, 198] width 40 height 23
click at [445, 124] on div "JUN" at bounding box center [449, 122] width 40 height 23
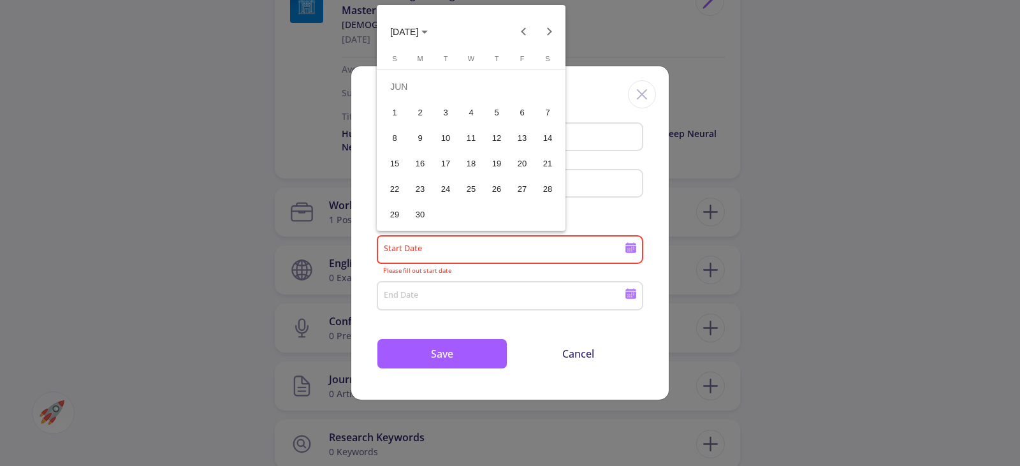
click at [468, 140] on div "11" at bounding box center [471, 137] width 23 height 23
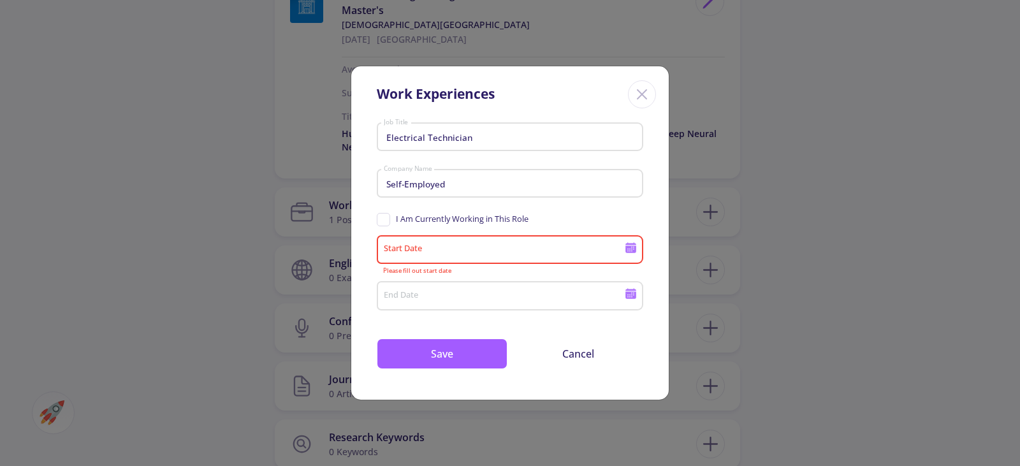
type input "[DATE]"
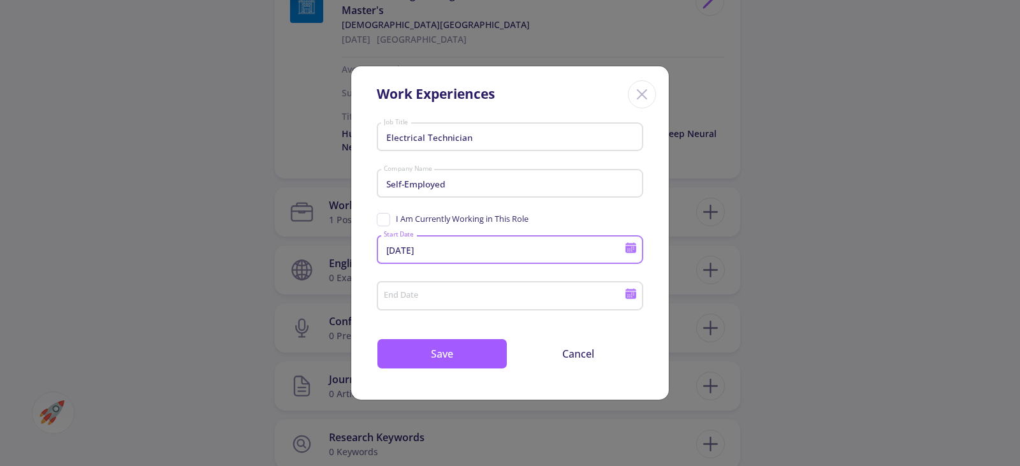
click at [569, 292] on input "End Date" at bounding box center [506, 296] width 246 height 11
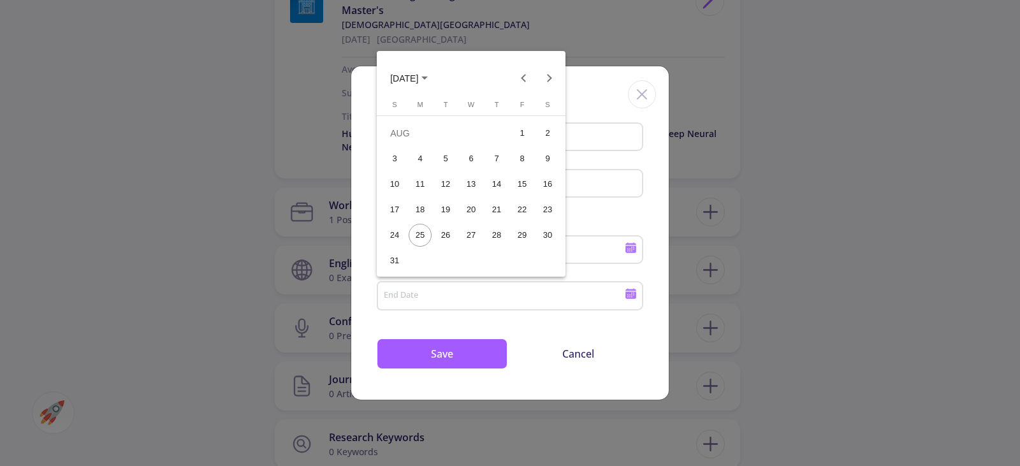
click at [462, 361] on div at bounding box center [510, 233] width 1020 height 466
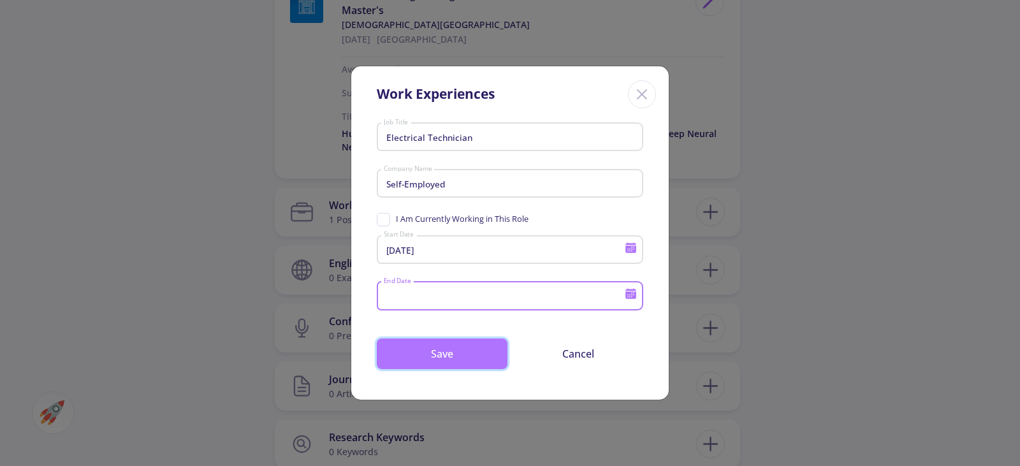
click at [462, 358] on button "Save" at bounding box center [442, 354] width 131 height 31
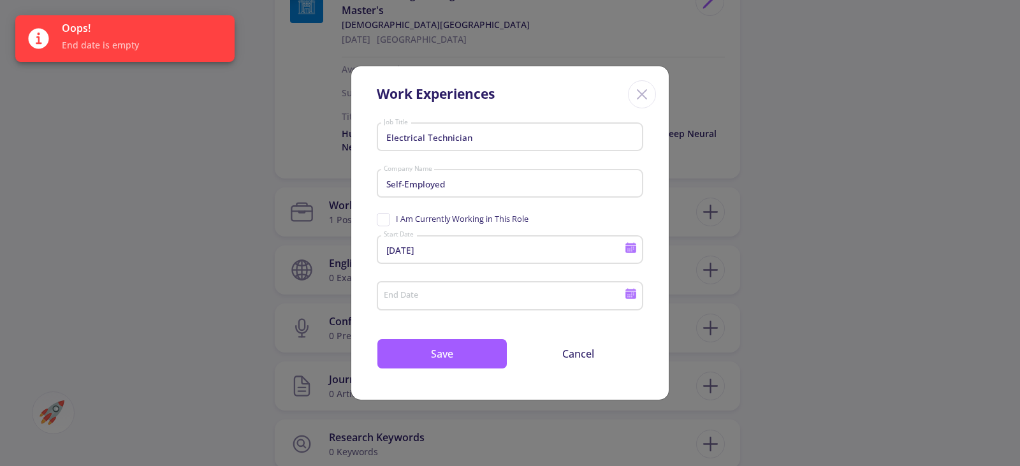
click at [475, 304] on div "End Date" at bounding box center [504, 293] width 242 height 33
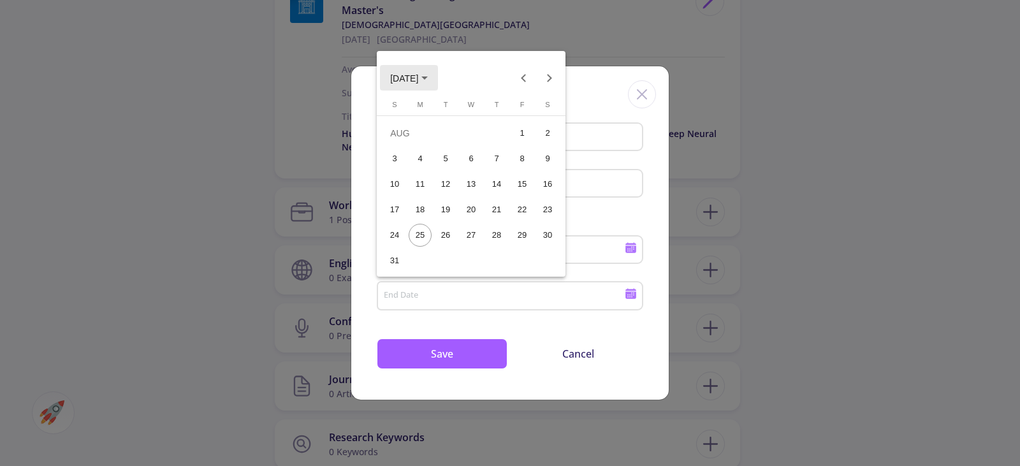
click at [438, 80] on button "[DATE]" at bounding box center [409, 78] width 58 height 26
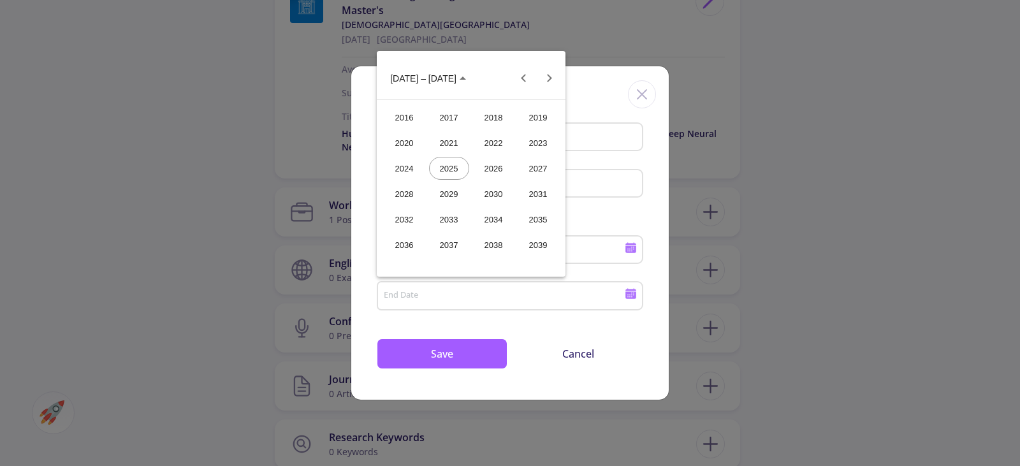
click at [407, 114] on div "2016" at bounding box center [405, 117] width 40 height 23
click at [395, 137] on div "JAN" at bounding box center [405, 142] width 40 height 23
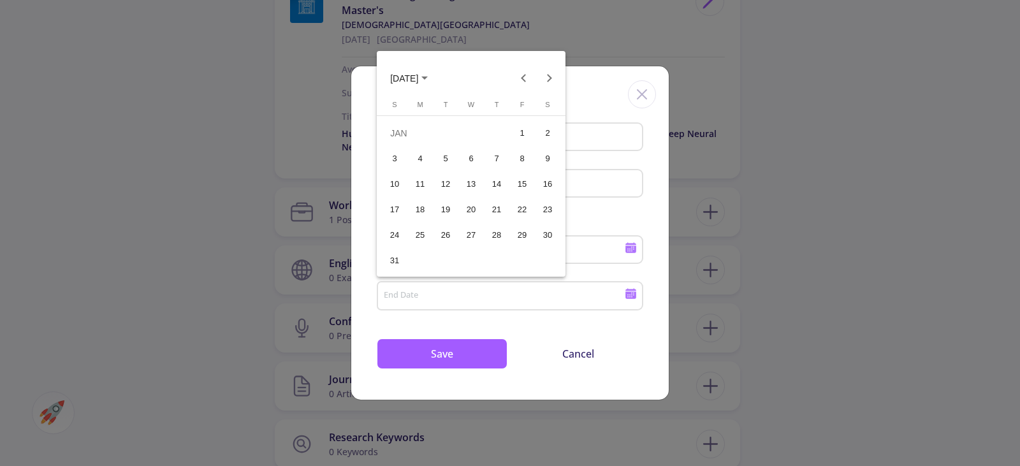
click at [526, 137] on div "1" at bounding box center [522, 133] width 23 height 23
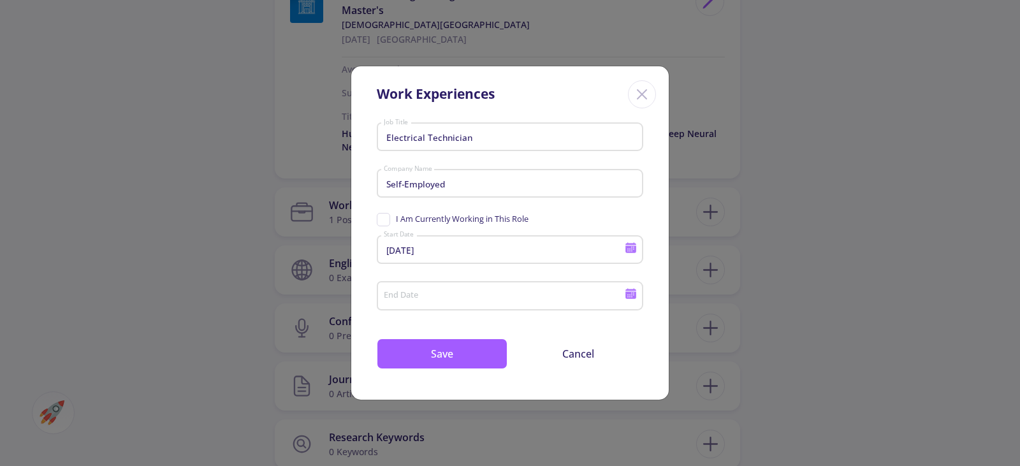
type input "[DATE]"
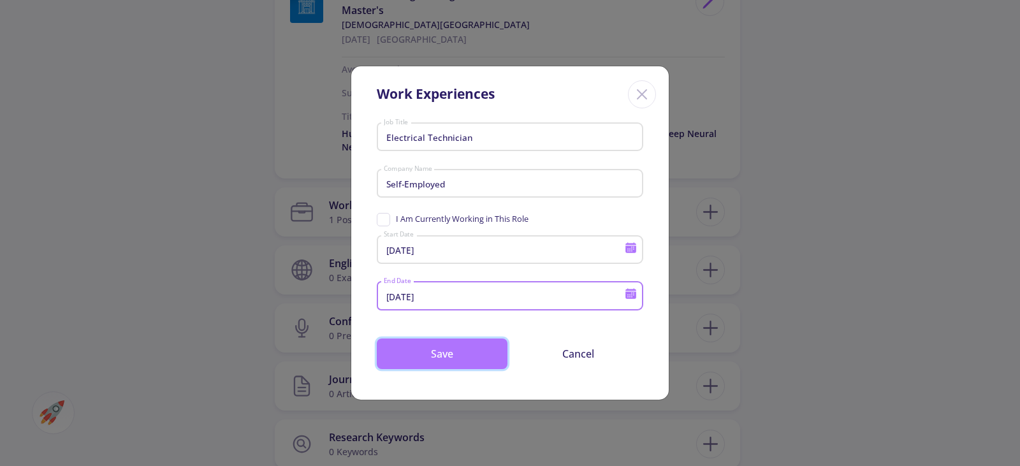
click at [471, 341] on button "Save" at bounding box center [442, 354] width 131 height 31
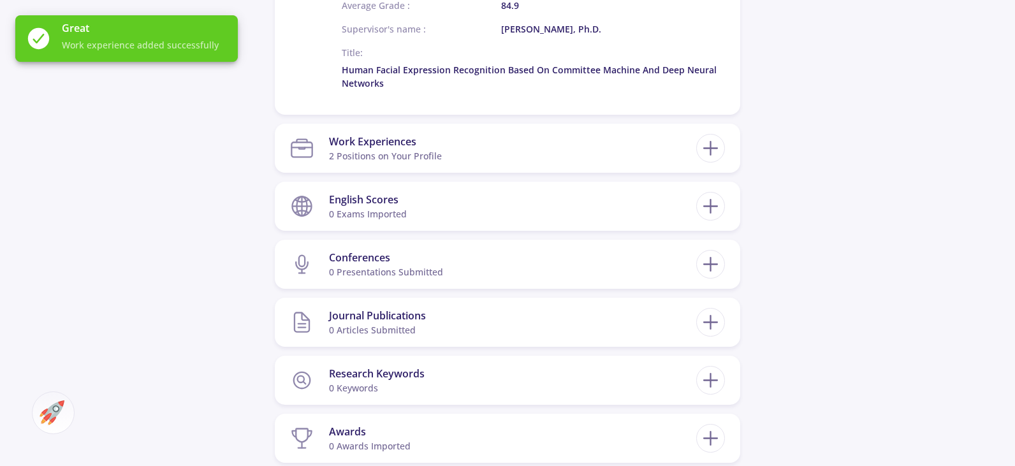
scroll to position [957, 0]
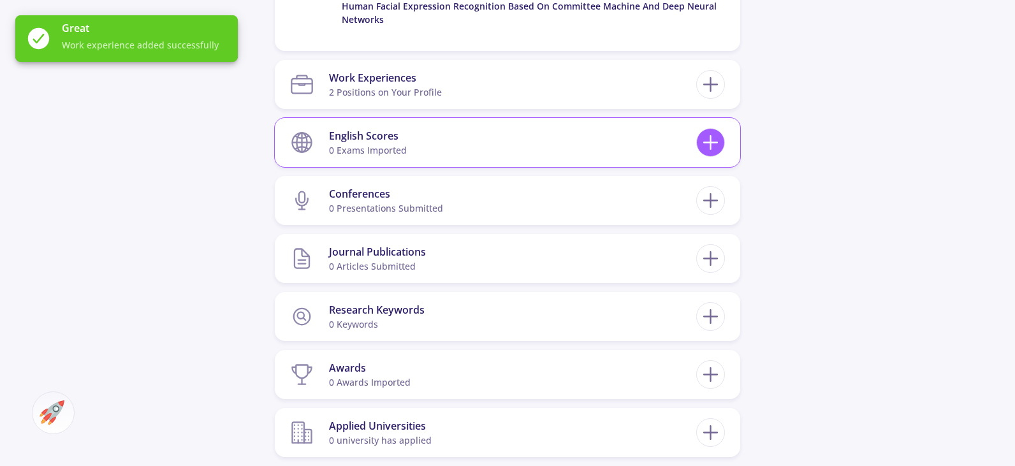
click at [703, 145] on icon at bounding box center [711, 143] width 24 height 24
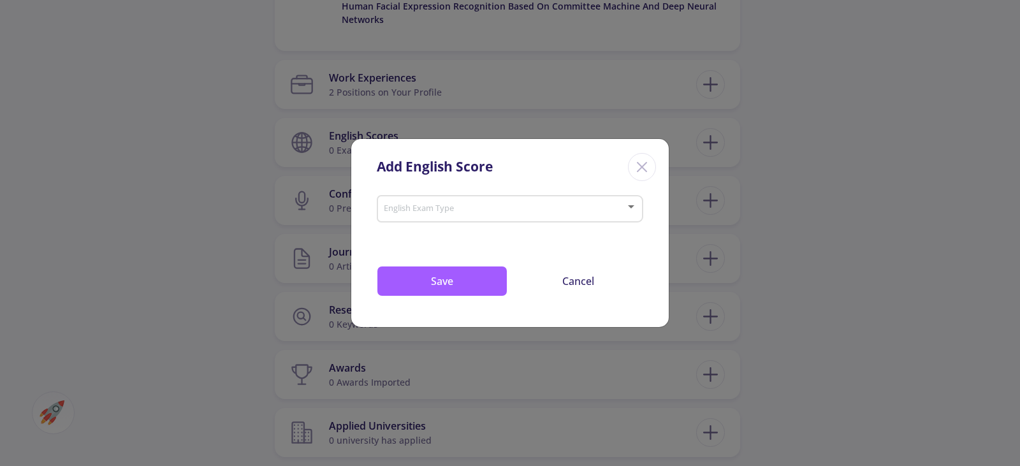
click at [485, 200] on div "English Exam Type" at bounding box center [510, 207] width 254 height 32
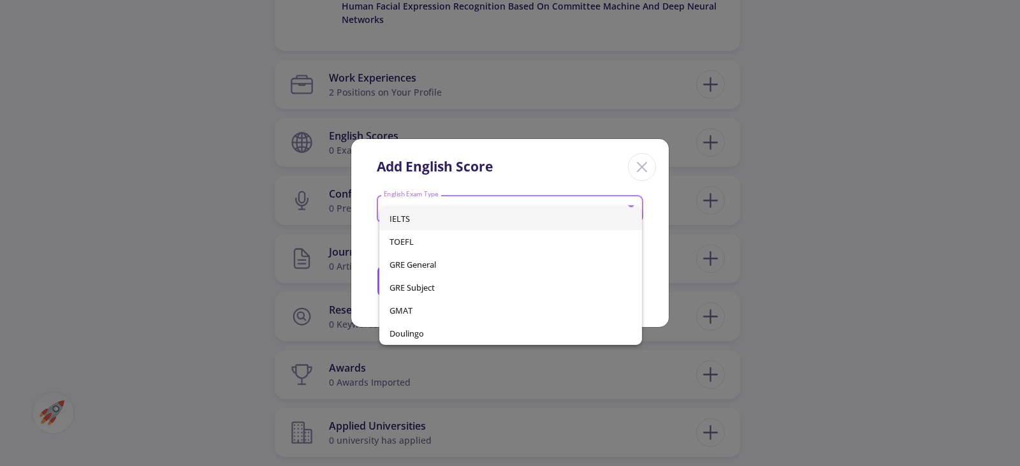
click at [478, 214] on span "IELTS" at bounding box center [511, 218] width 243 height 23
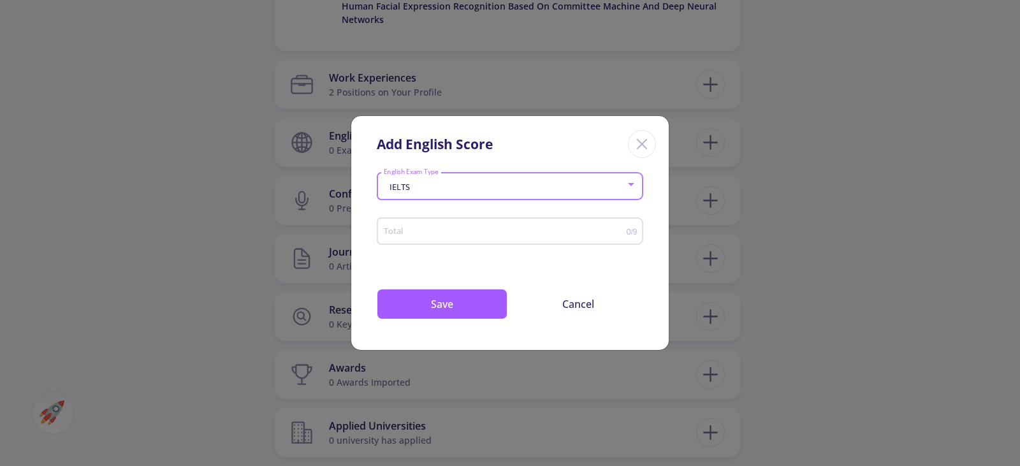
click at [521, 229] on input "Total" at bounding box center [505, 232] width 244 height 10
click at [621, 232] on input "-0.5" at bounding box center [505, 232] width 244 height 10
click at [621, 232] on input "-1" at bounding box center [505, 232] width 244 height 10
click at [621, 232] on input "-1.5" at bounding box center [505, 232] width 244 height 10
click at [620, 227] on input "-1" at bounding box center [505, 232] width 244 height 10
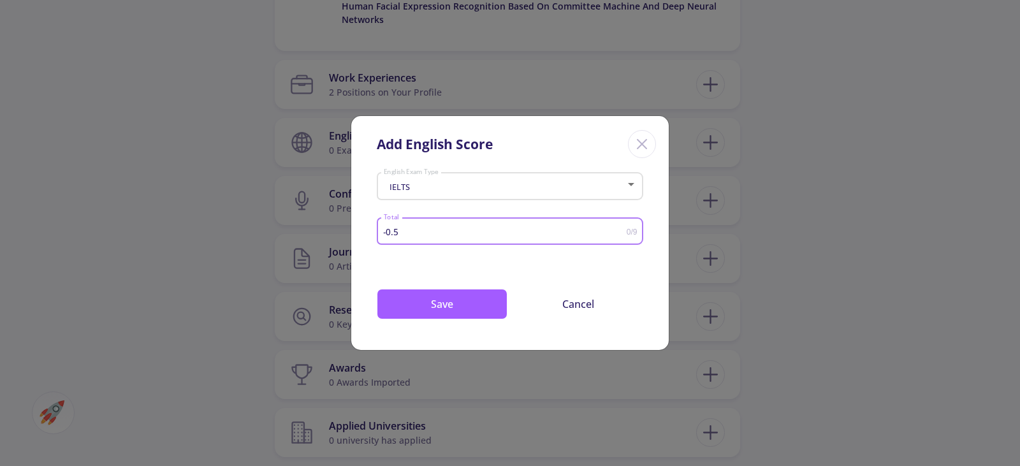
click at [620, 227] on input "-0.5" at bounding box center [505, 232] width 244 height 10
click at [620, 227] on input "0" at bounding box center [505, 232] width 244 height 10
click at [620, 227] on input "0.5" at bounding box center [505, 232] width 244 height 10
click at [620, 227] on input "1" at bounding box center [505, 232] width 244 height 10
click at [620, 227] on input "1.5" at bounding box center [505, 232] width 244 height 10
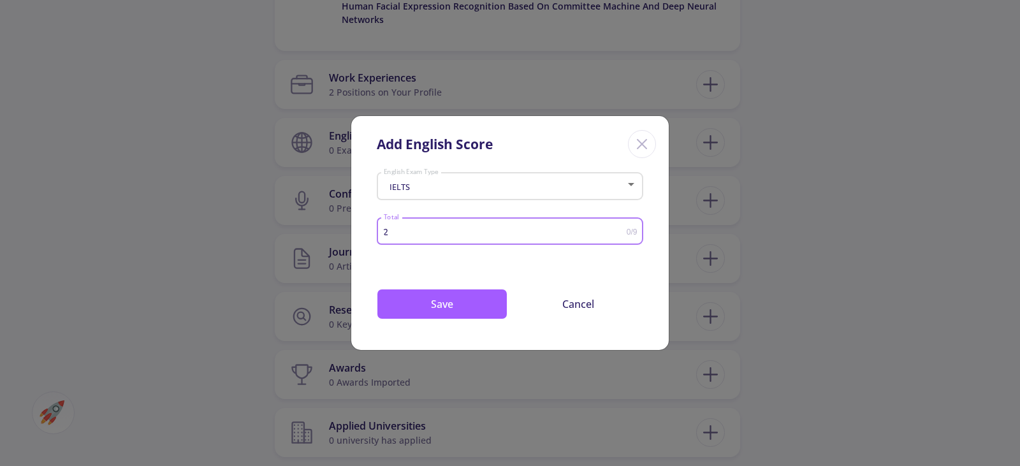
click at [620, 227] on input "2" at bounding box center [505, 232] width 244 height 10
click at [620, 227] on input "2.5" at bounding box center [505, 232] width 244 height 10
click at [620, 227] on input "3" at bounding box center [505, 232] width 244 height 10
click at [620, 227] on input "3.5" at bounding box center [505, 232] width 244 height 10
click at [620, 227] on input "4" at bounding box center [505, 232] width 244 height 10
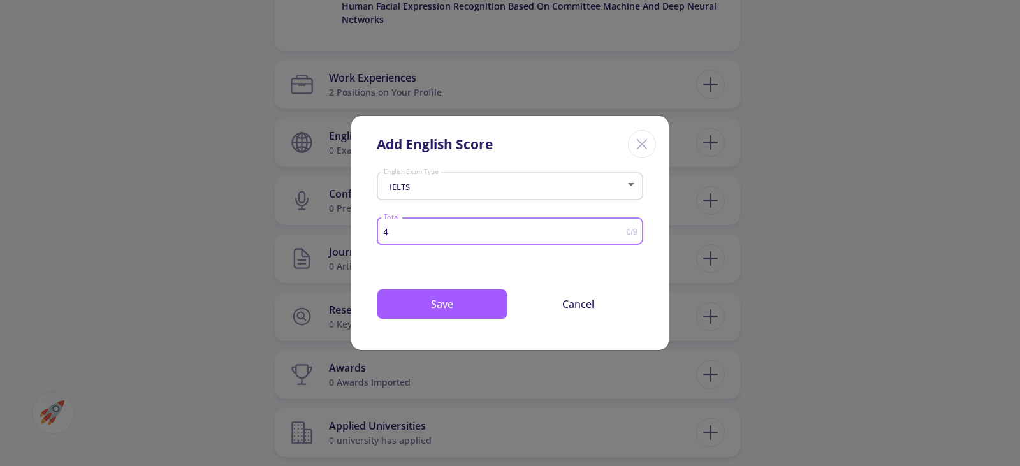
click at [509, 228] on input "4" at bounding box center [505, 232] width 244 height 10
type input "7"
click at [478, 313] on button "Save" at bounding box center [442, 304] width 131 height 31
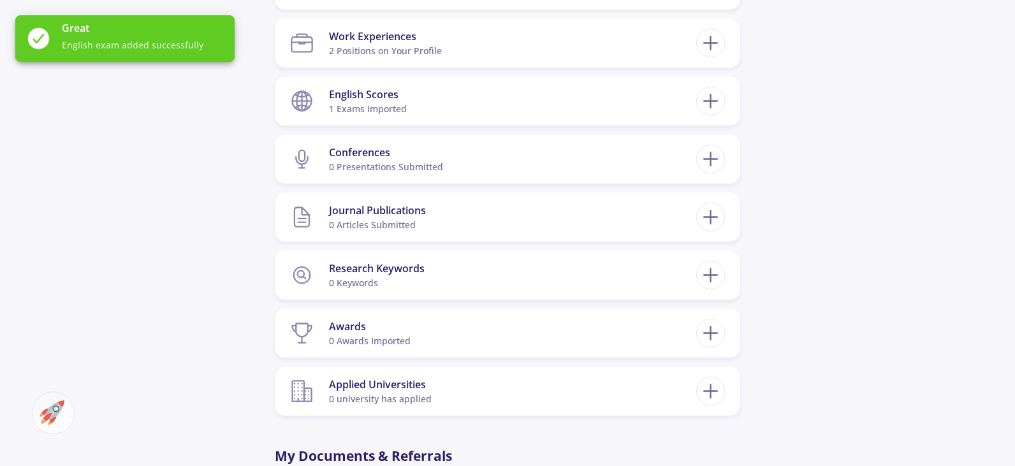
scroll to position [1020, 0]
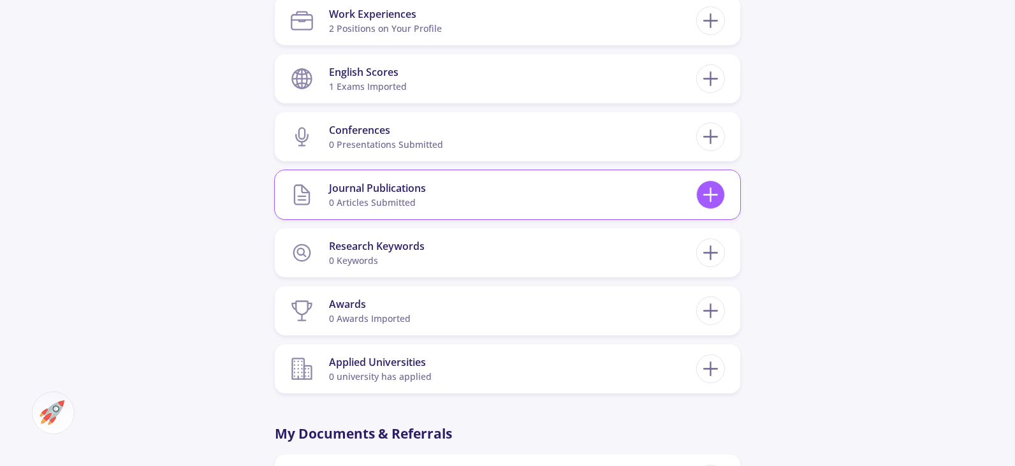
click at [716, 195] on line at bounding box center [710, 195] width 13 height 0
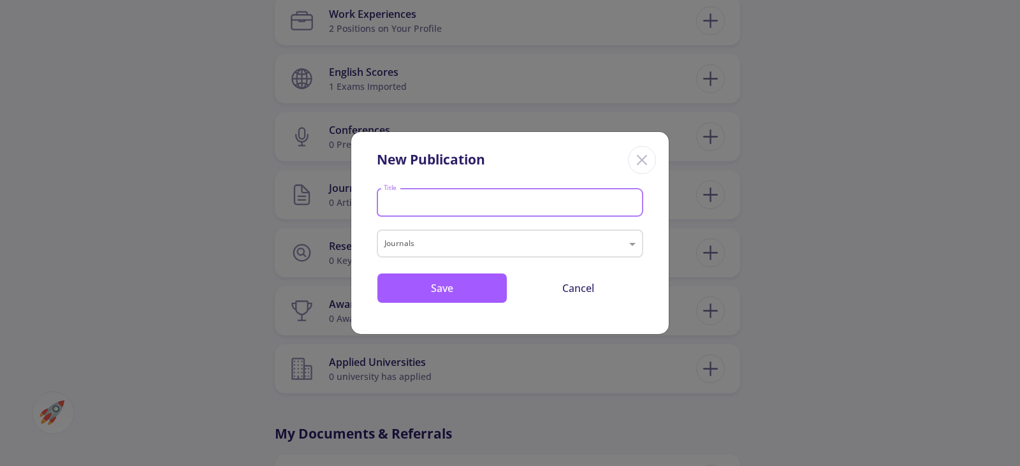
click at [481, 201] on input "Title" at bounding box center [512, 203] width 258 height 11
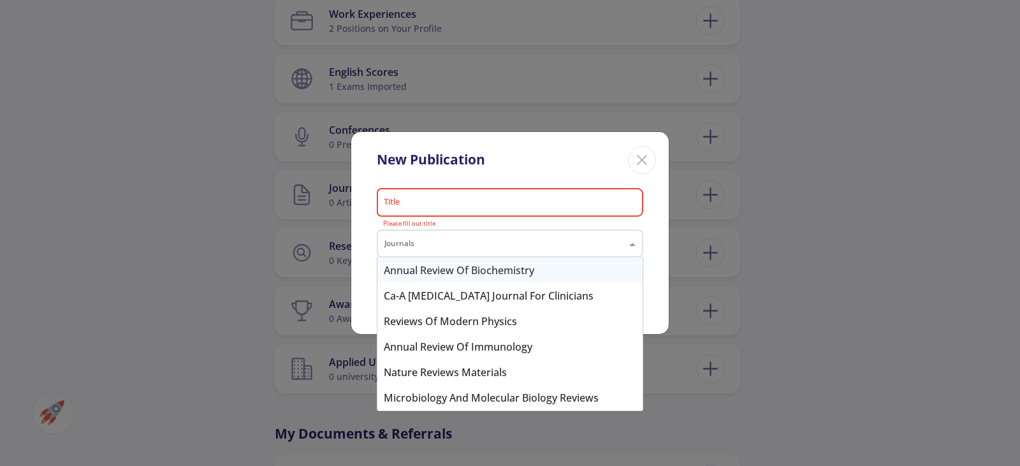
click at [584, 242] on input "text" at bounding box center [498, 245] width 226 height 15
click at [530, 198] on input "Title" at bounding box center [512, 203] width 258 height 11
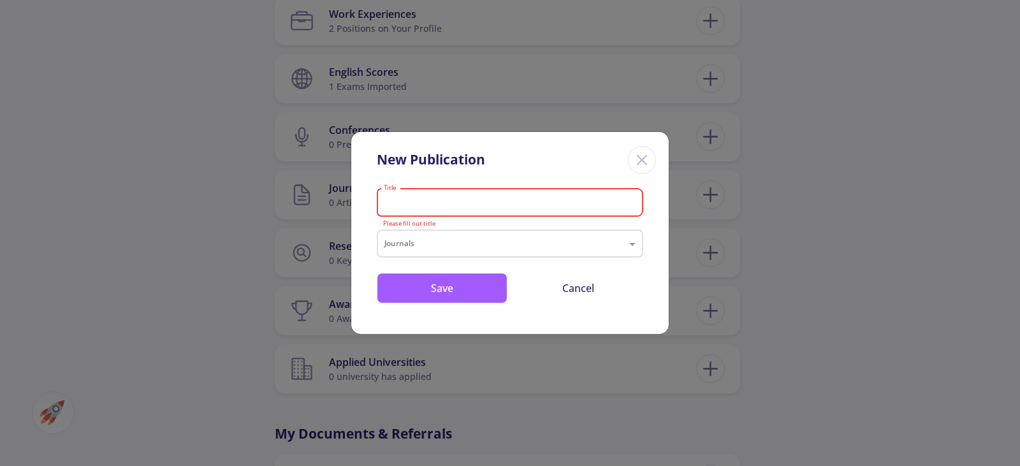
click at [644, 160] on icon "Close" at bounding box center [642, 160] width 20 height 20
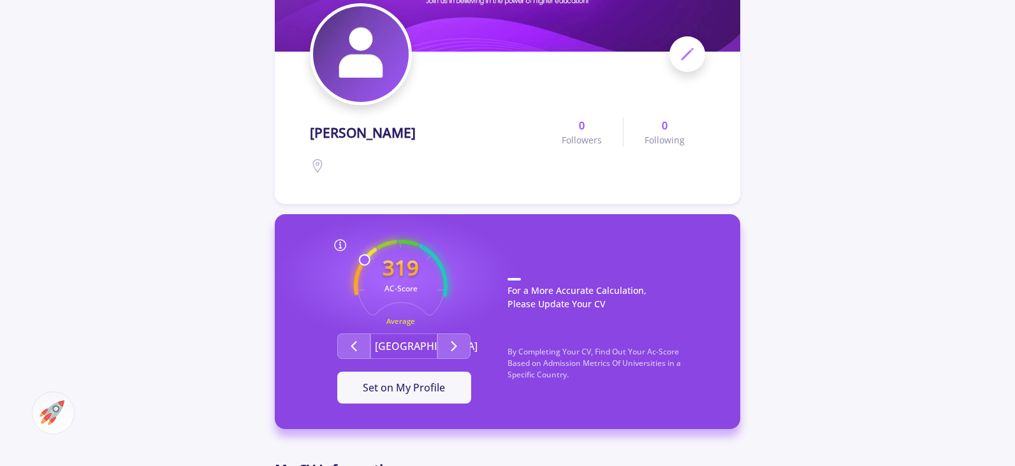
scroll to position [128, 0]
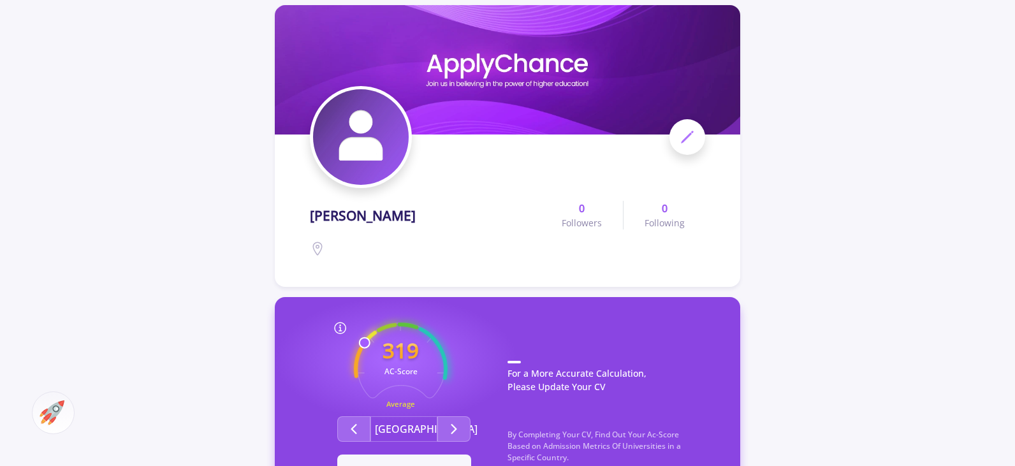
scroll to position [0, 0]
